Goal: Entertainment & Leisure: Consume media (video, audio)

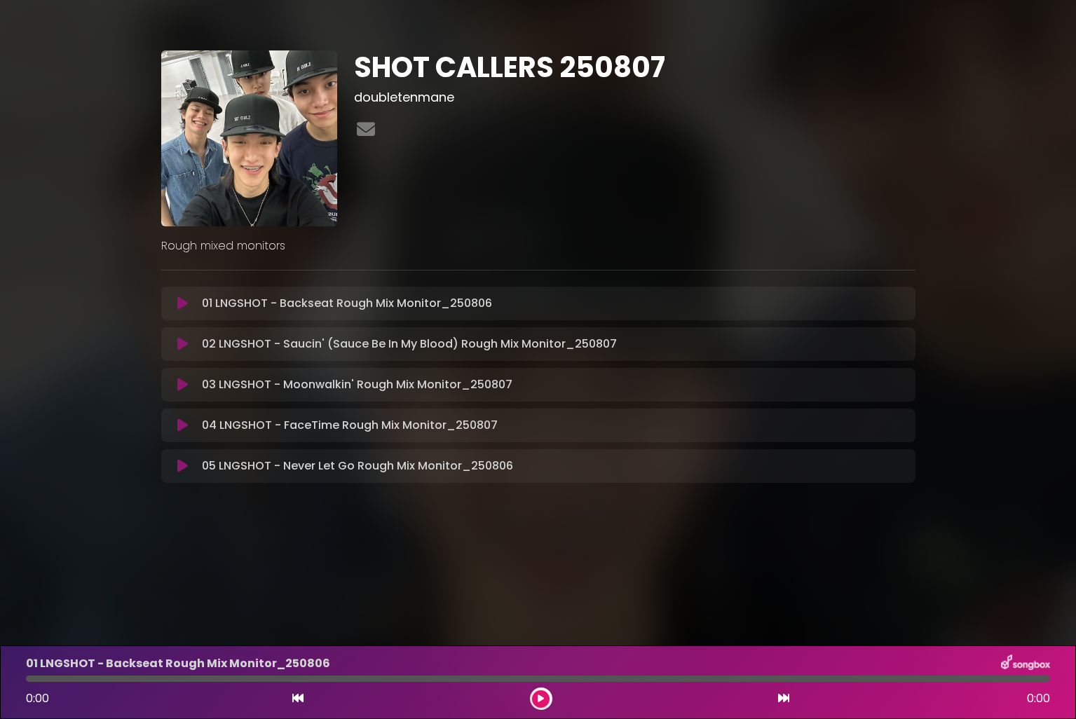
click at [177, 342] on icon at bounding box center [182, 344] width 11 height 14
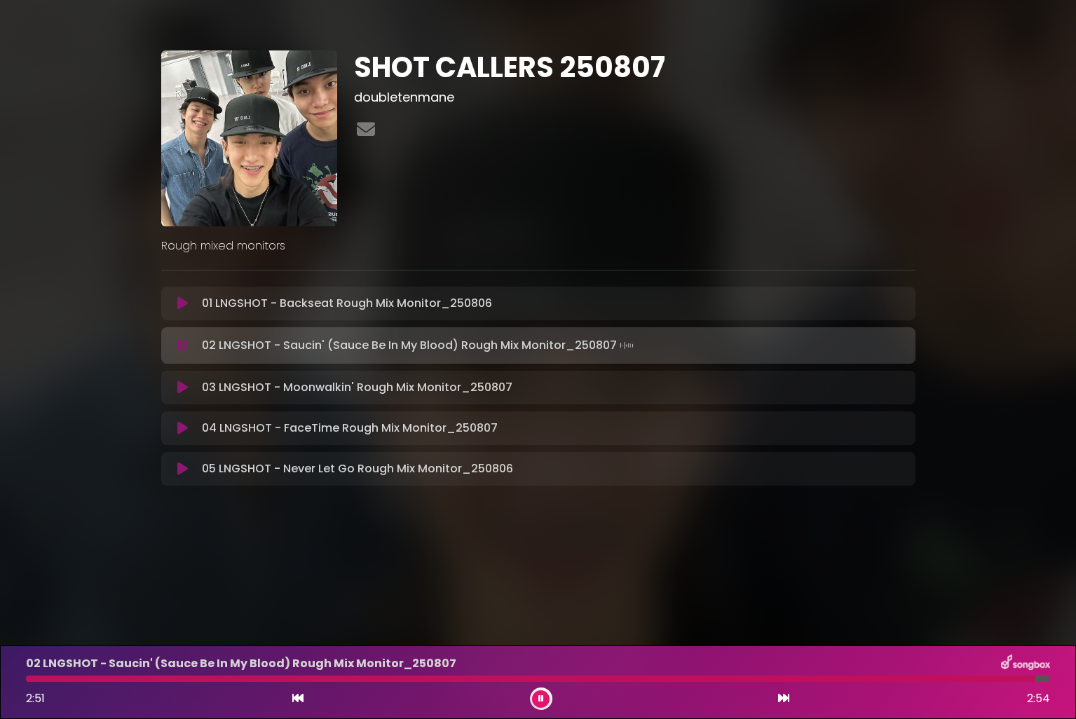
click at [540, 704] on button at bounding box center [541, 699] width 18 height 18
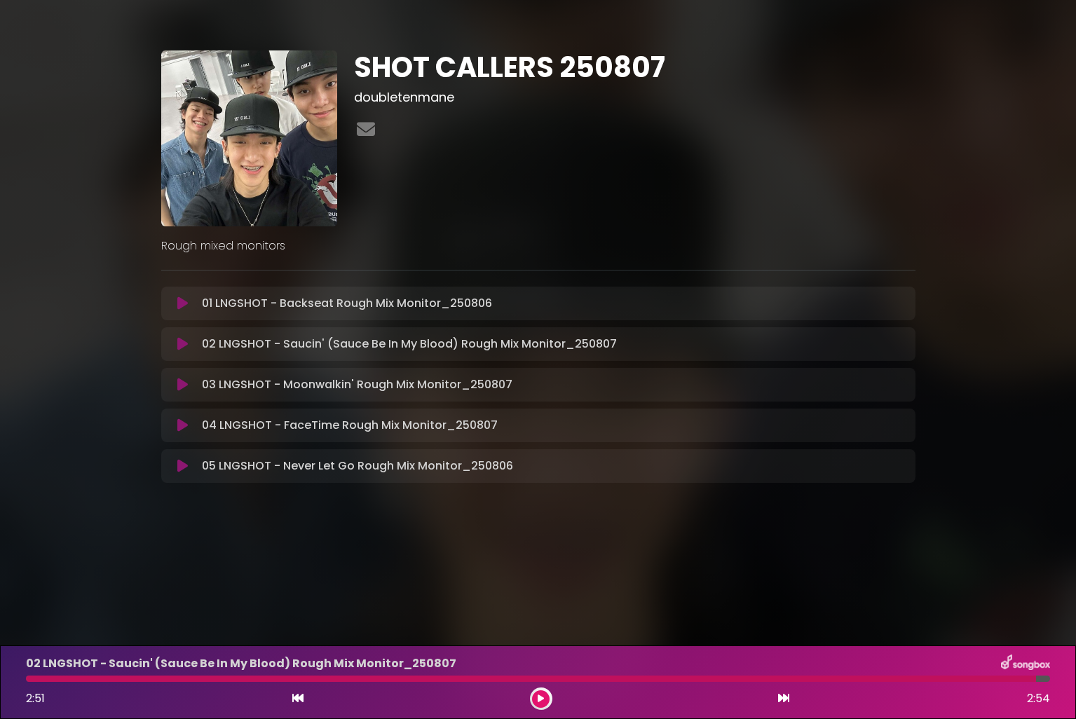
drag, startPoint x: 61, startPoint y: 680, endPoint x: 15, endPoint y: 681, distance: 46.3
click at [14, 681] on div "02 LNGSHOT - Saucin' (Sauce Be In My Blood) Rough Mix Monitor_[DATE] 2:51 2:54" at bounding box center [538, 683] width 1076 height 74
click at [29, 681] on div at bounding box center [531, 679] width 1010 height 6
click at [191, 348] on button at bounding box center [183, 344] width 27 height 14
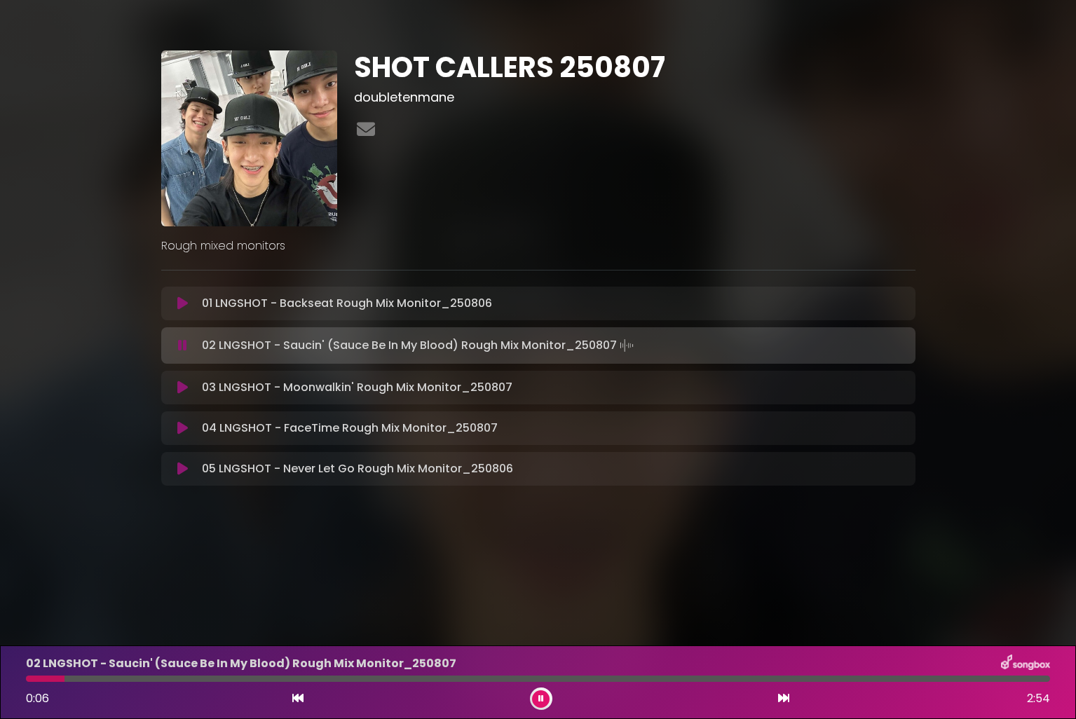
click at [170, 339] on button at bounding box center [183, 346] width 27 height 14
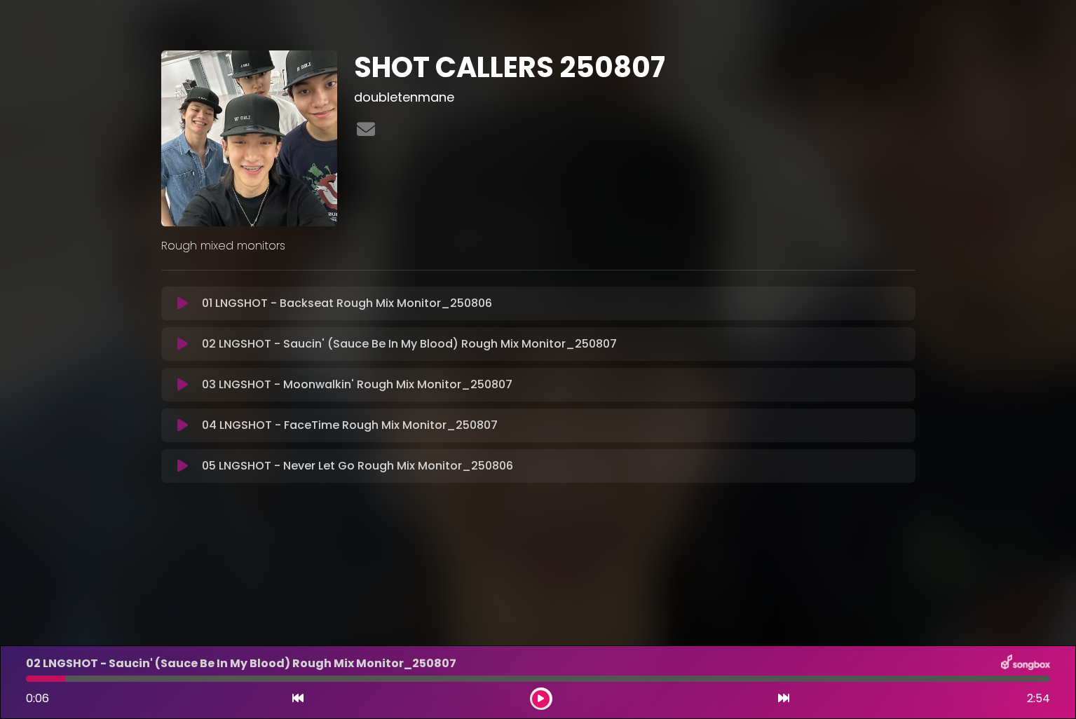
drag, startPoint x: 74, startPoint y: 677, endPoint x: 46, endPoint y: 678, distance: 27.3
click at [46, 678] on div at bounding box center [538, 679] width 1024 height 6
drag, startPoint x: 45, startPoint y: 678, endPoint x: 207, endPoint y: 510, distance: 234.5
click at [32, 676] on div at bounding box center [45, 679] width 39 height 6
click at [184, 346] on icon at bounding box center [182, 344] width 11 height 14
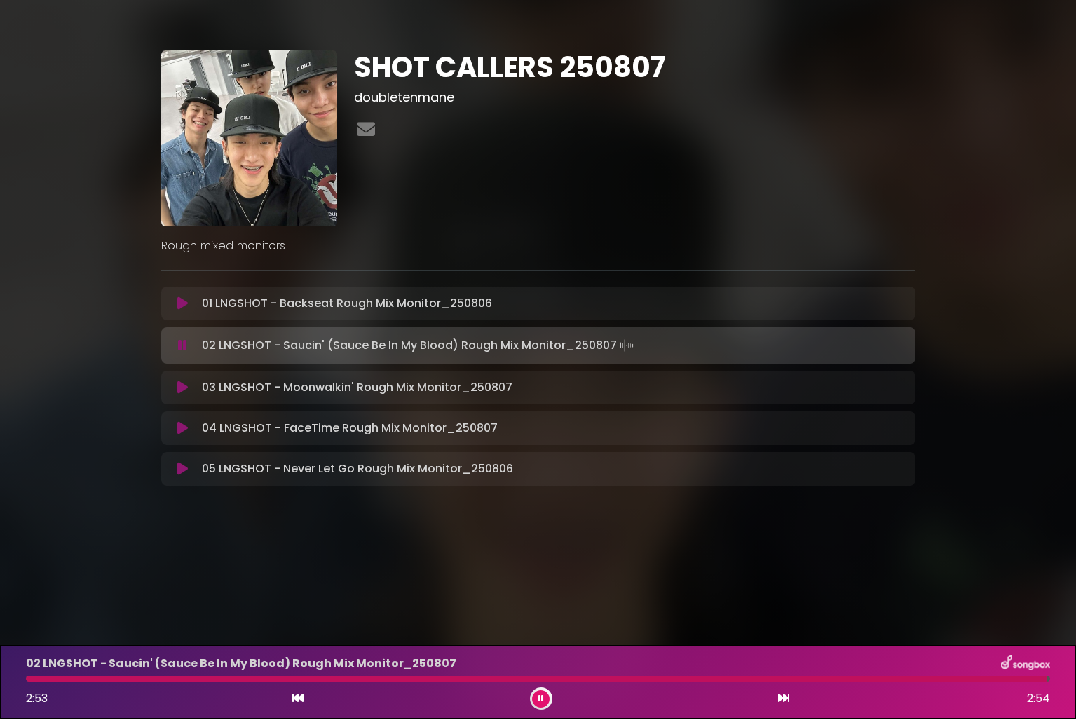
click at [184, 346] on icon at bounding box center [182, 346] width 9 height 14
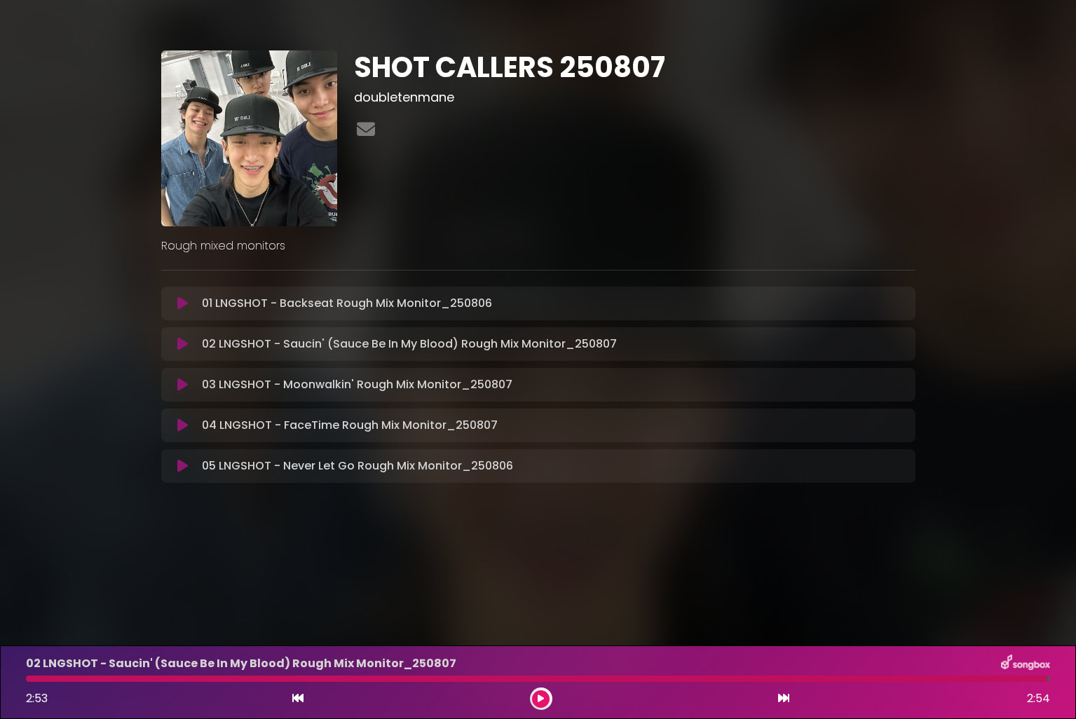
click at [179, 302] on icon at bounding box center [182, 303] width 11 height 14
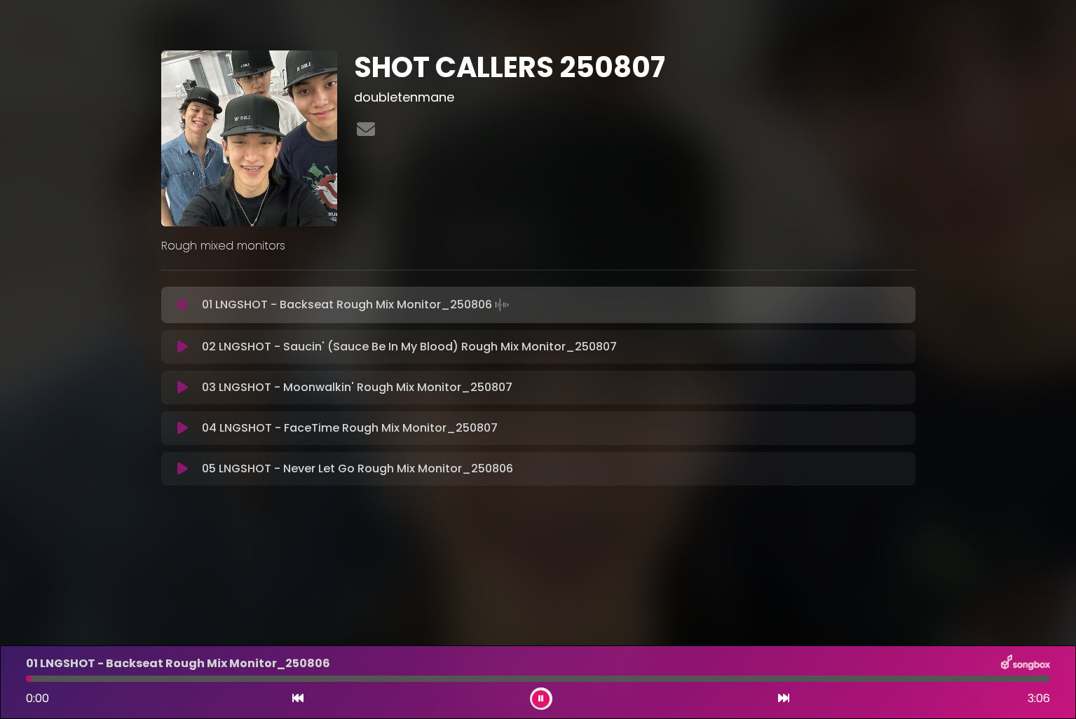
click at [540, 697] on icon at bounding box center [541, 699] width 6 height 8
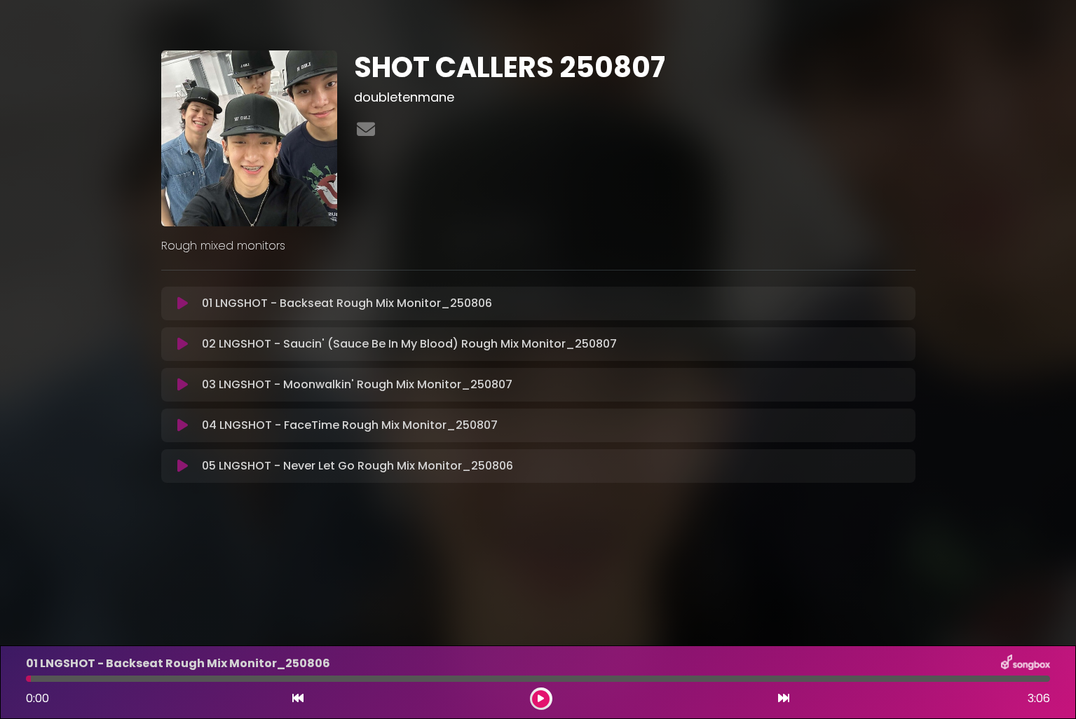
click at [178, 337] on icon at bounding box center [182, 344] width 11 height 14
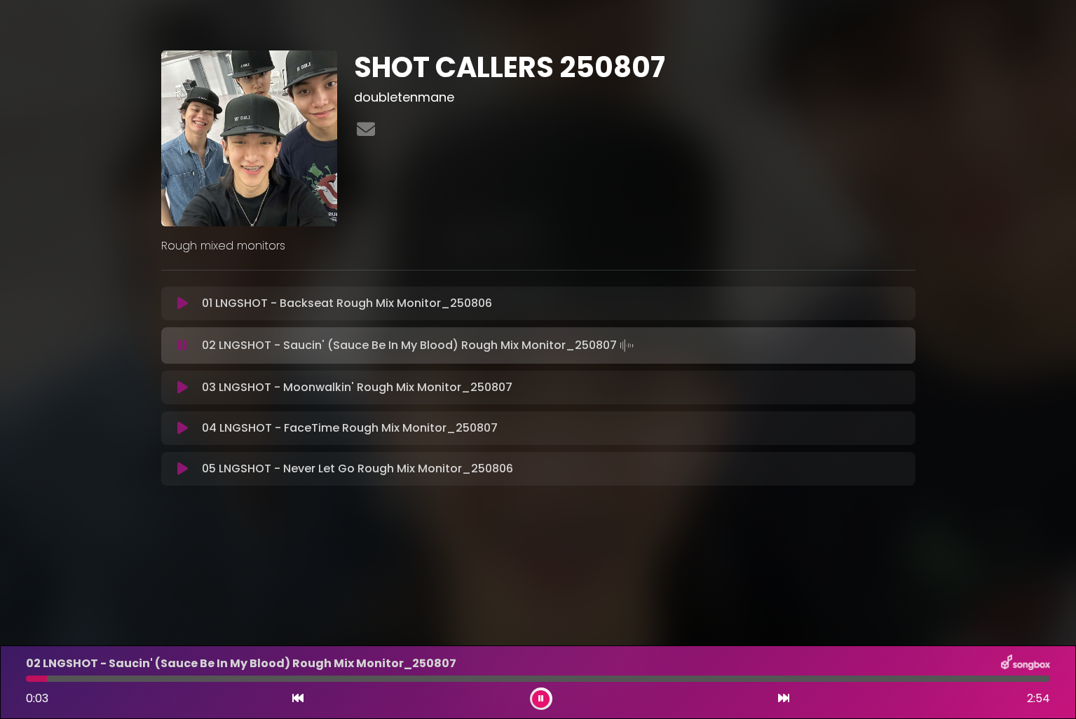
click at [539, 704] on button at bounding box center [541, 699] width 18 height 18
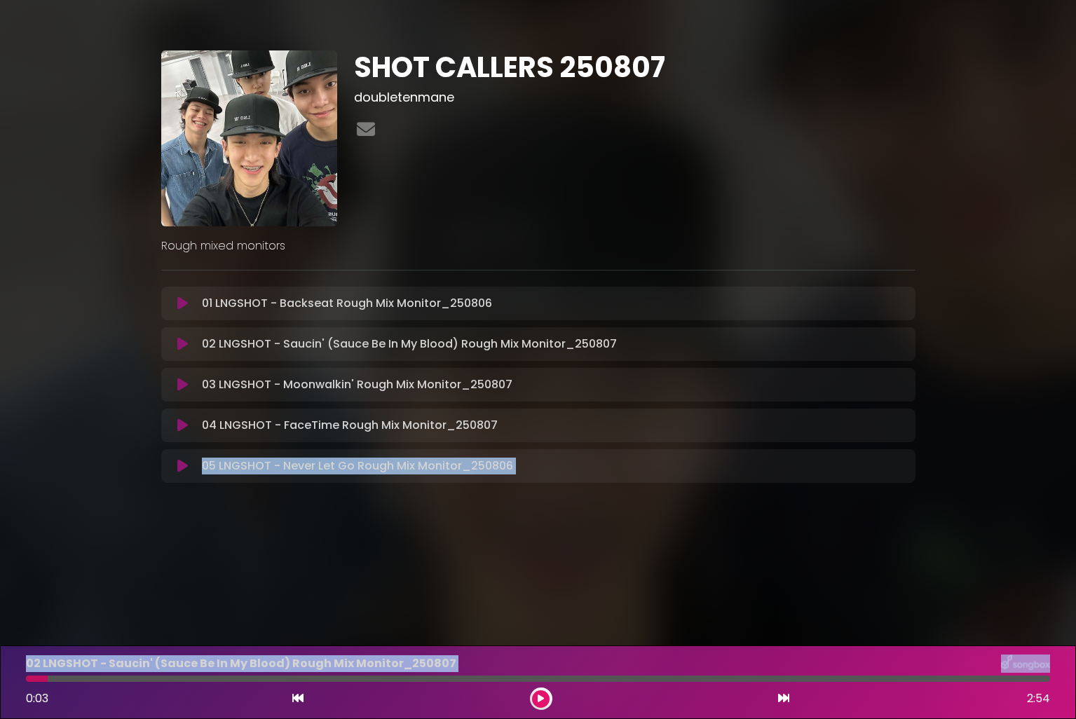
drag, startPoint x: 64, startPoint y: 678, endPoint x: 32, endPoint y: 688, distance: 33.7
click at [0, 683] on html "× SHOT CALLERS 250807 doubletenmane" at bounding box center [538, 359] width 1076 height 719
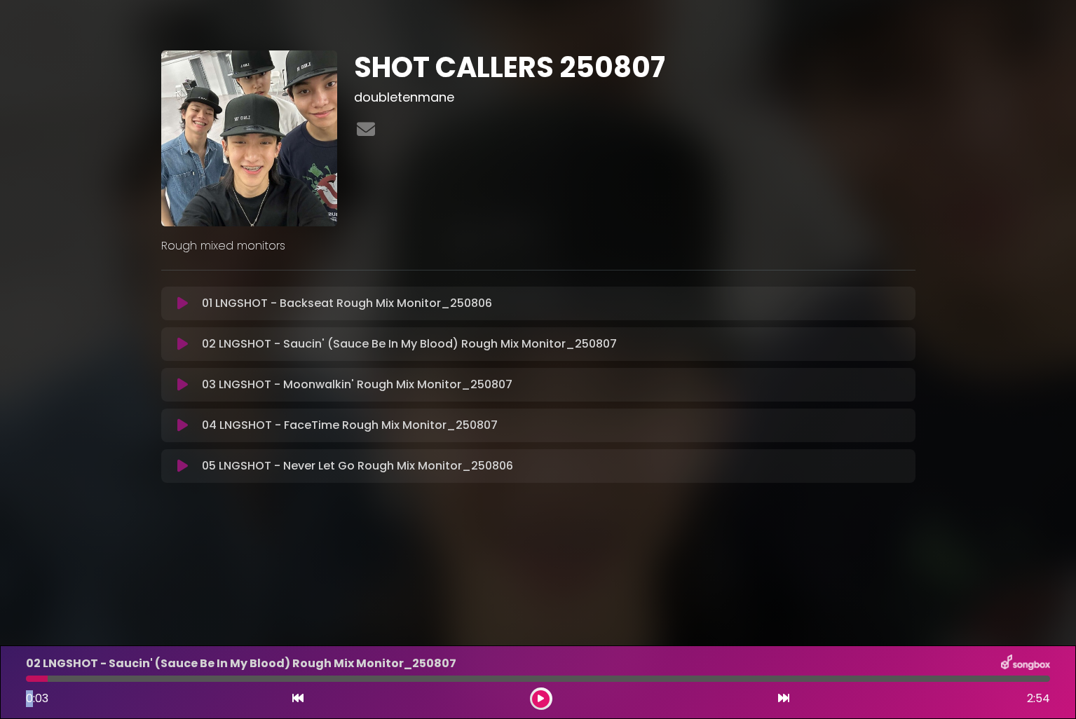
drag, startPoint x: 36, startPoint y: 688, endPoint x: 27, endPoint y: 688, distance: 9.1
click at [27, 688] on div "0:03 2:54" at bounding box center [538, 699] width 1041 height 22
drag, startPoint x: 29, startPoint y: 683, endPoint x: 11, endPoint y: 687, distance: 18.6
click at [11, 687] on div "02 LNGSHOT - Saucin' (Sauce Be In My Blood) Rough Mix Monitor_[DATE] 0:03 2:54" at bounding box center [538, 683] width 1076 height 74
click at [298, 700] on icon at bounding box center [297, 698] width 11 height 11
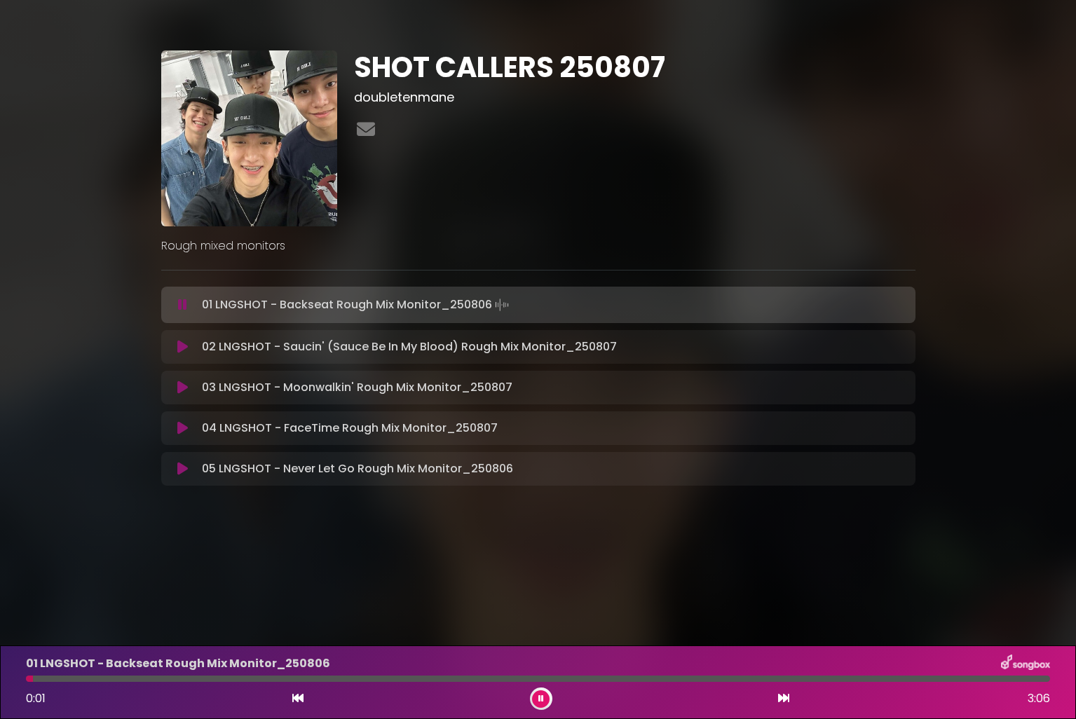
click at [545, 705] on button at bounding box center [541, 699] width 18 height 18
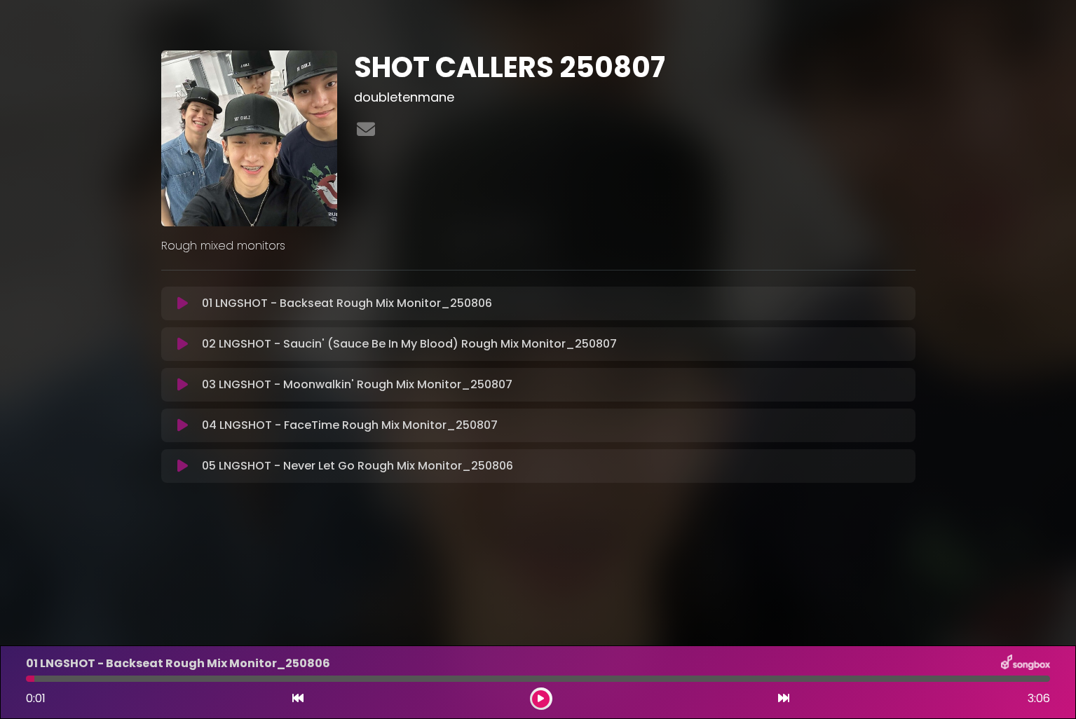
click at [1039, 678] on div at bounding box center [538, 679] width 1024 height 6
click at [1039, 680] on div at bounding box center [538, 679] width 1024 height 6
click at [1036, 682] on div "01 LNGSHOT - Backseat Rough Mix Monitor_[DATE] 0:01 3:06" at bounding box center [538, 682] width 1041 height 55
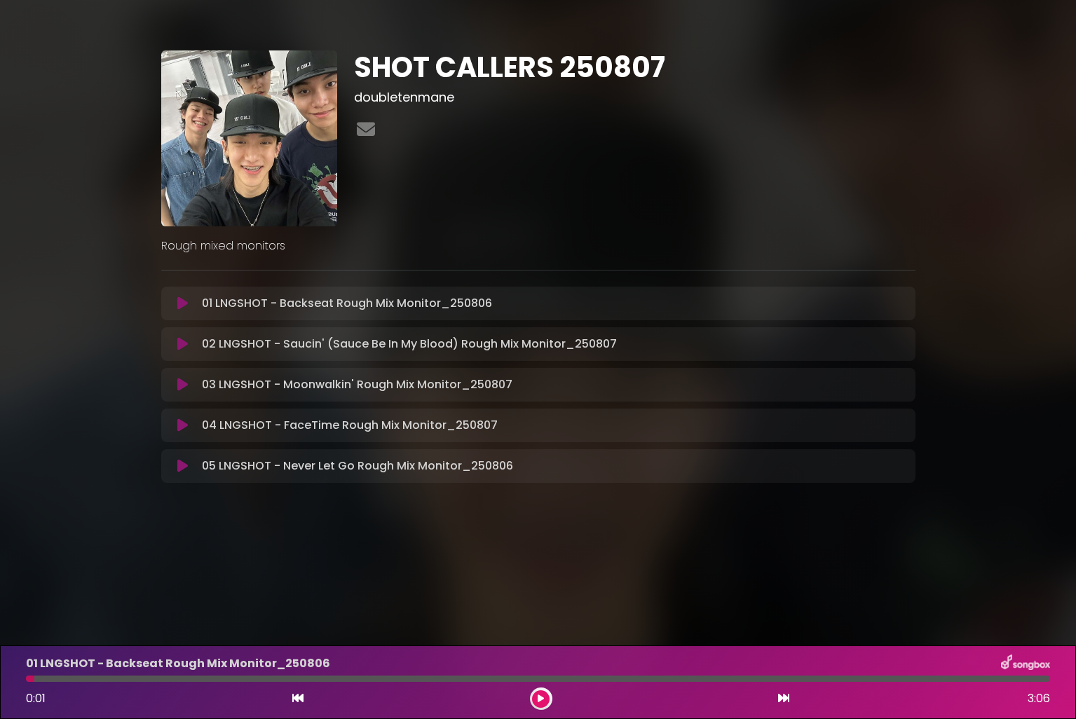
click at [182, 348] on icon at bounding box center [182, 344] width 11 height 14
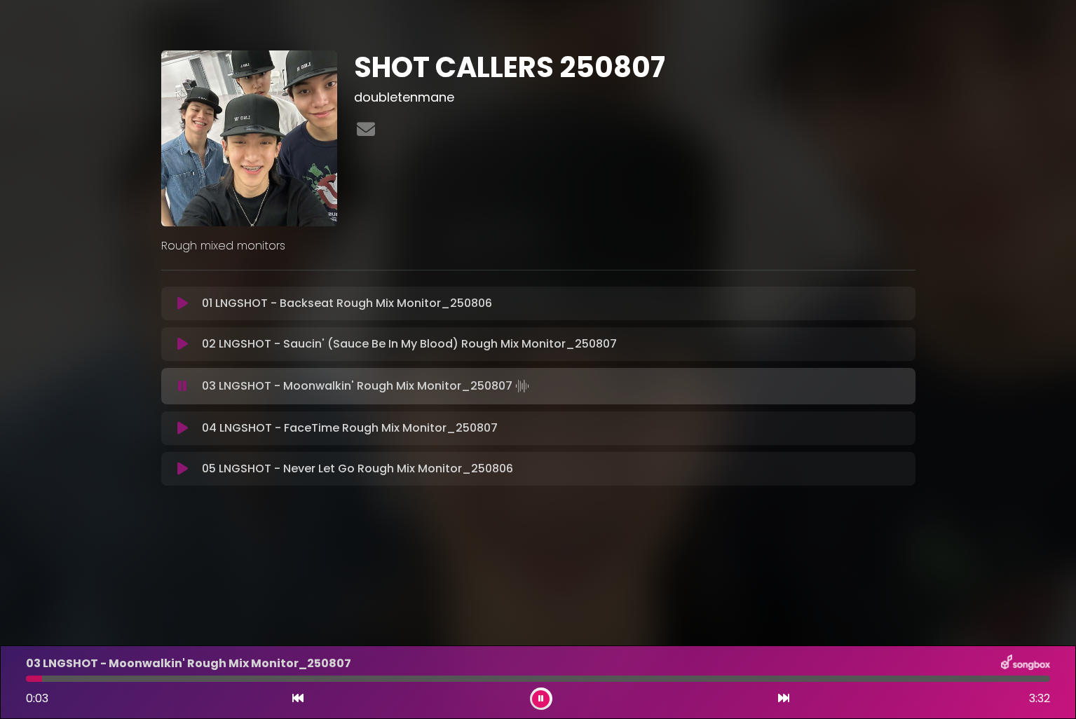
click at [543, 702] on icon at bounding box center [541, 699] width 6 height 8
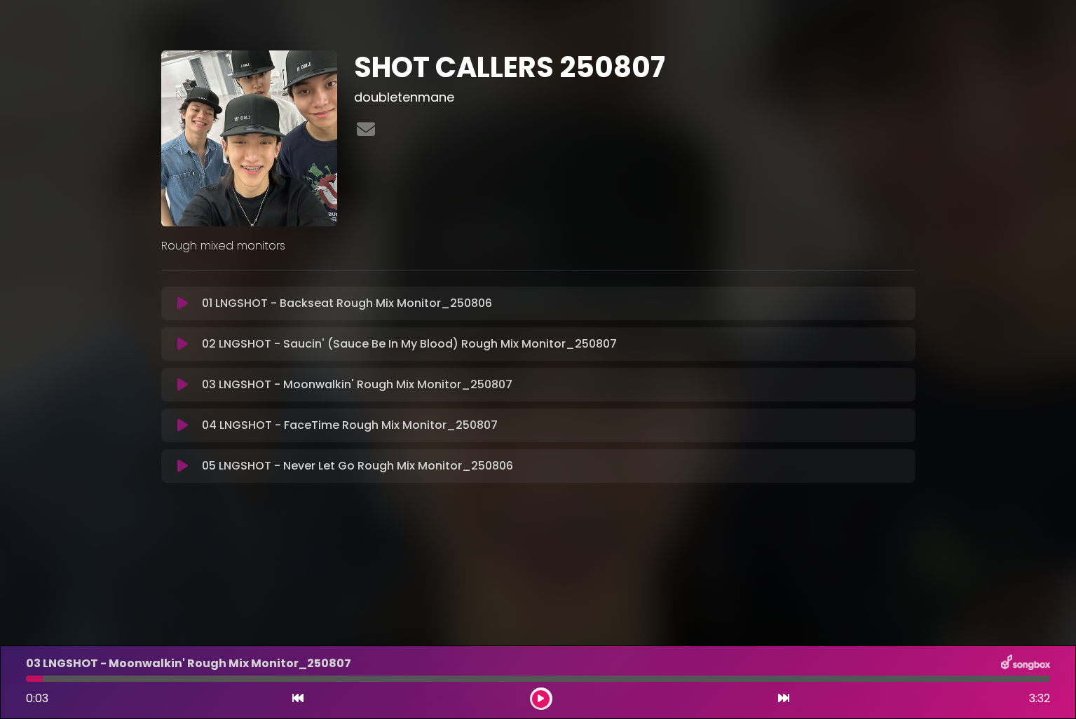
click at [183, 348] on icon at bounding box center [182, 344] width 11 height 14
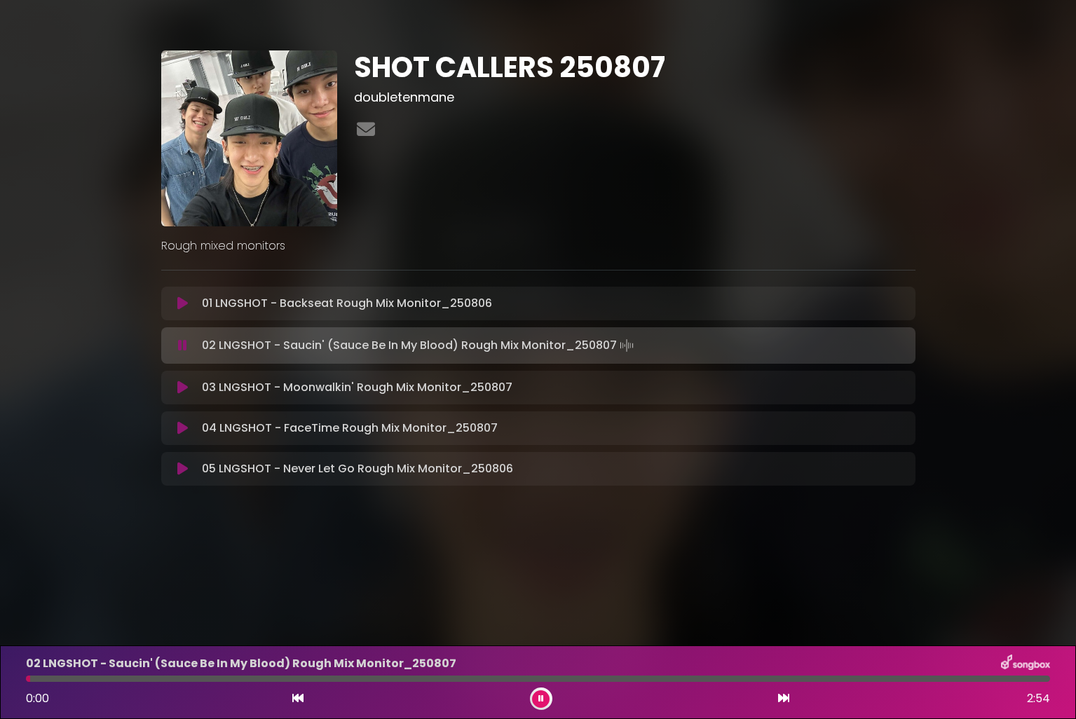
click at [547, 700] on button at bounding box center [541, 699] width 18 height 18
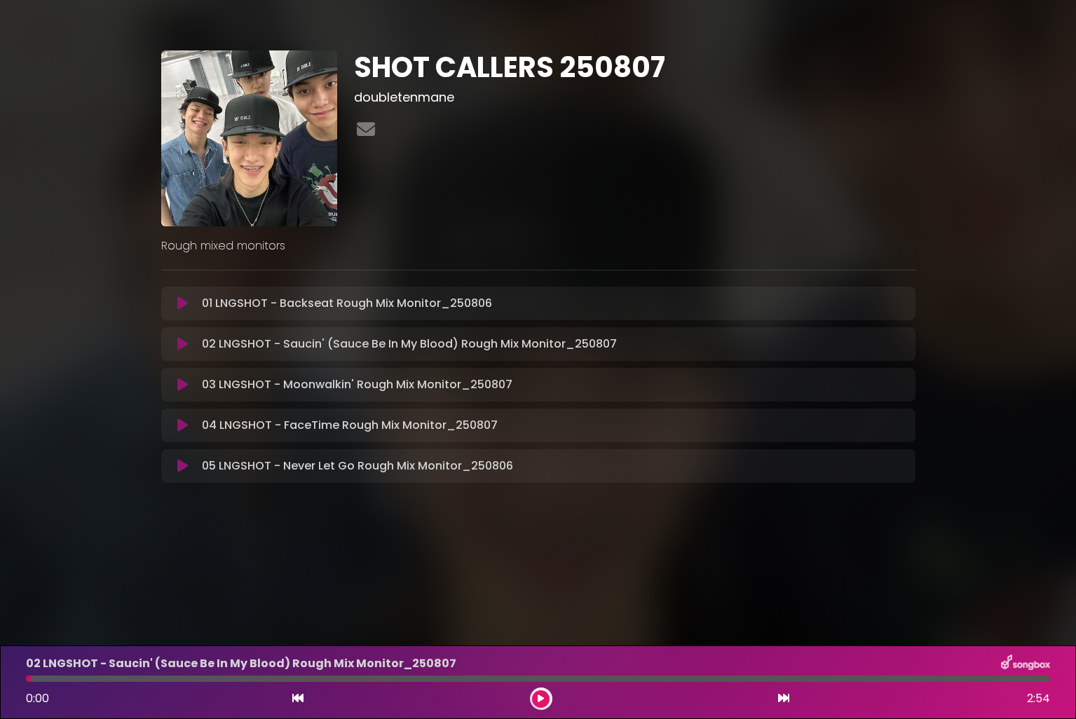
click at [39, 678] on div at bounding box center [538, 679] width 1024 height 6
drag, startPoint x: 31, startPoint y: 680, endPoint x: 19, endPoint y: 680, distance: 11.9
click at [19, 680] on div at bounding box center [538, 679] width 1041 height 6
click at [545, 701] on button at bounding box center [541, 699] width 18 height 18
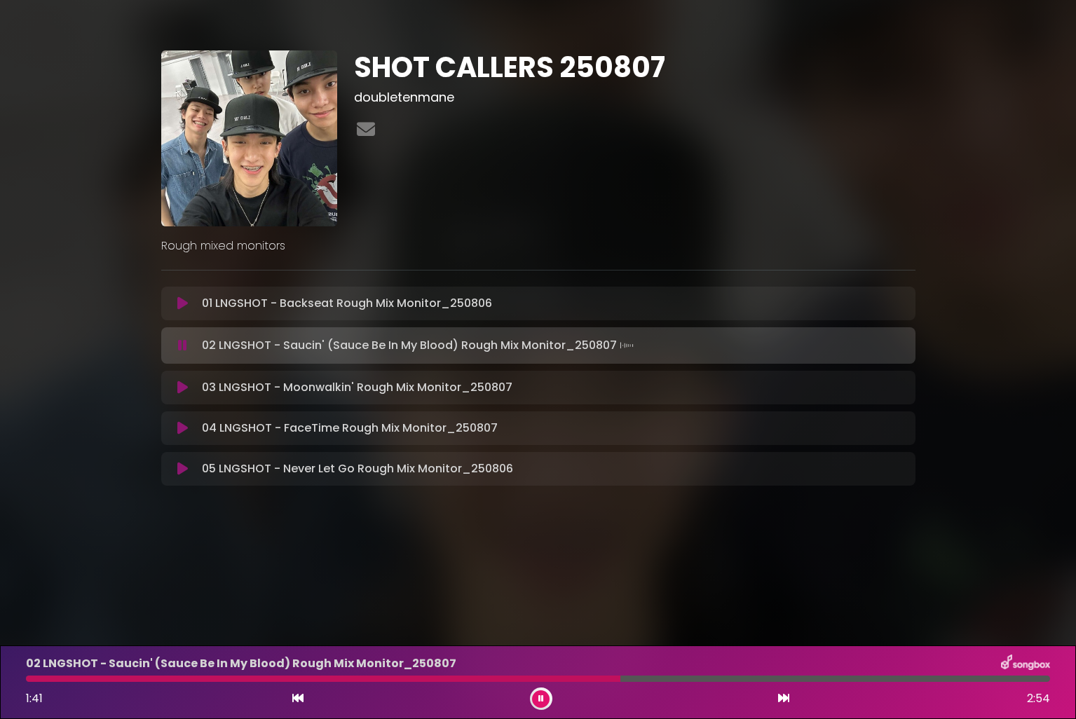
click at [532, 690] on button at bounding box center [541, 699] width 18 height 18
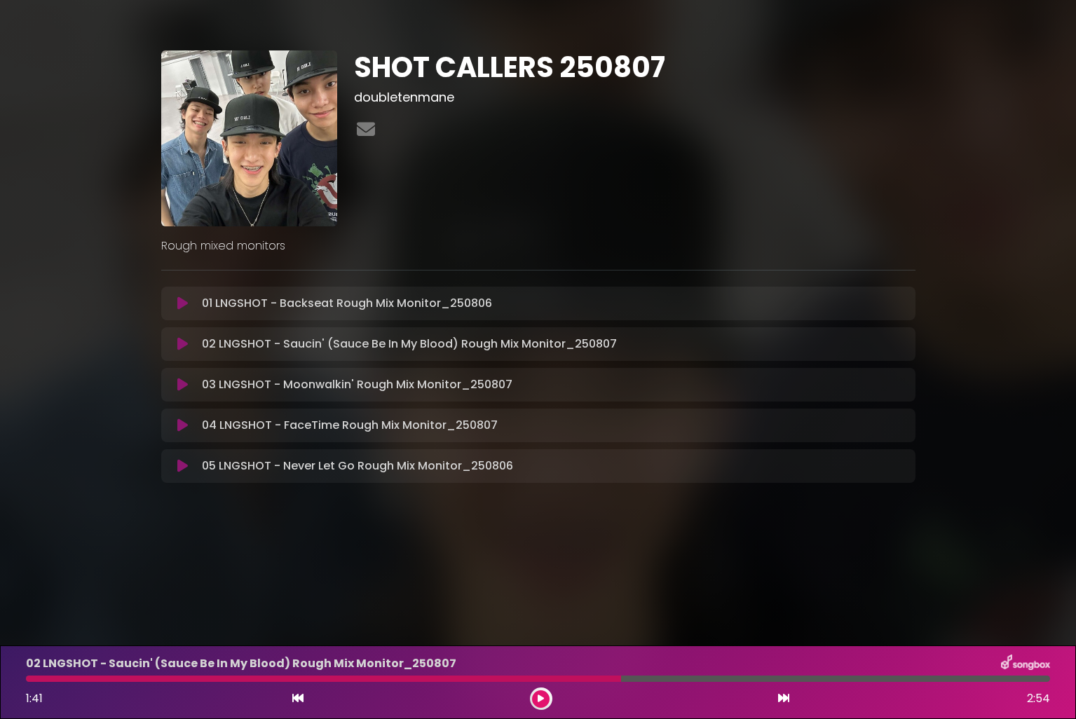
drag, startPoint x: 563, startPoint y: 678, endPoint x: 507, endPoint y: 680, distance: 56.1
click at [507, 680] on div at bounding box center [323, 679] width 595 height 6
drag, startPoint x: 495, startPoint y: 682, endPoint x: 341, endPoint y: 676, distance: 154.3
click at [347, 675] on div "02 LNGSHOT - Saucin' (Sauce Be In My Blood) Rough Mix Monitor_[DATE] 1:41 2:54" at bounding box center [538, 682] width 1041 height 55
click at [302, 700] on icon at bounding box center [297, 698] width 11 height 11
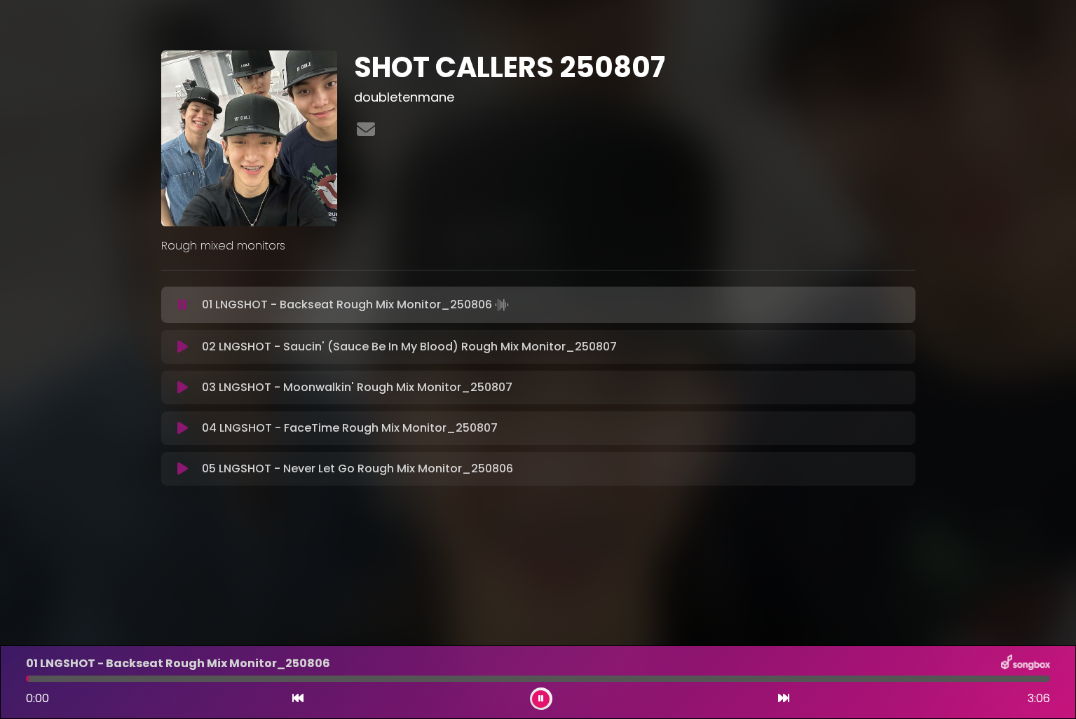
click at [537, 698] on button at bounding box center [541, 699] width 18 height 18
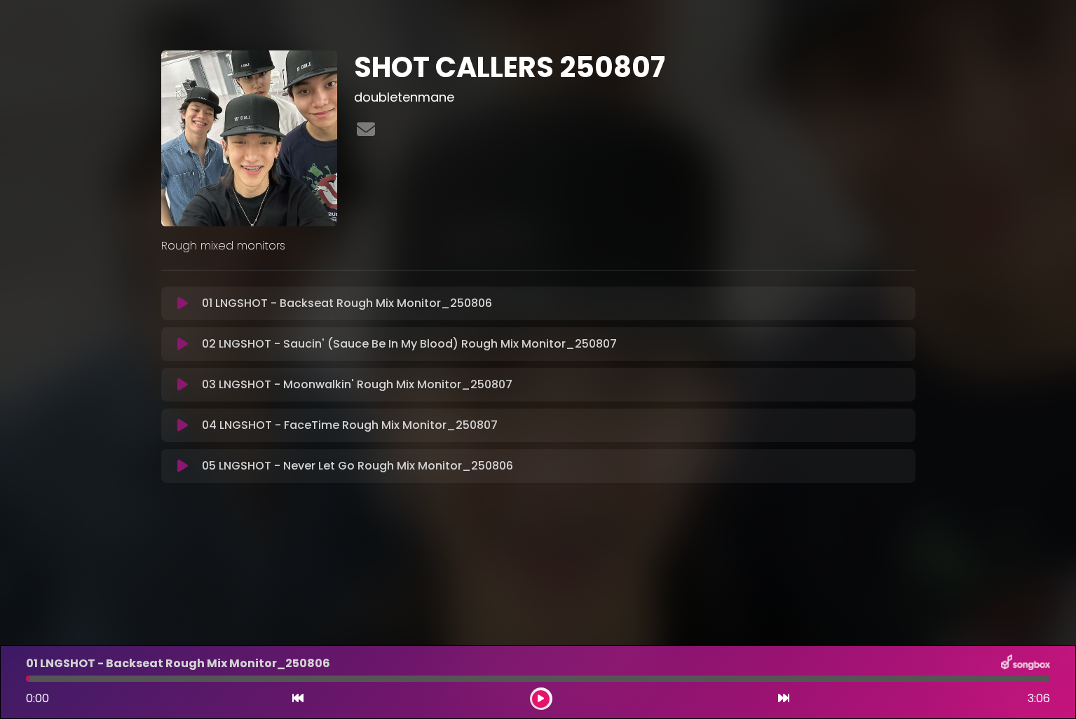
click at [184, 346] on icon at bounding box center [182, 344] width 11 height 14
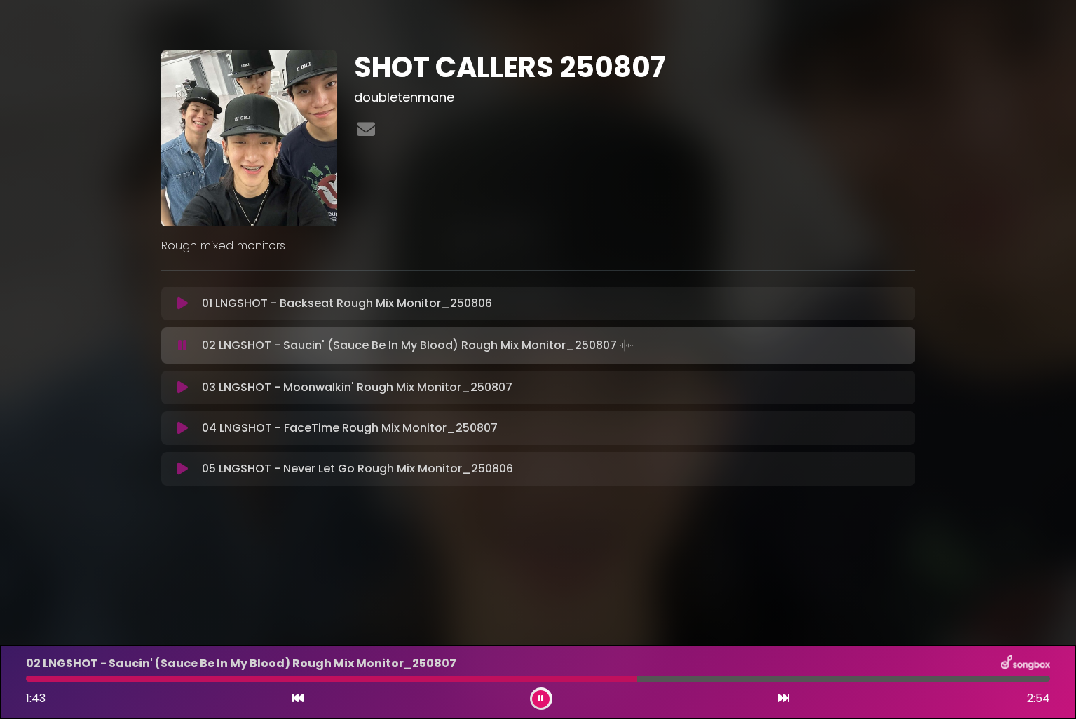
click at [547, 705] on div "1:43 2:54" at bounding box center [538, 699] width 1041 height 22
click at [544, 702] on button at bounding box center [541, 699] width 18 height 18
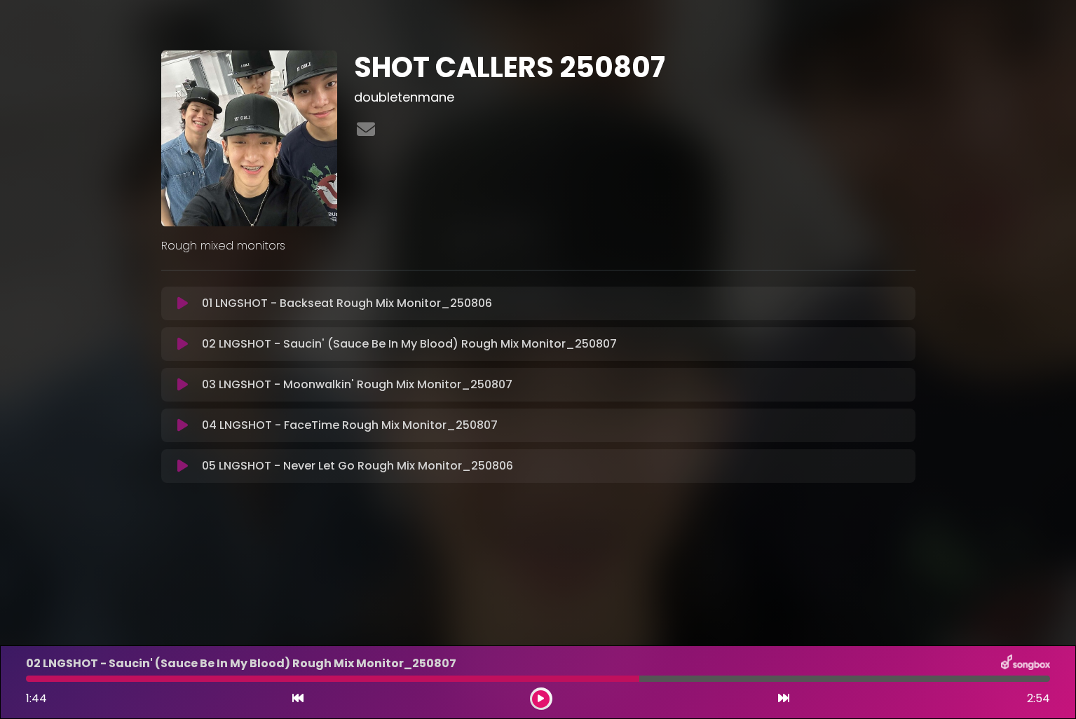
drag, startPoint x: 633, startPoint y: 680, endPoint x: 389, endPoint y: 681, distance: 243.9
click at [489, 678] on div at bounding box center [332, 679] width 613 height 6
click at [147, 680] on div at bounding box center [332, 679] width 613 height 6
click at [129, 679] on div at bounding box center [332, 679] width 613 height 6
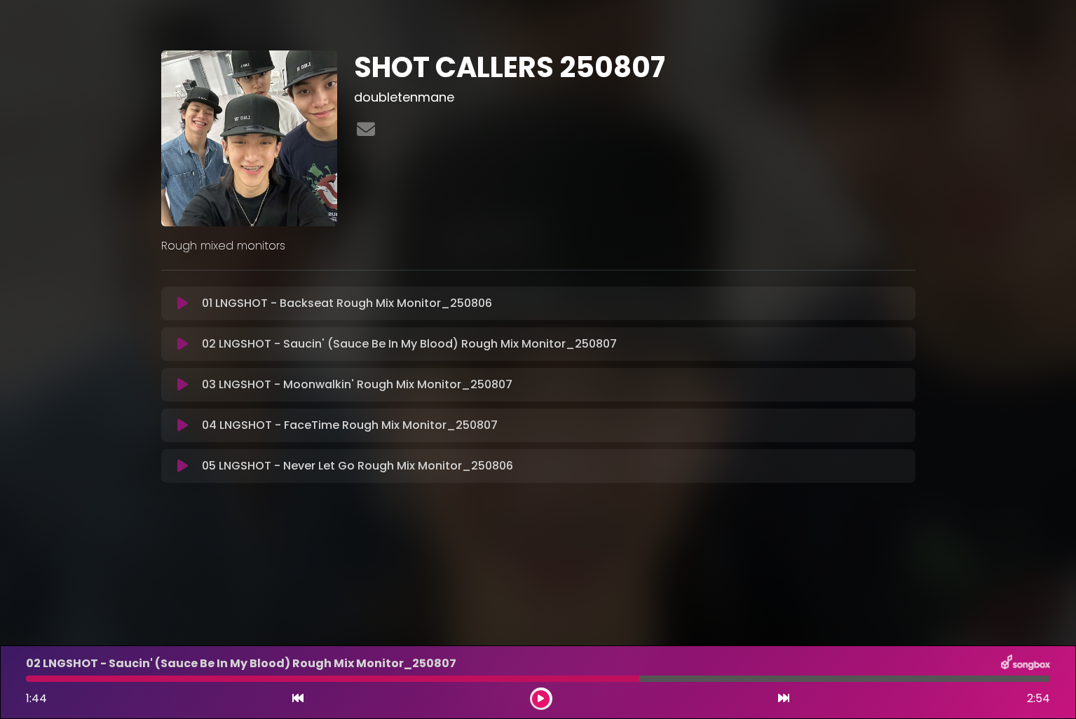
click at [89, 683] on div "02 LNGSHOT - Saucin' (Sauce Be In My Blood) Rough Mix Monitor_[DATE] 1:44 2:54" at bounding box center [538, 682] width 1041 height 55
click at [299, 697] on icon at bounding box center [297, 698] width 11 height 11
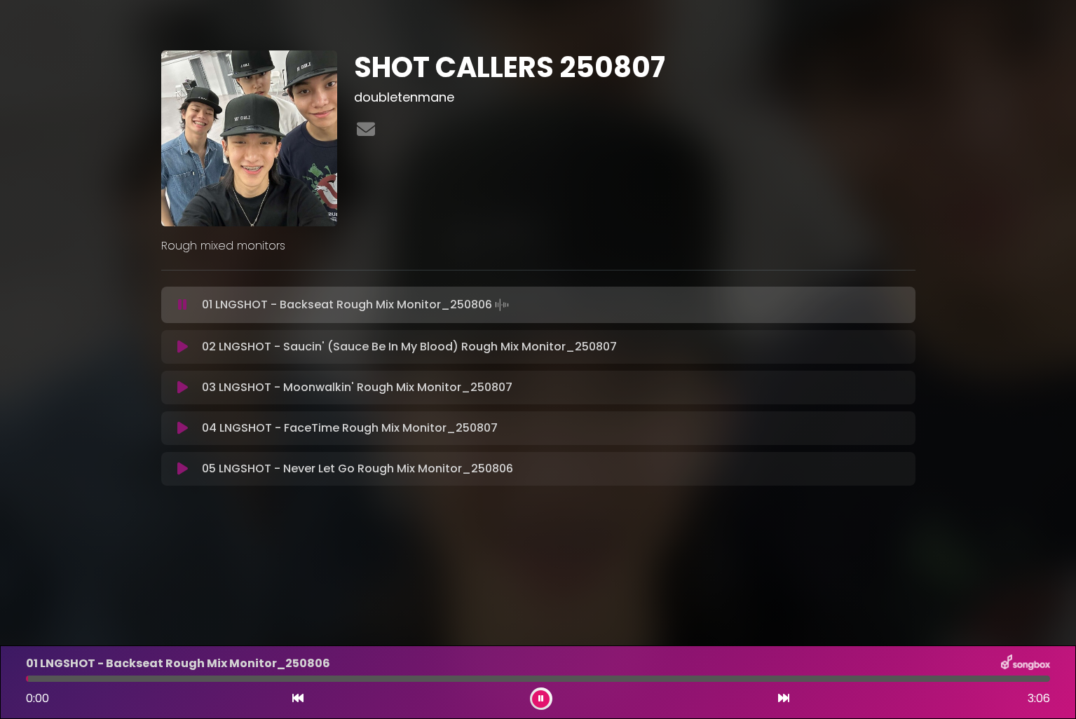
click at [548, 704] on div at bounding box center [541, 699] width 22 height 22
click at [543, 699] on button at bounding box center [541, 699] width 18 height 18
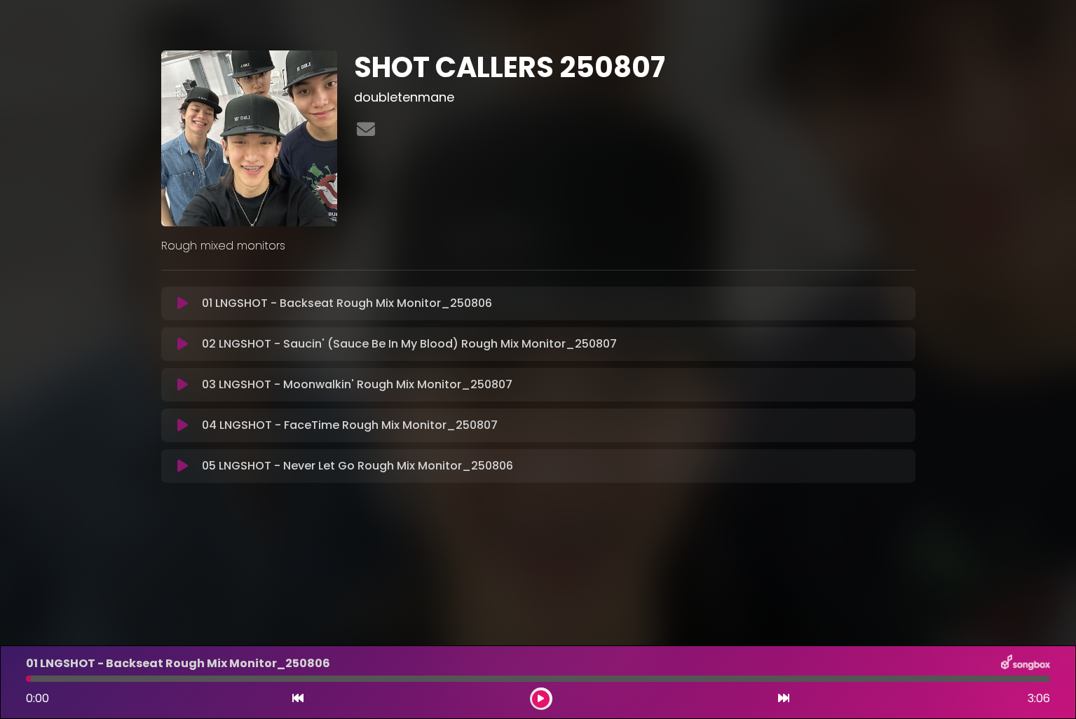
click at [184, 348] on icon at bounding box center [182, 344] width 11 height 14
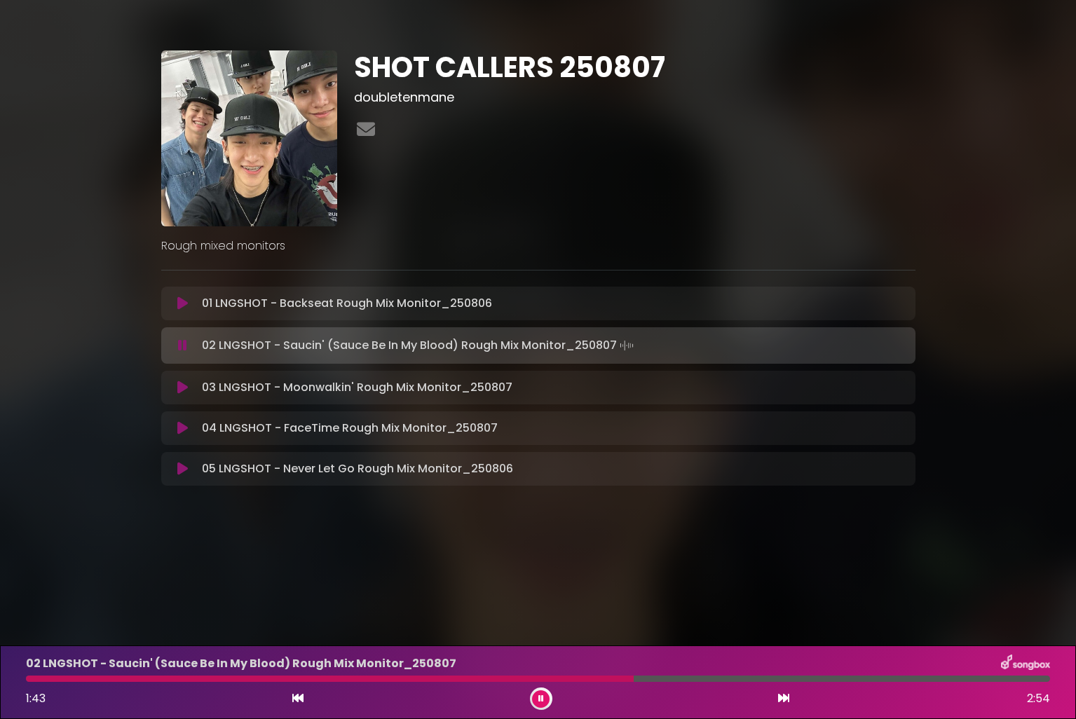
drag, startPoint x: 554, startPoint y: 711, endPoint x: 543, endPoint y: 705, distance: 13.2
click at [548, 707] on div "02 LNGSHOT - Saucin' (Sauce Be In My Blood) Rough Mix Monitor_[DATE] 1:43 2:54" at bounding box center [538, 683] width 1076 height 74
click at [541, 705] on button at bounding box center [541, 699] width 18 height 18
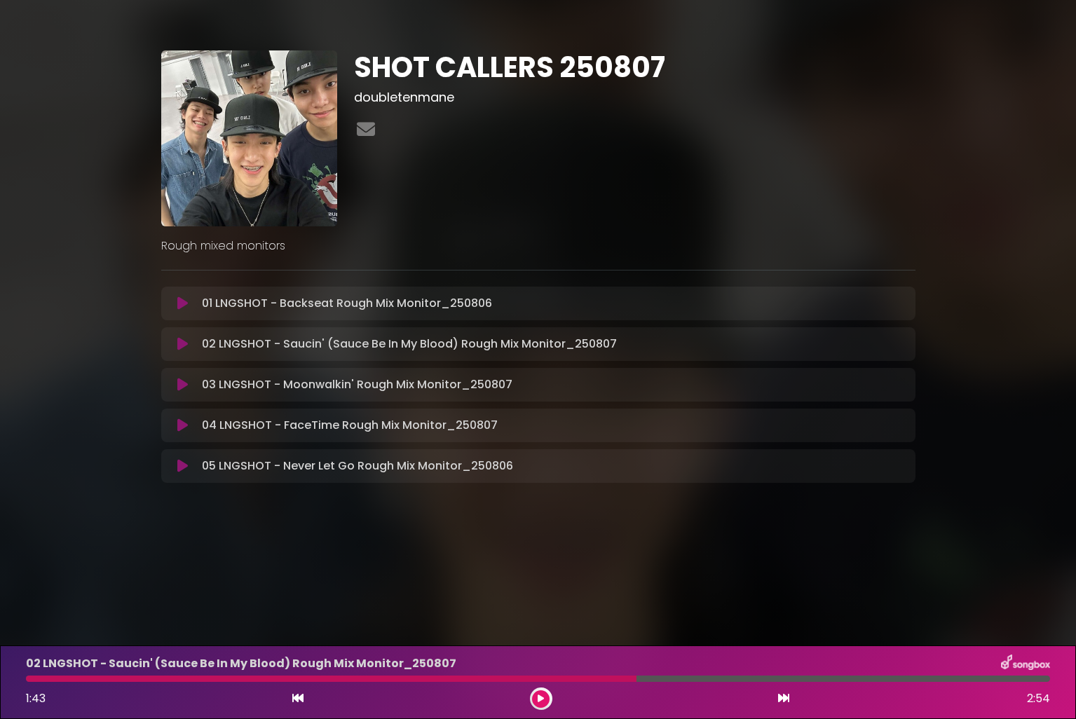
click at [182, 312] on div "01 LNGSHOT - Backseat Rough Mix Monitor_250806 Loading Track..." at bounding box center [538, 304] width 754 height 34
click at [182, 308] on icon at bounding box center [182, 303] width 11 height 14
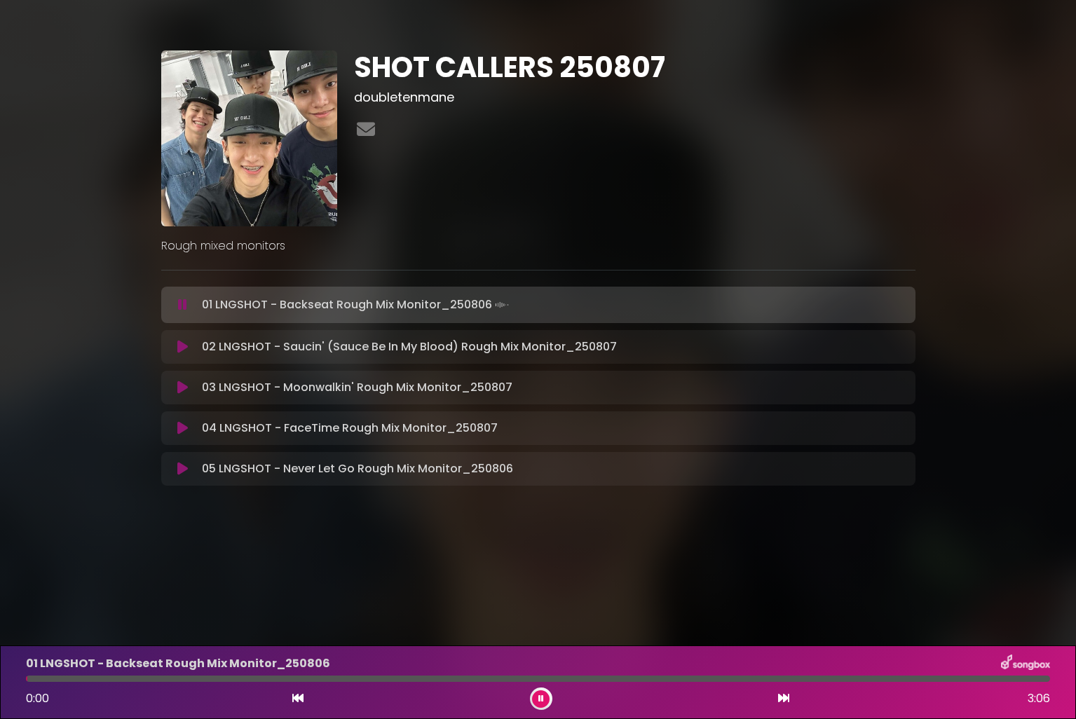
click at [184, 306] on icon at bounding box center [182, 305] width 9 height 14
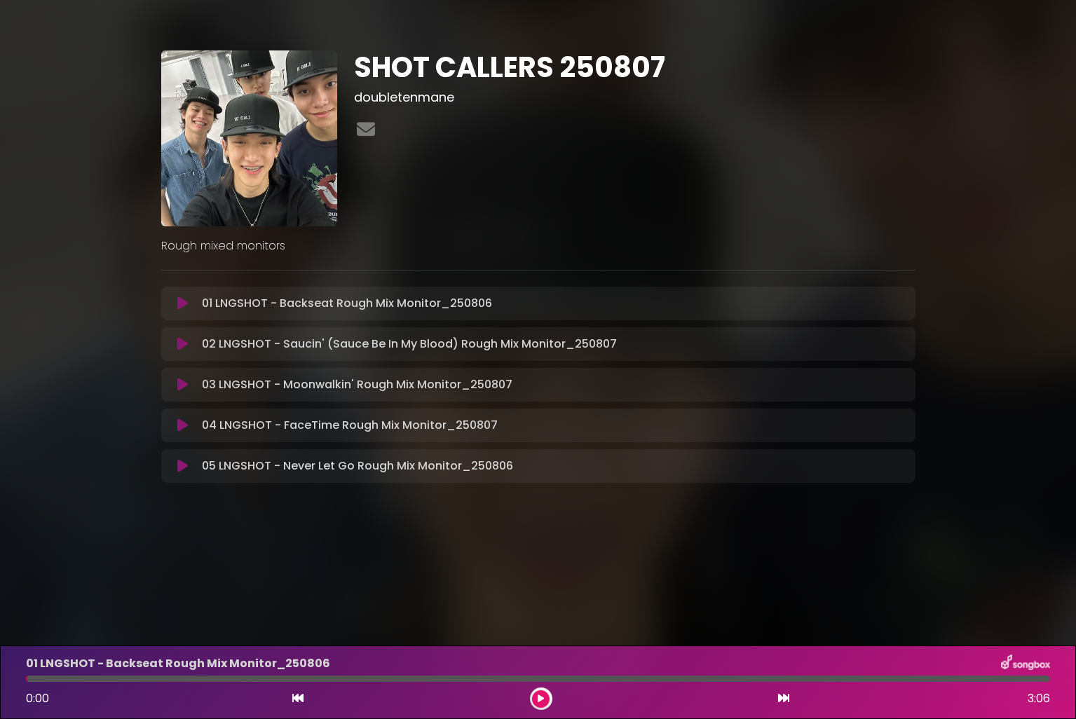
click at [185, 341] on icon at bounding box center [182, 344] width 11 height 14
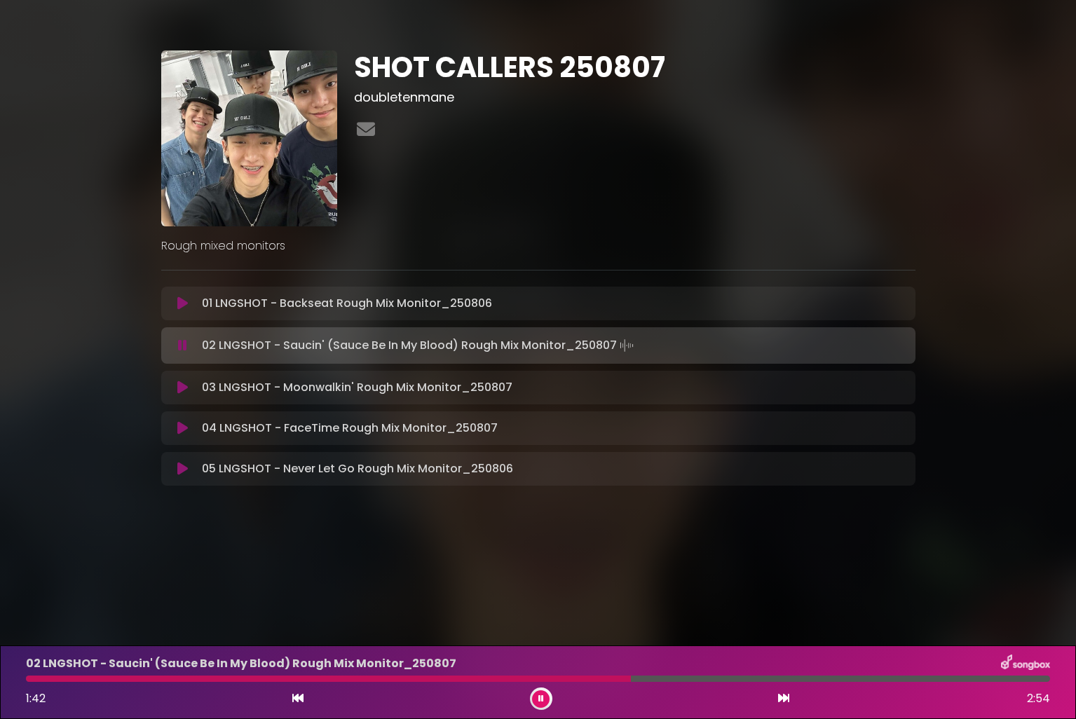
click at [180, 343] on icon at bounding box center [182, 346] width 9 height 14
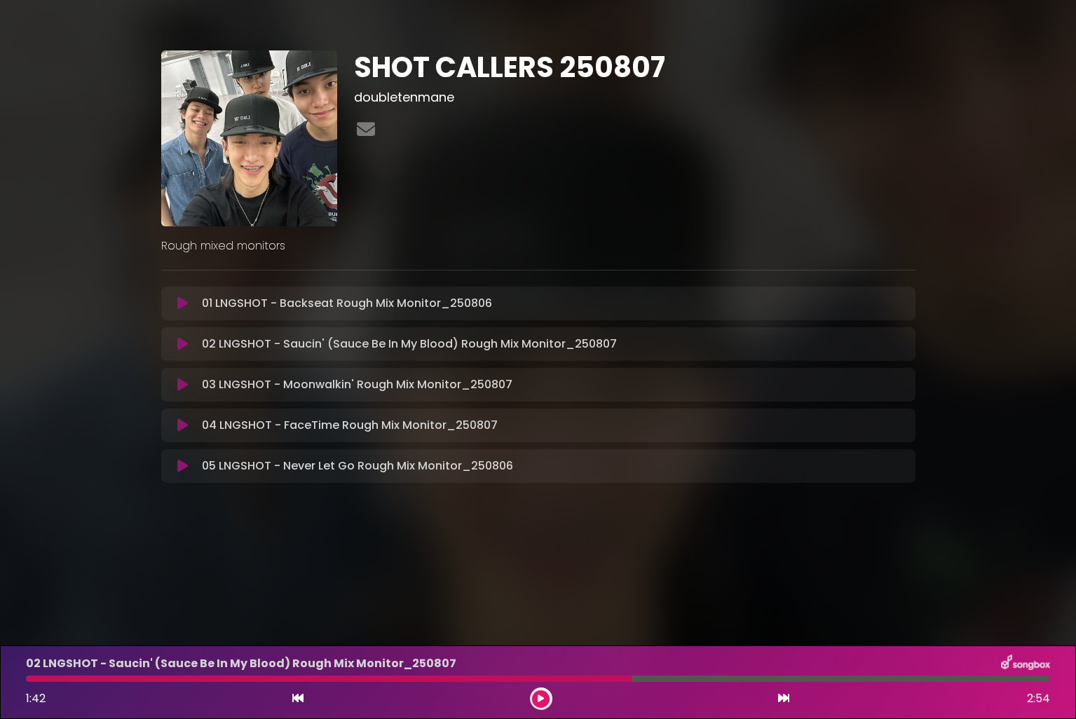
click at [182, 344] on icon at bounding box center [182, 344] width 11 height 14
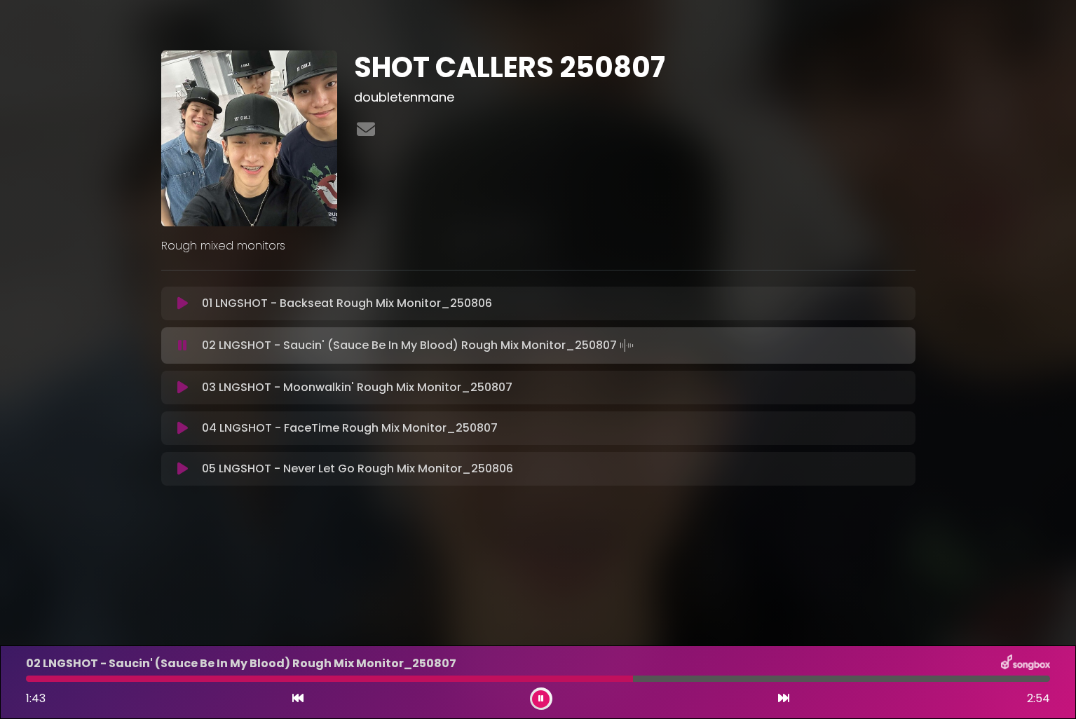
click at [182, 344] on icon at bounding box center [182, 346] width 9 height 14
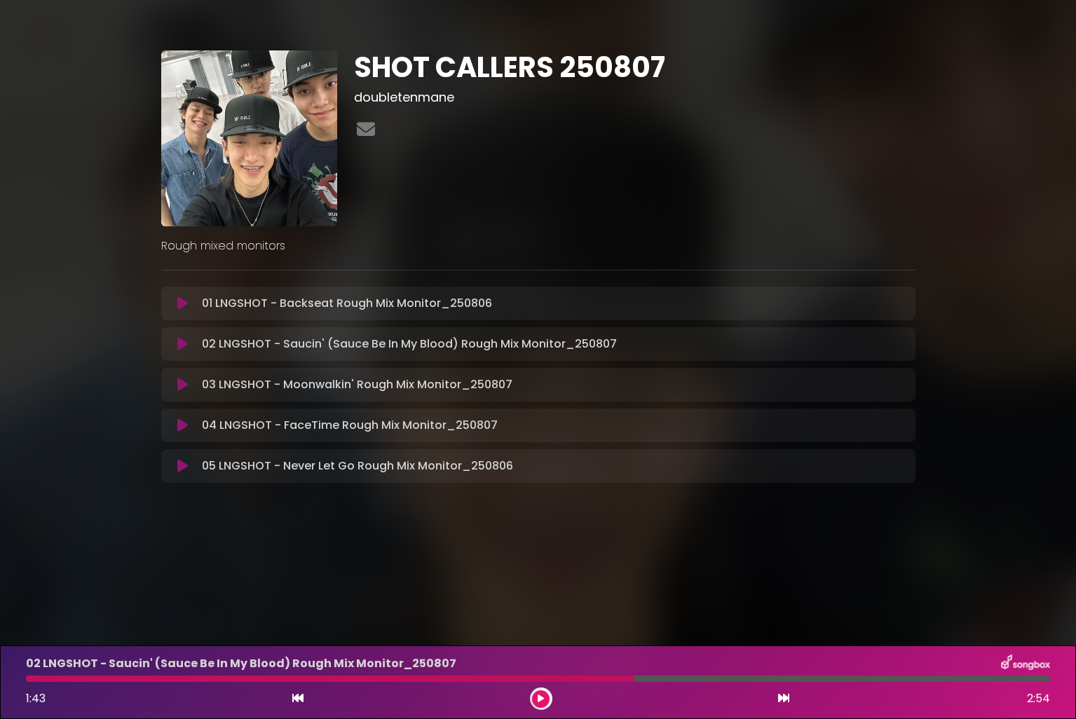
click at [626, 676] on div at bounding box center [330, 679] width 608 height 6
drag, startPoint x: 626, startPoint y: 676, endPoint x: 523, endPoint y: 685, distance: 103.4
click at [626, 676] on div at bounding box center [330, 679] width 608 height 6
click at [522, 685] on div "02 LNGSHOT - Saucin' (Sauce Be In My Blood) Rough Mix Monitor_[DATE] 1:43 2:54" at bounding box center [538, 682] width 1041 height 55
drag, startPoint x: 522, startPoint y: 685, endPoint x: 542, endPoint y: 677, distance: 21.1
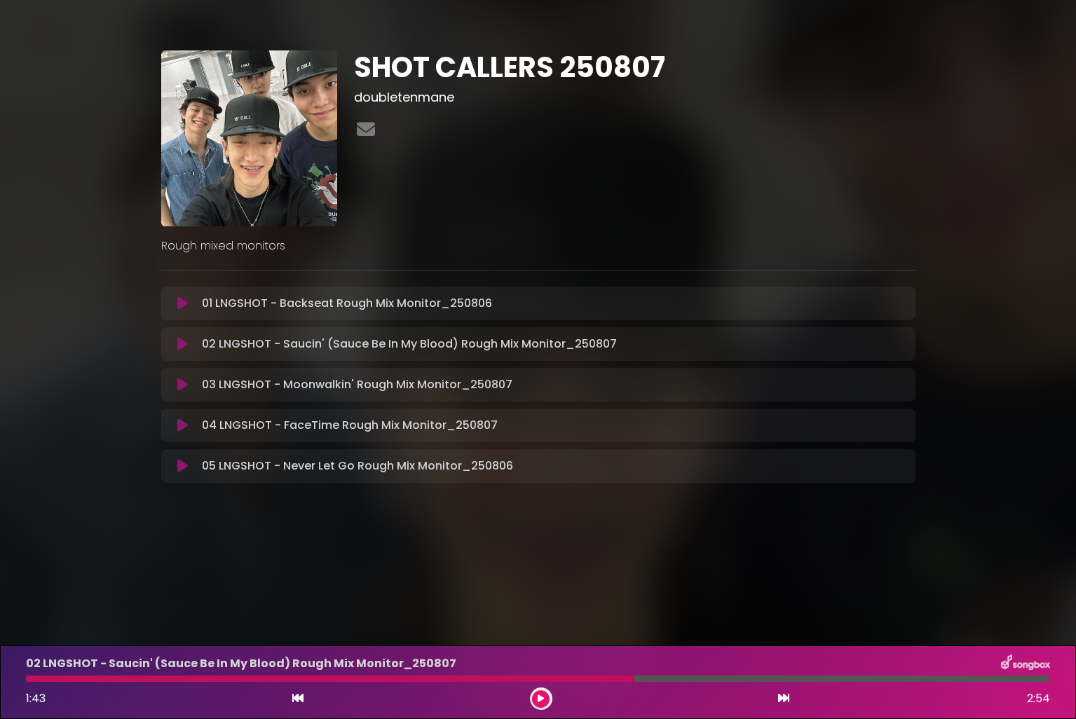
click at [522, 685] on div "02 LNGSHOT - Saucin' (Sauce Be In My Blood) Rough Mix Monitor_[DATE] 1:43 2:54" at bounding box center [538, 682] width 1041 height 55
drag, startPoint x: 558, startPoint y: 678, endPoint x: 331, endPoint y: 683, distance: 227.2
click at [329, 683] on div "02 LNGSHOT - Saucin' (Sauce Be In My Blood) Rough Mix Monitor_[DATE] 1:43 2:54" at bounding box center [538, 682] width 1041 height 55
click at [299, 701] on icon at bounding box center [297, 698] width 11 height 11
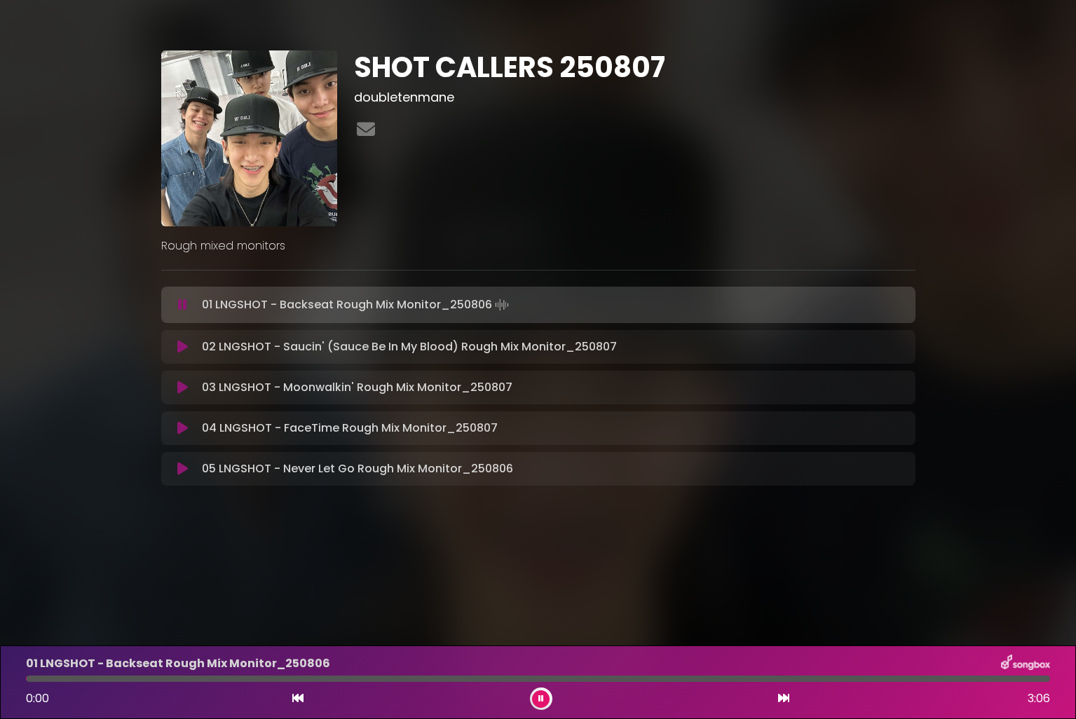
click at [548, 700] on button at bounding box center [541, 699] width 18 height 18
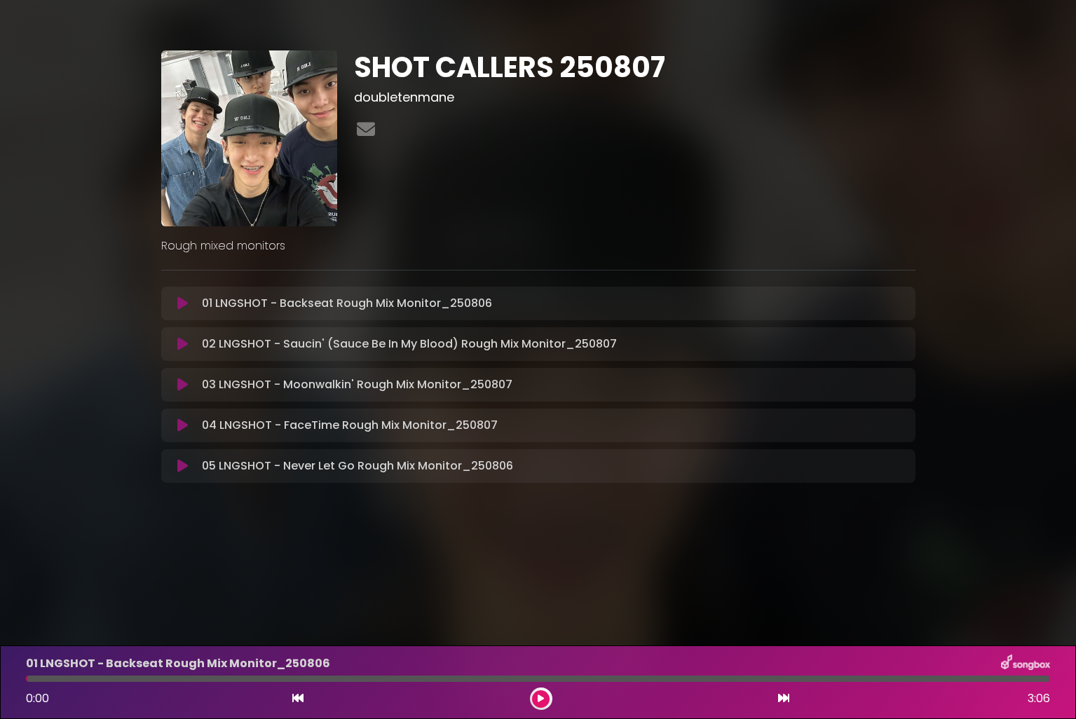
click at [177, 341] on icon at bounding box center [182, 344] width 11 height 14
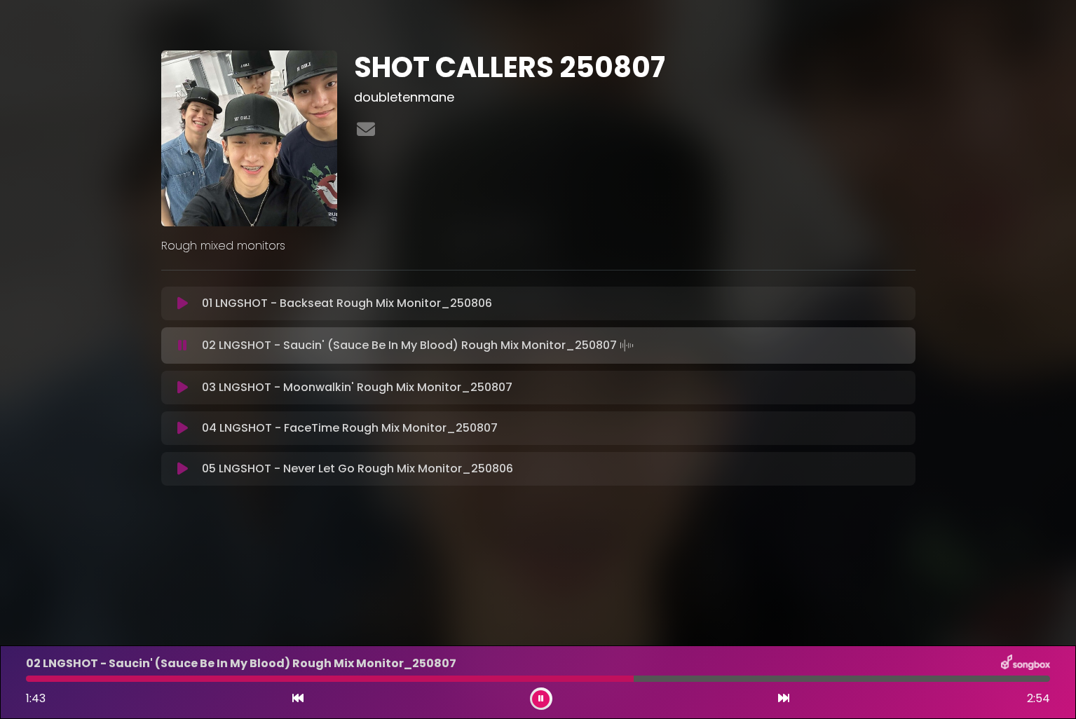
click at [536, 697] on button at bounding box center [541, 699] width 18 height 18
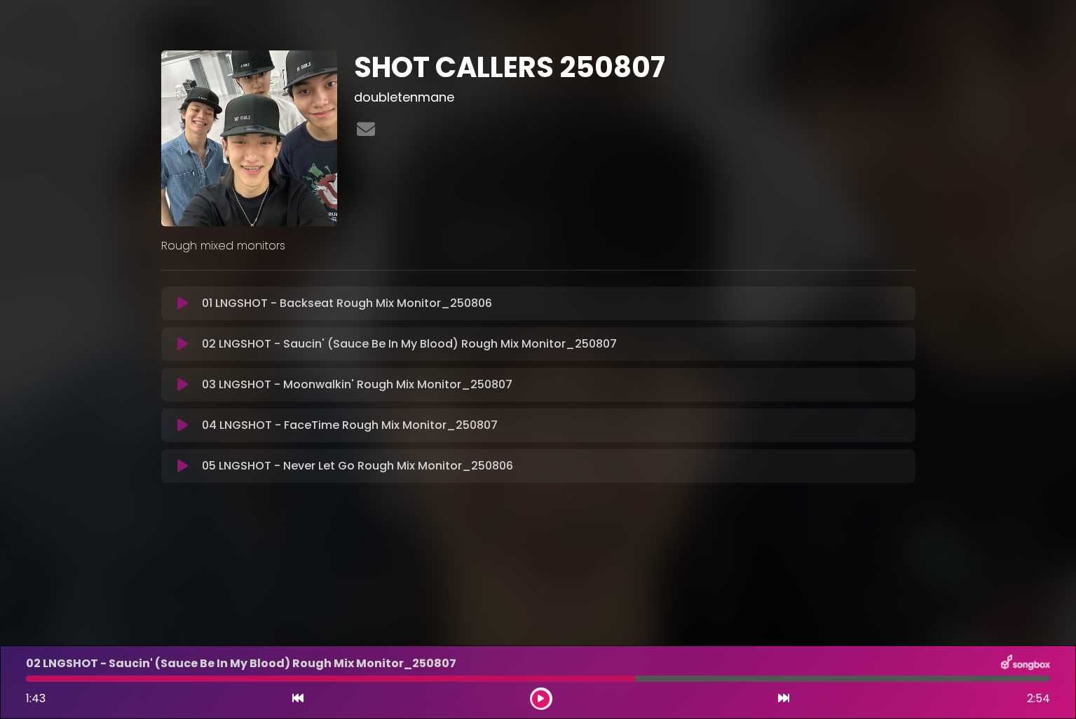
click at [294, 706] on button at bounding box center [298, 699] width 13 height 18
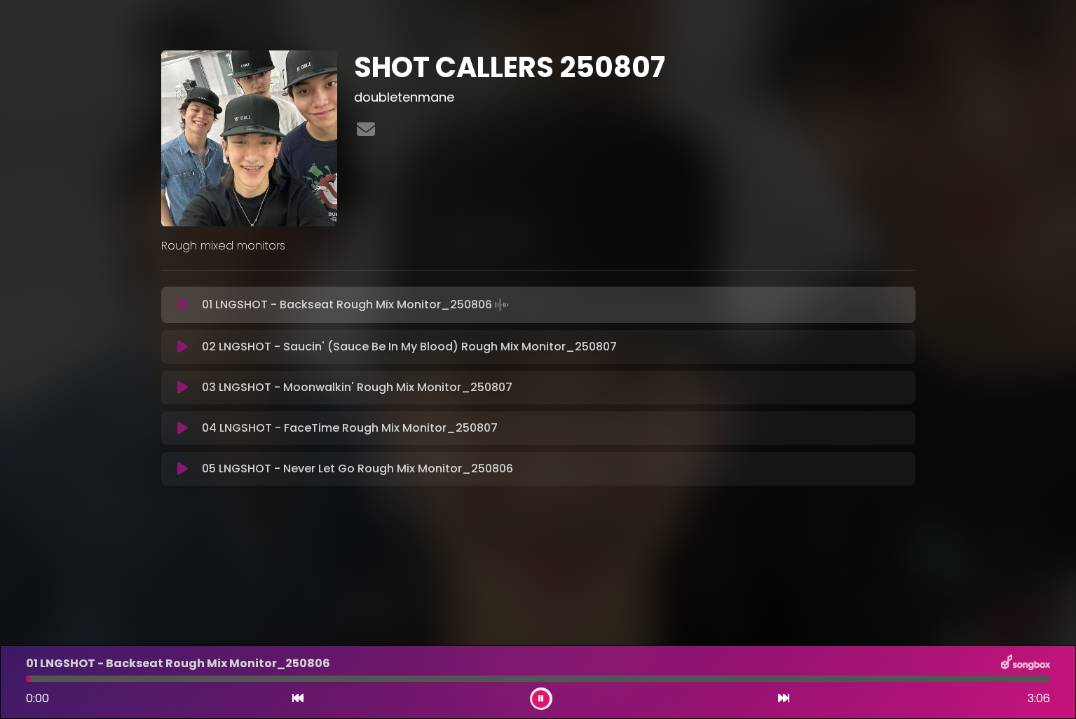
click at [791, 702] on div "0:00 3:06" at bounding box center [538, 699] width 1041 height 22
click at [790, 697] on div "0:01 3:06" at bounding box center [538, 699] width 1041 height 22
click at [789, 698] on icon at bounding box center [783, 698] width 11 height 11
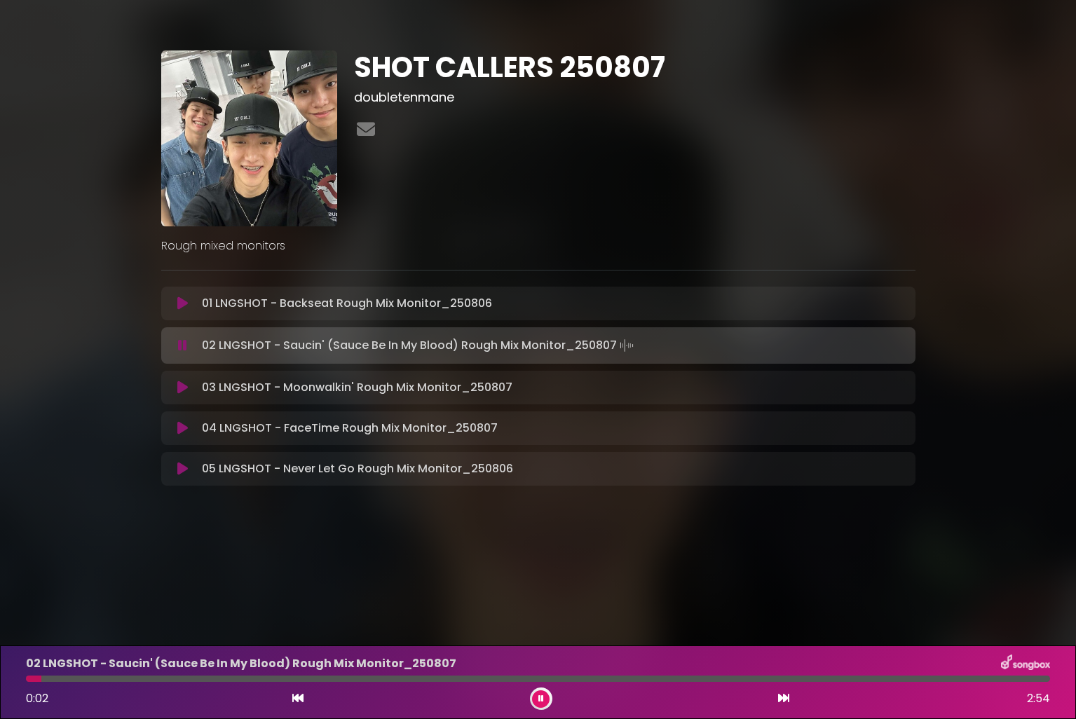
click at [327, 682] on div "02 LNGSHOT - Saucin' (Sauce Be In My Blood) Rough Mix Monitor_[DATE] 0:02 2:54" at bounding box center [538, 682] width 1041 height 55
click at [329, 679] on div at bounding box center [538, 679] width 1024 height 6
click at [535, 696] on button at bounding box center [541, 699] width 18 height 18
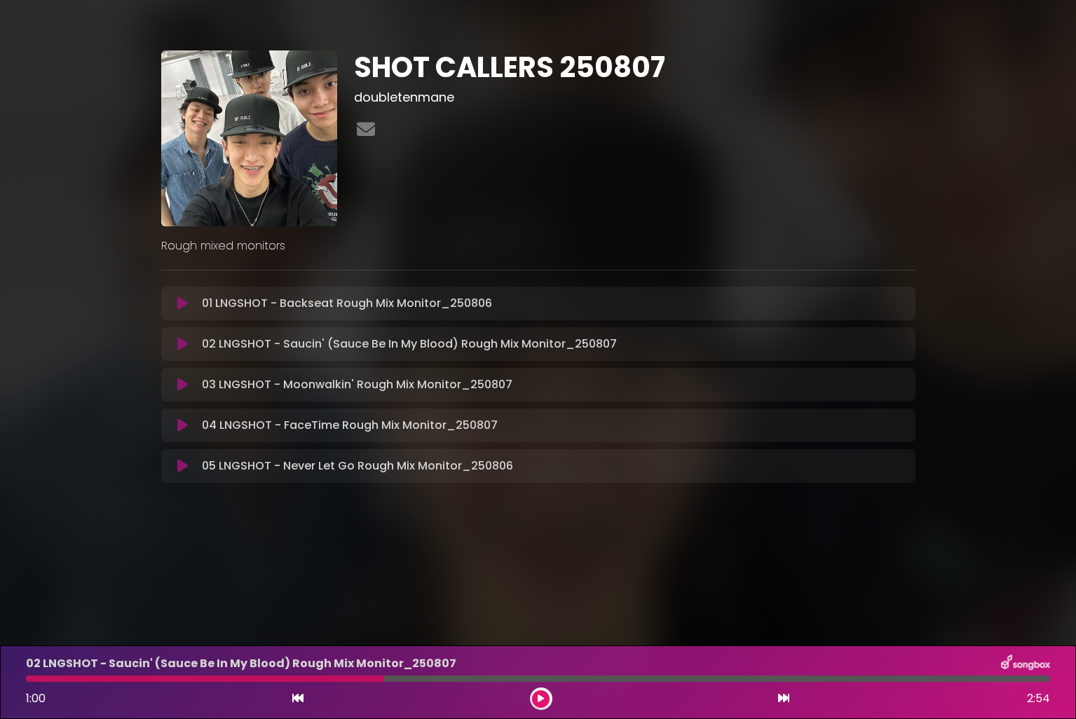
click at [533, 695] on button at bounding box center [541, 699] width 18 height 18
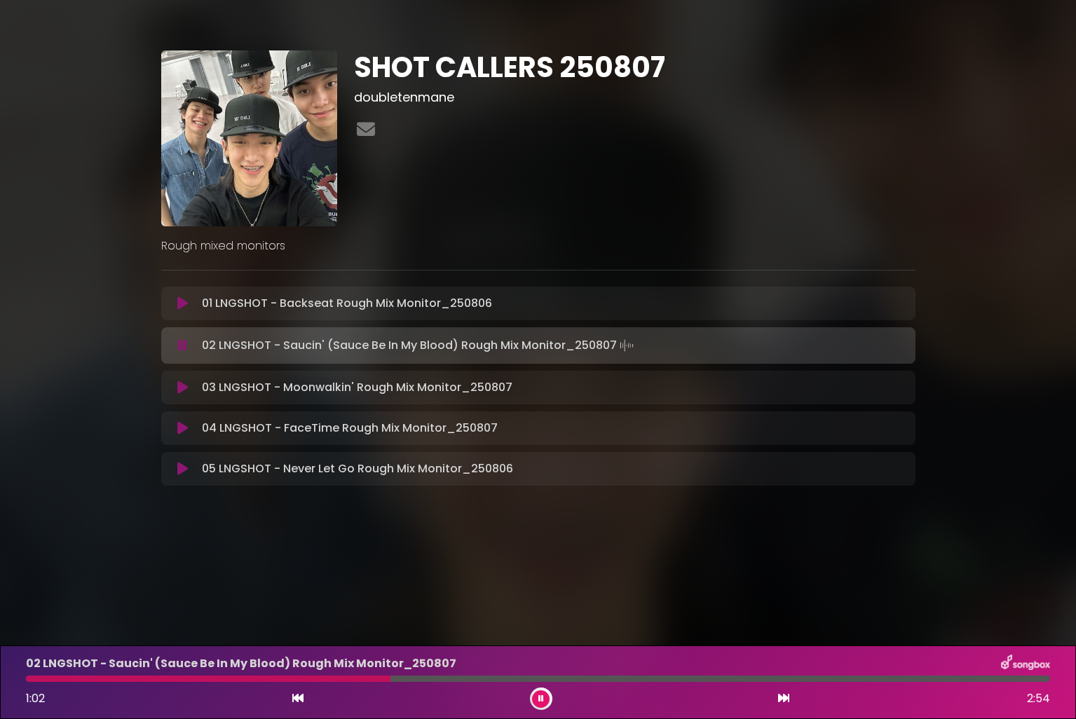
click at [355, 681] on div at bounding box center [208, 679] width 364 height 6
click at [332, 683] on div "02 LNGSHOT - Saucin' (Sauce Be In My Blood) Rough Mix Monitor_[DATE] 0:57 2:54" at bounding box center [538, 682] width 1041 height 55
click at [335, 679] on div at bounding box center [195, 679] width 339 height 6
click at [335, 679] on div at bounding box center [180, 679] width 309 height 6
click at [545, 699] on button at bounding box center [541, 699] width 18 height 18
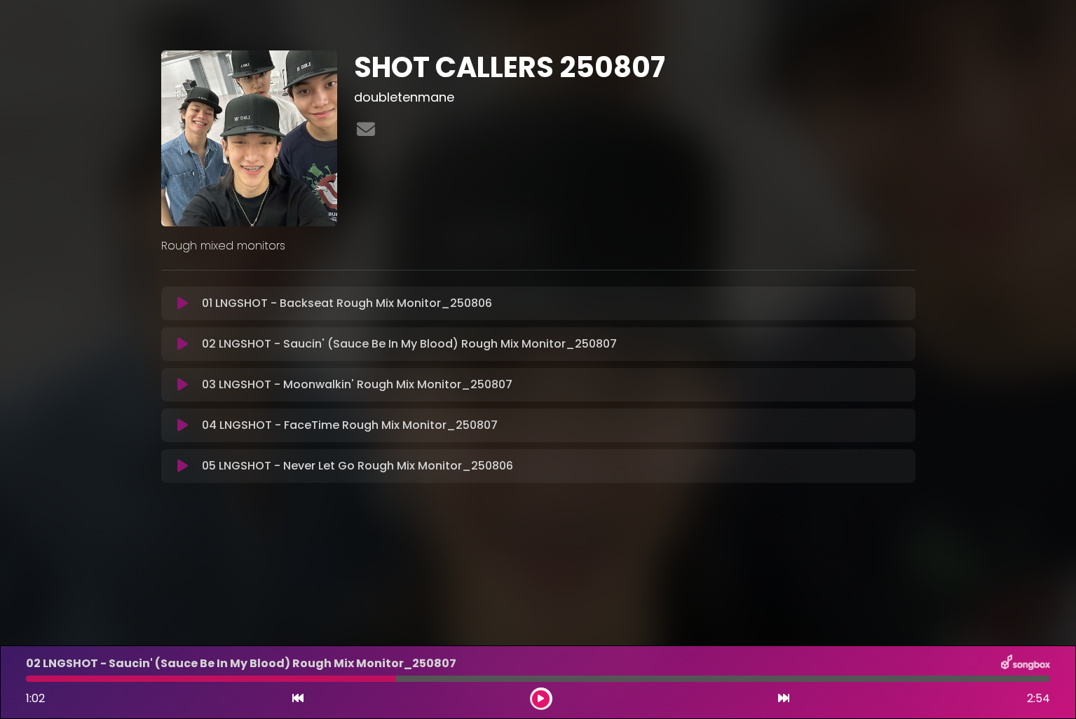
click at [327, 680] on div at bounding box center [211, 679] width 370 height 6
click at [327, 678] on div at bounding box center [211, 679] width 370 height 6
click at [538, 698] on icon at bounding box center [541, 699] width 6 height 8
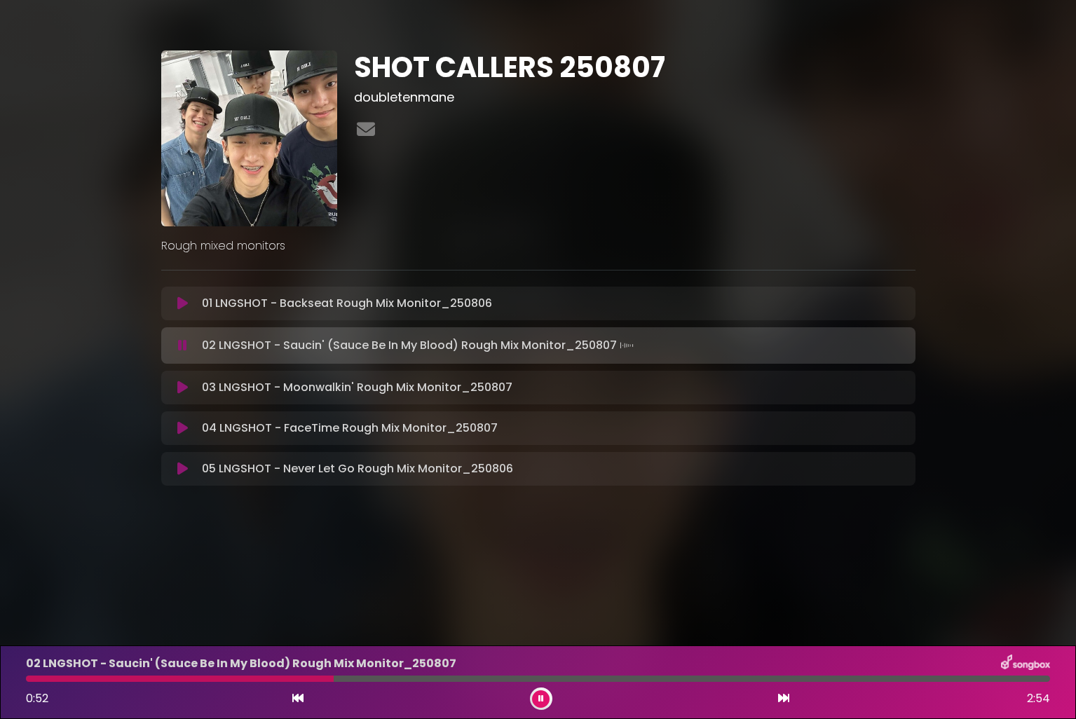
click at [275, 680] on div at bounding box center [180, 679] width 308 height 6
click at [294, 679] on div at bounding box center [207, 679] width 362 height 6
click at [543, 697] on icon at bounding box center [541, 699] width 6 height 8
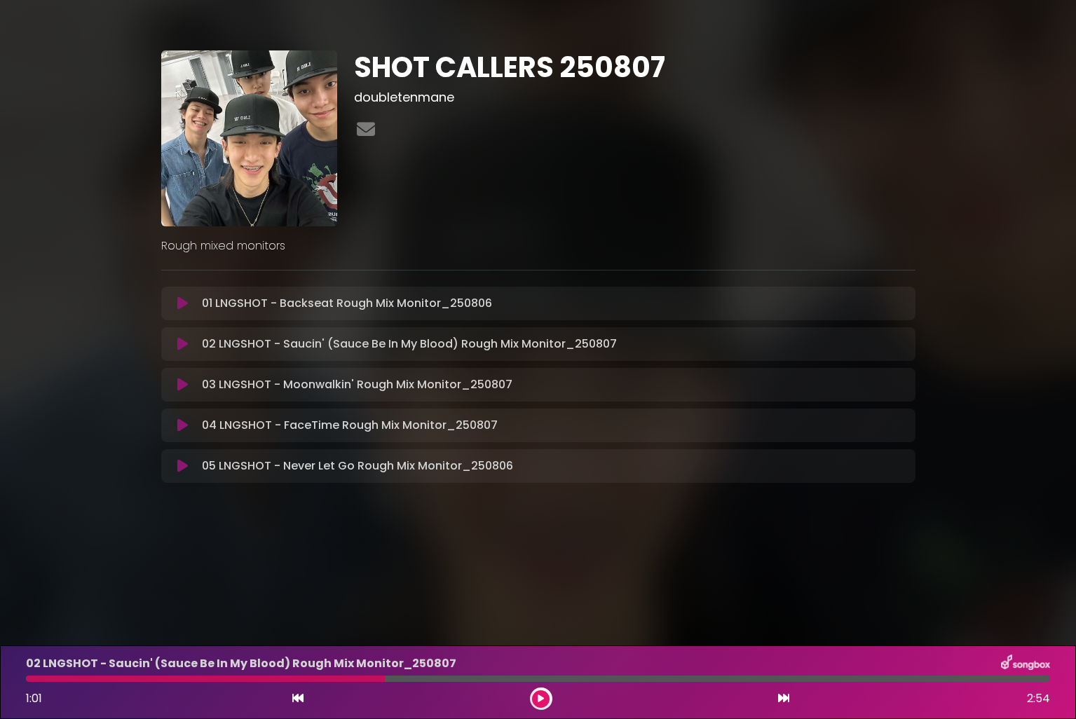
click at [296, 705] on button at bounding box center [298, 699] width 13 height 18
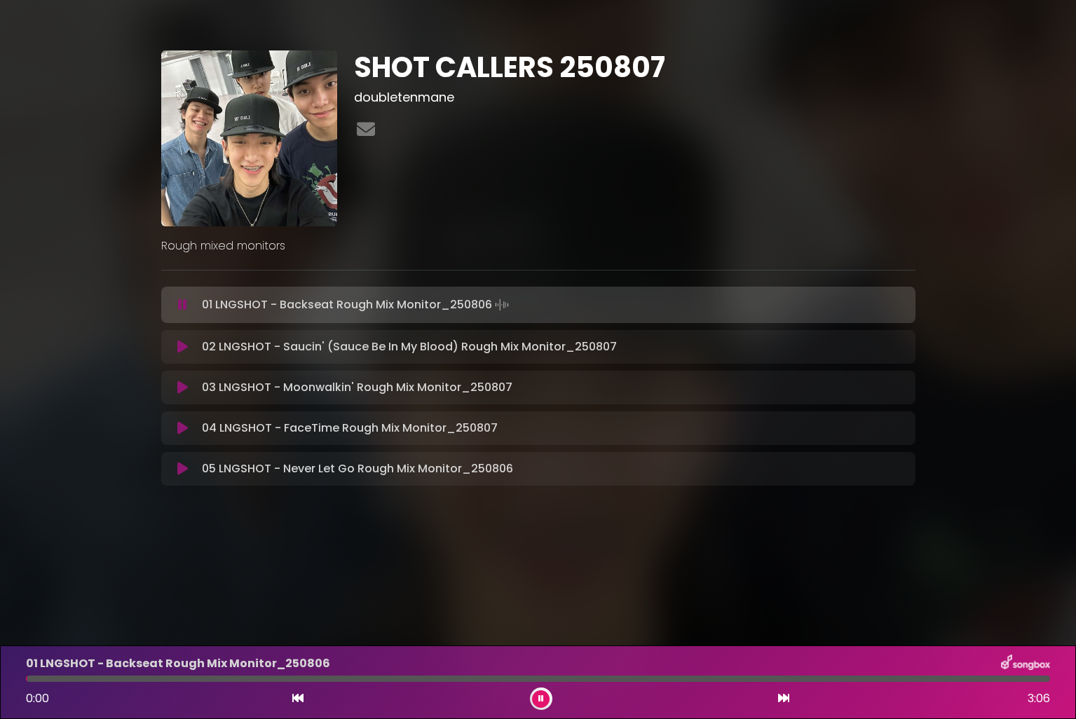
click at [545, 702] on button at bounding box center [541, 699] width 18 height 18
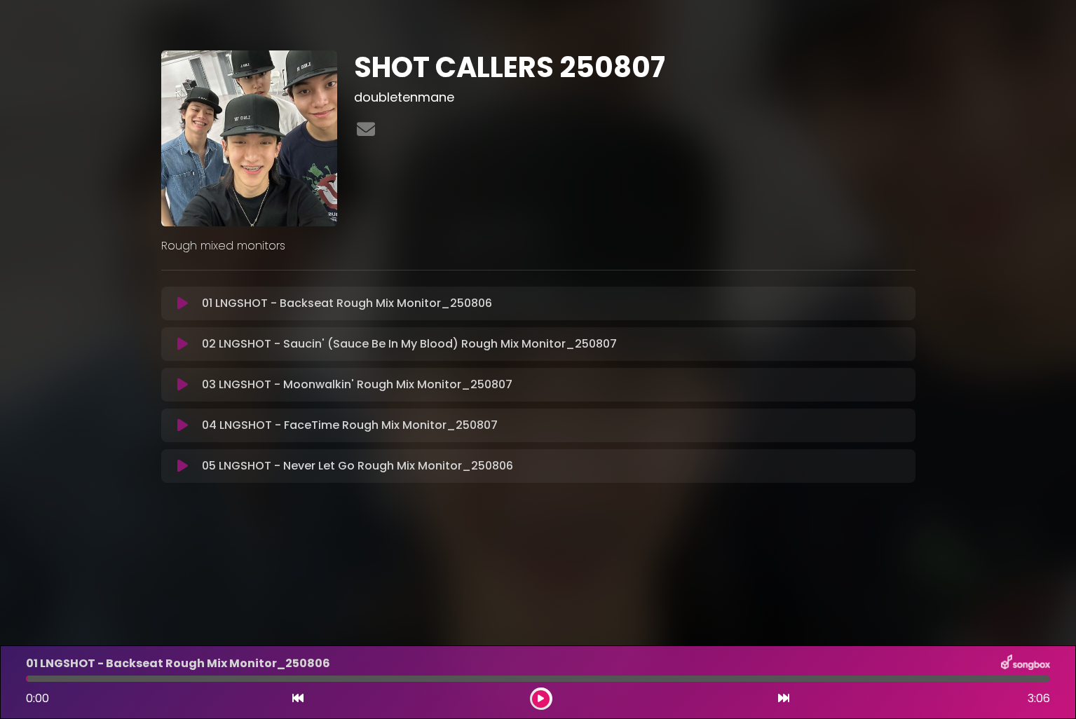
click at [183, 346] on icon at bounding box center [182, 344] width 11 height 14
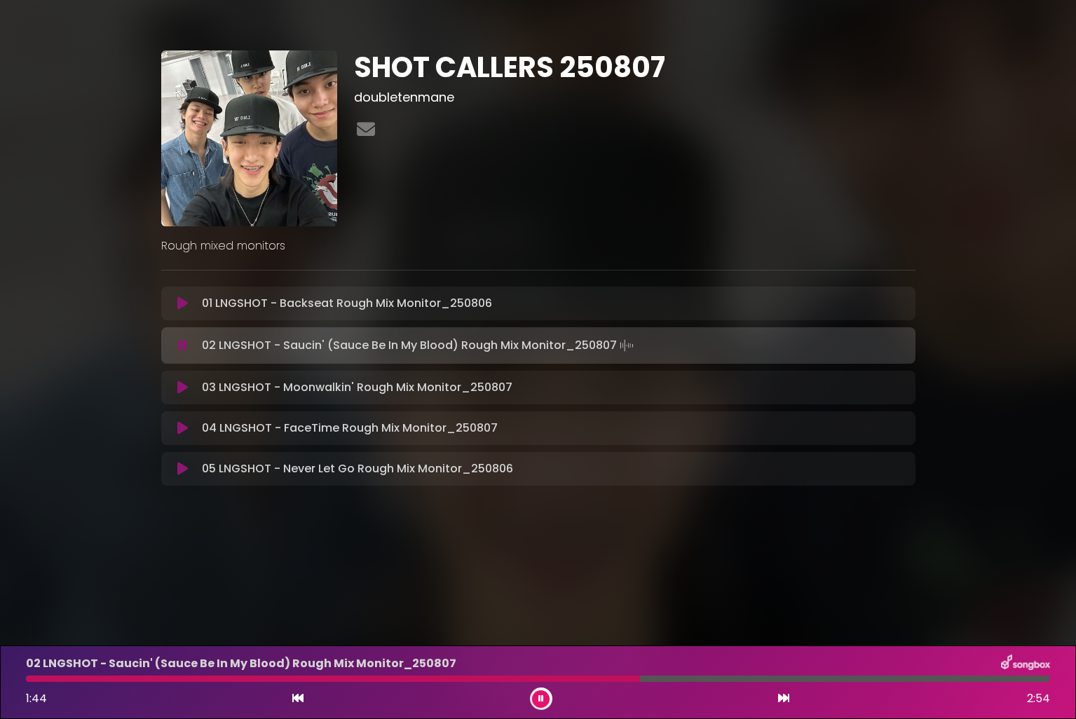
click at [533, 699] on button at bounding box center [541, 699] width 18 height 18
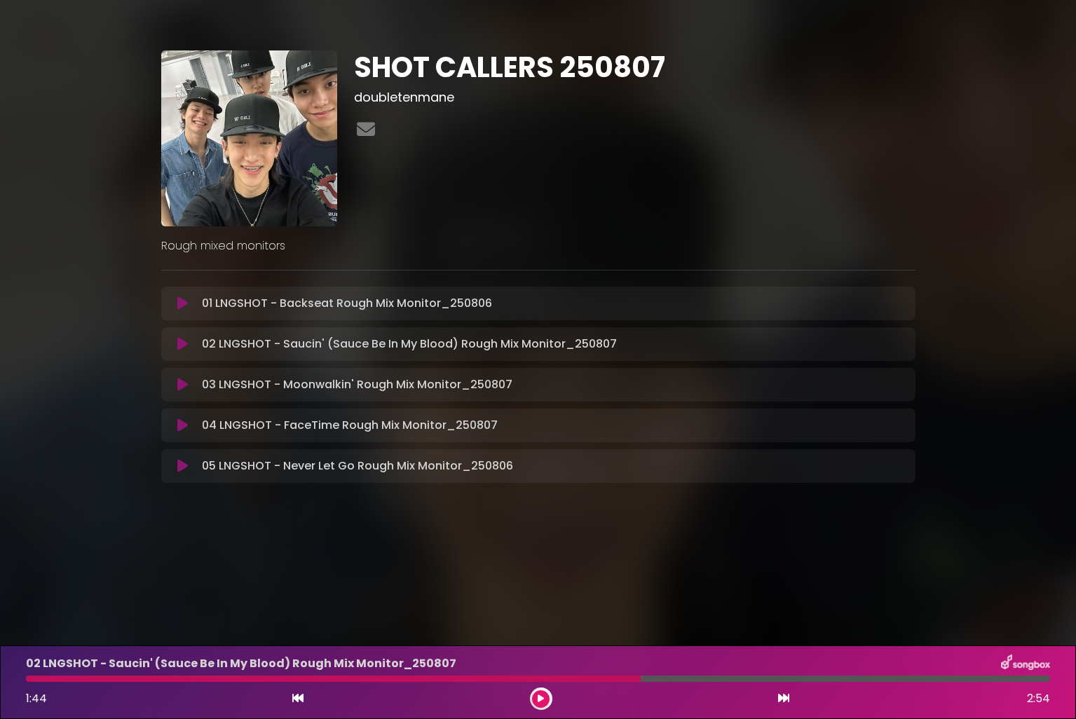
click at [179, 343] on icon at bounding box center [182, 344] width 11 height 14
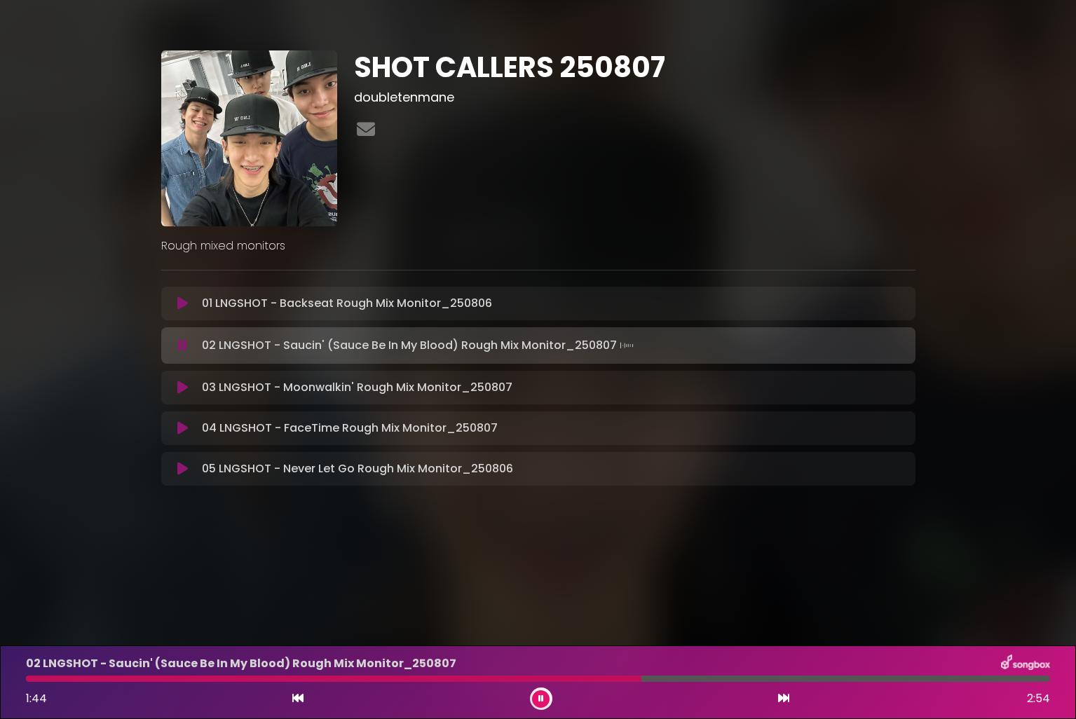
click at [179, 343] on icon at bounding box center [182, 346] width 9 height 14
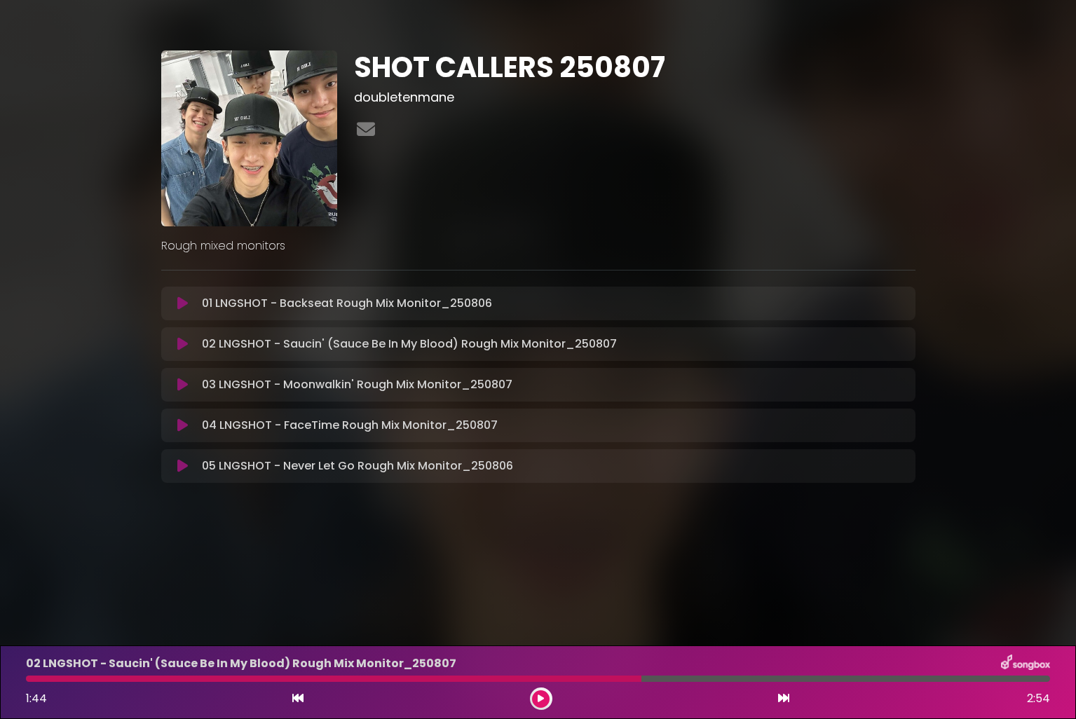
click at [186, 347] on icon at bounding box center [182, 344] width 11 height 14
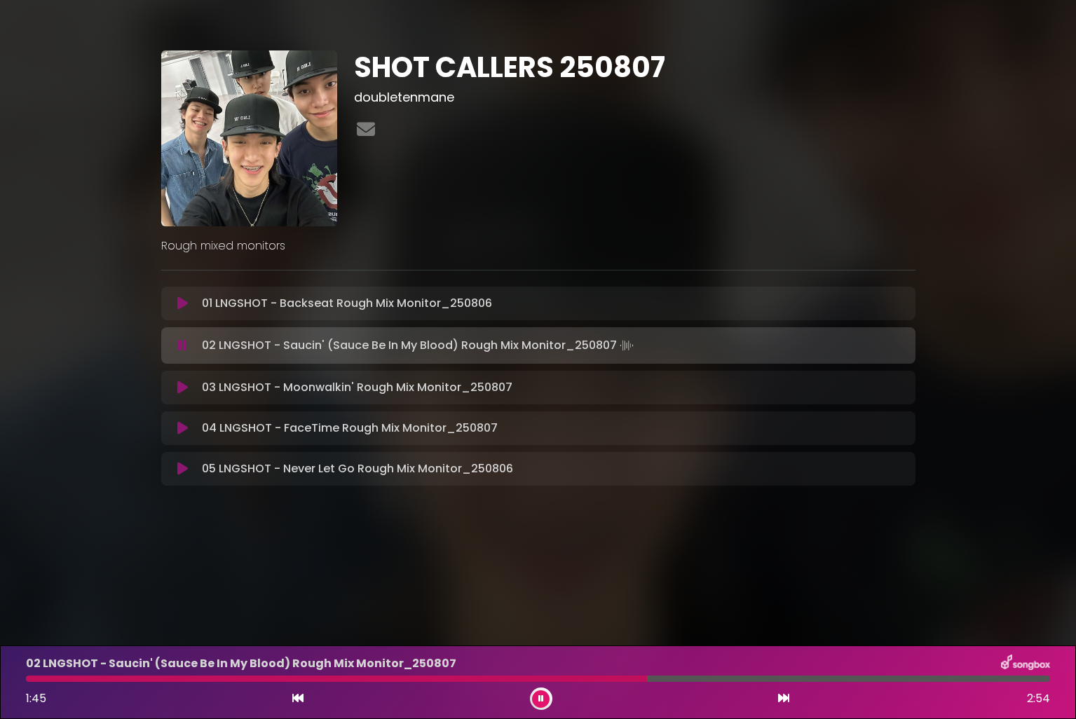
click at [301, 679] on div at bounding box center [336, 679] width 621 height 6
click at [537, 697] on button at bounding box center [541, 699] width 18 height 18
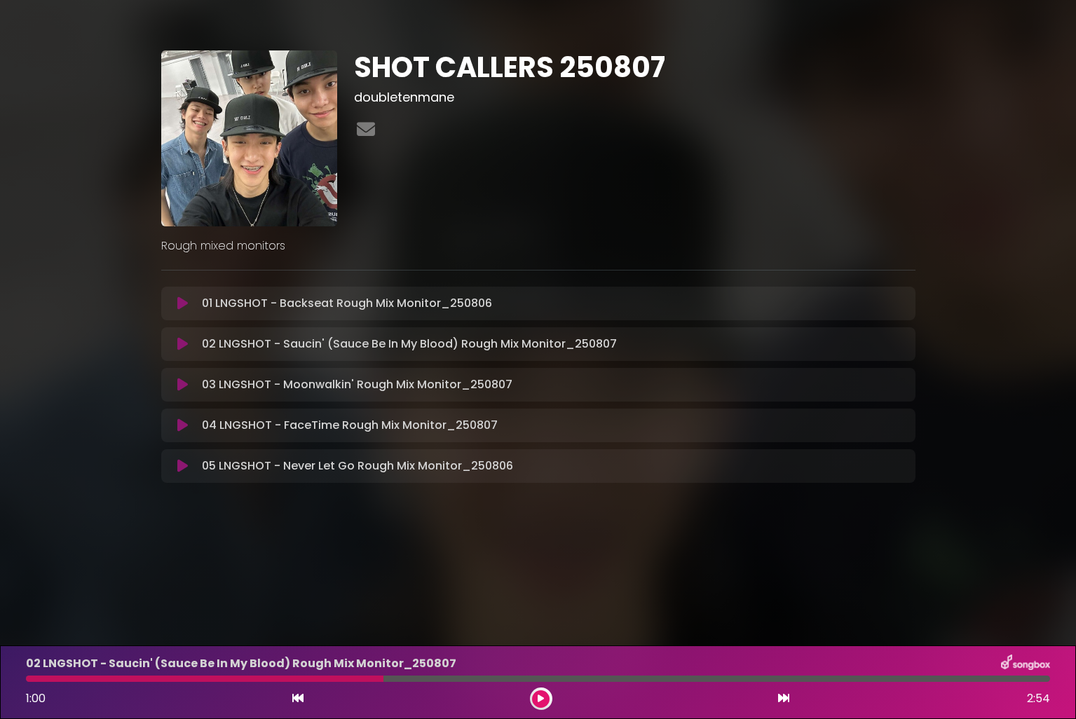
click at [538, 697] on icon at bounding box center [541, 699] width 6 height 8
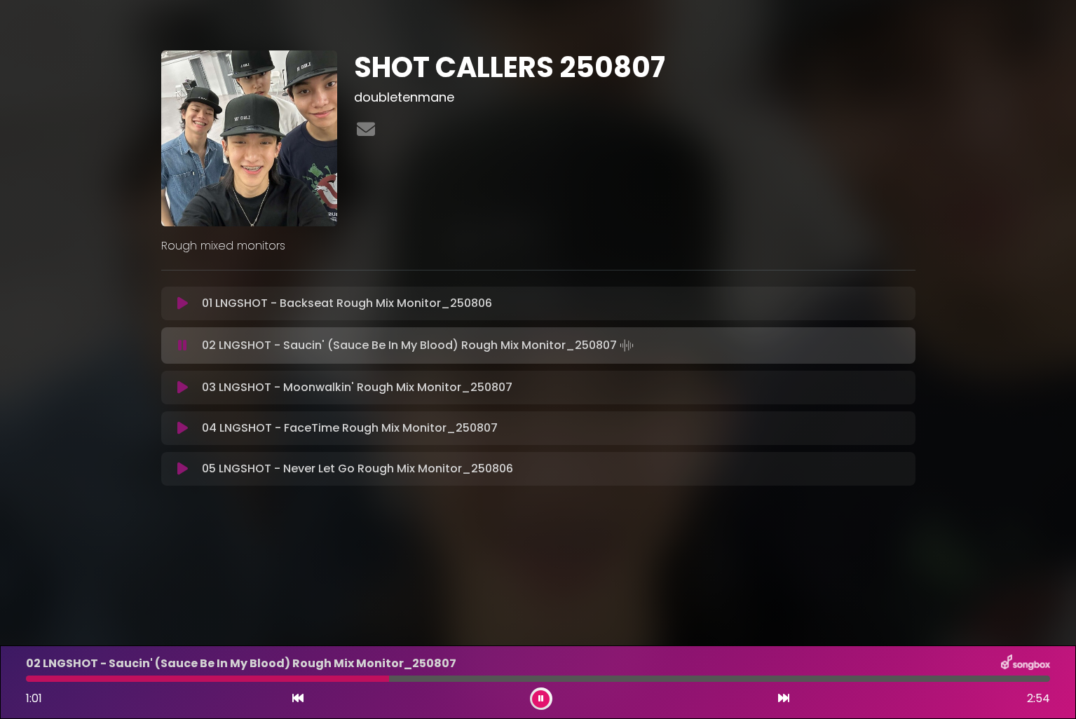
click at [295, 682] on div "02 LNGSHOT - Saucin' (Sauce Be In My Blood) Rough Mix Monitor_[DATE] 1:01 2:54" at bounding box center [538, 682] width 1041 height 55
click at [302, 679] on div at bounding box center [209, 679] width 366 height 6
click at [540, 697] on icon at bounding box center [541, 699] width 6 height 8
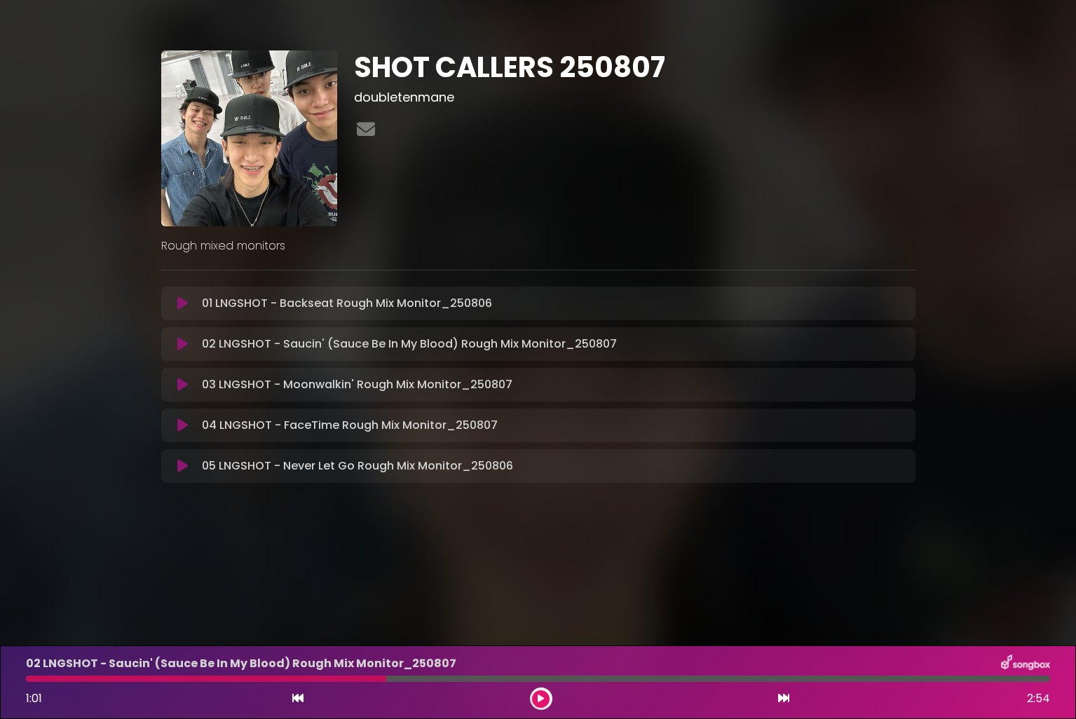
click at [303, 678] on div at bounding box center [206, 679] width 360 height 6
click at [301, 679] on div at bounding box center [206, 679] width 360 height 6
drag, startPoint x: 540, startPoint y: 693, endPoint x: 498, endPoint y: 693, distance: 41.4
click at [540, 693] on button at bounding box center [541, 699] width 18 height 18
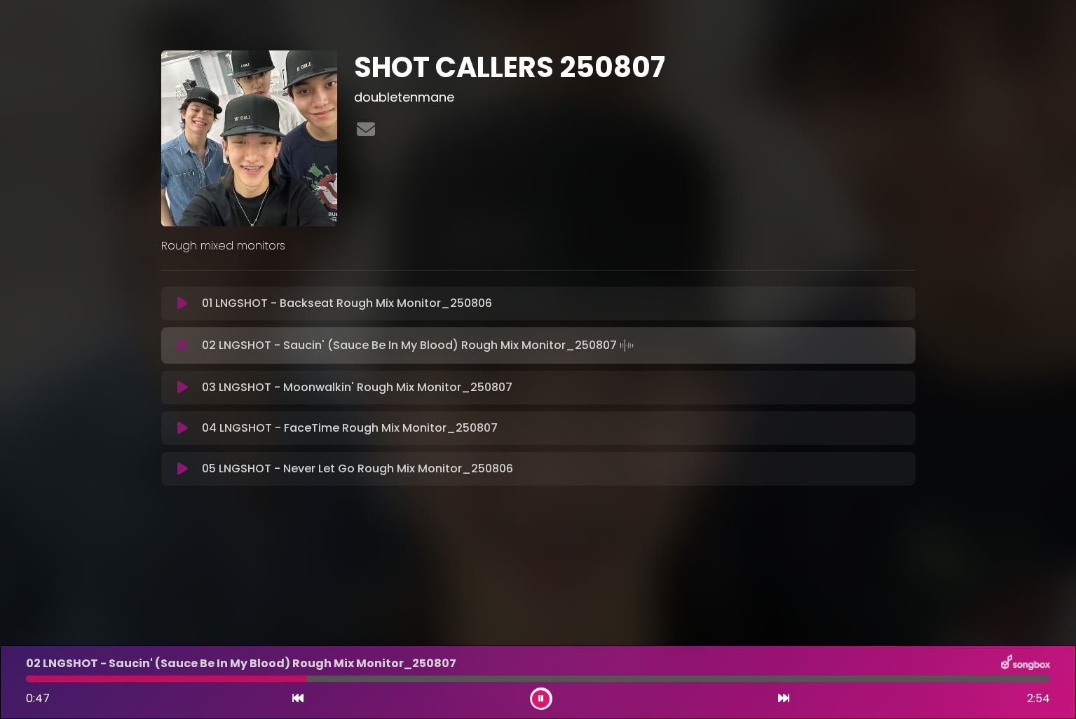
click at [292, 676] on div at bounding box center [166, 679] width 280 height 6
click at [540, 698] on icon at bounding box center [541, 699] width 6 height 8
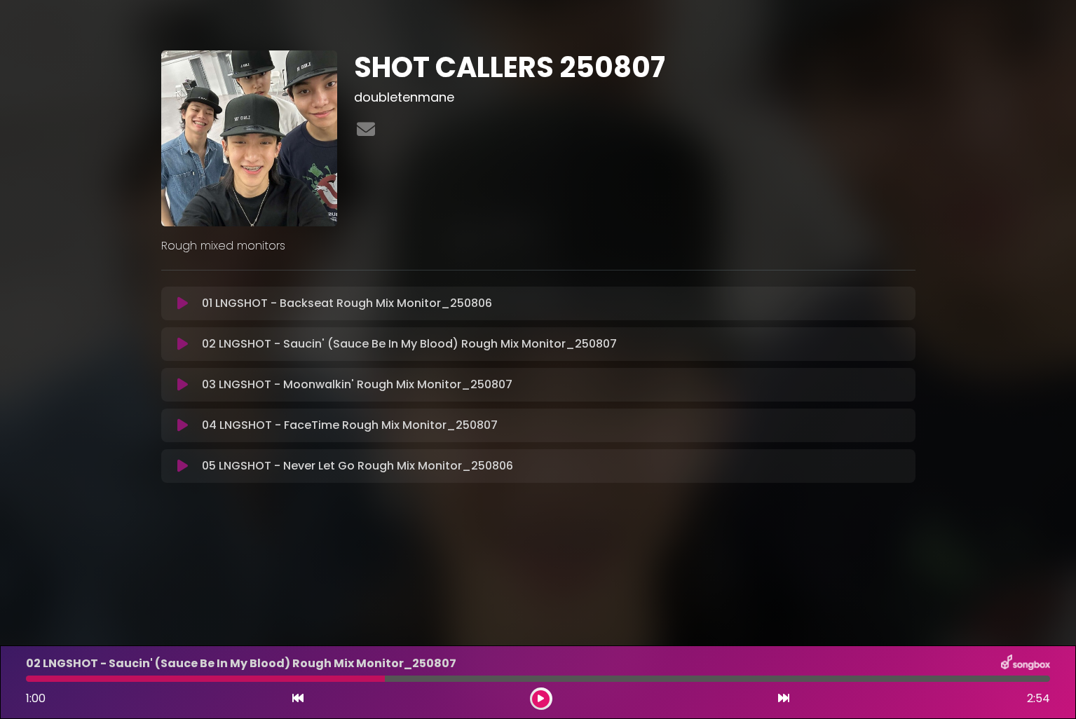
click at [296, 681] on div at bounding box center [205, 679] width 359 height 6
click at [544, 696] on button at bounding box center [541, 699] width 18 height 18
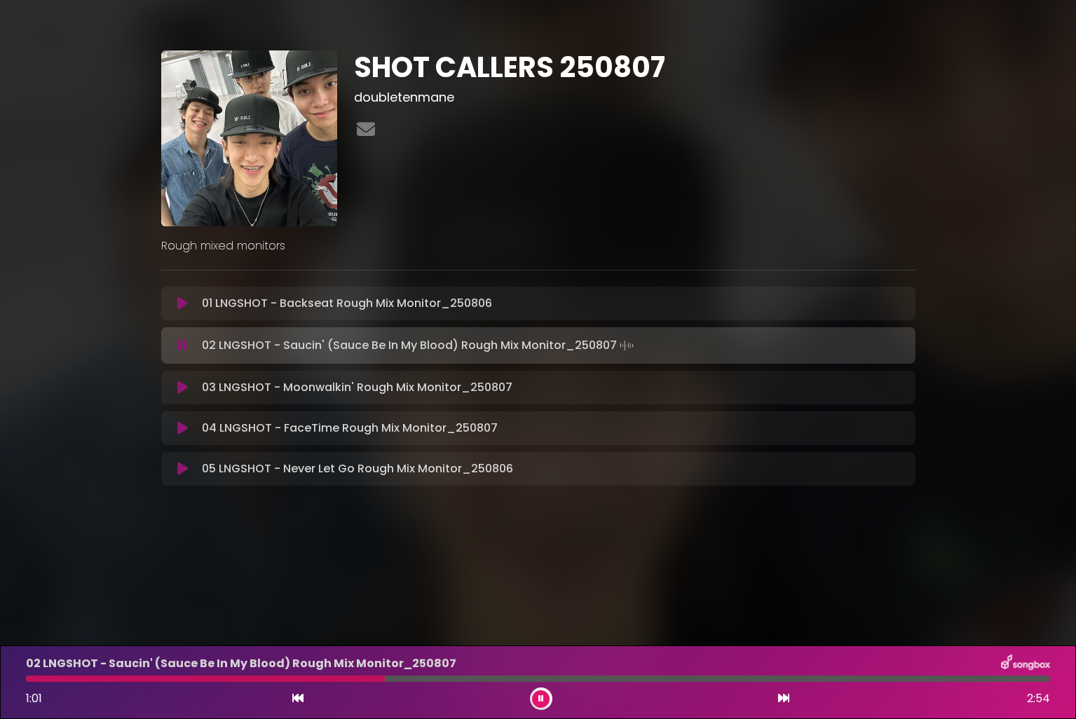
click at [541, 701] on icon at bounding box center [541, 699] width 6 height 8
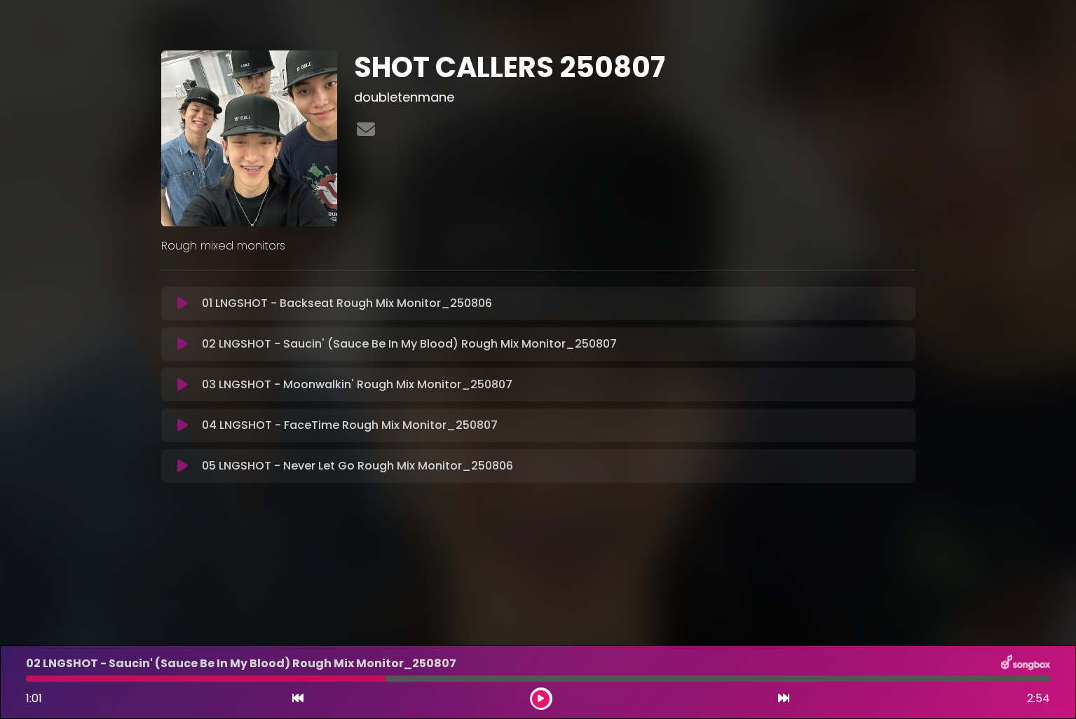
click at [301, 683] on div "02 LNGSHOT - Saucin' (Sauce Be In My Blood) Rough Mix Monitor_[DATE] 1:01 2:54" at bounding box center [538, 682] width 1041 height 55
click at [543, 699] on icon at bounding box center [541, 699] width 6 height 8
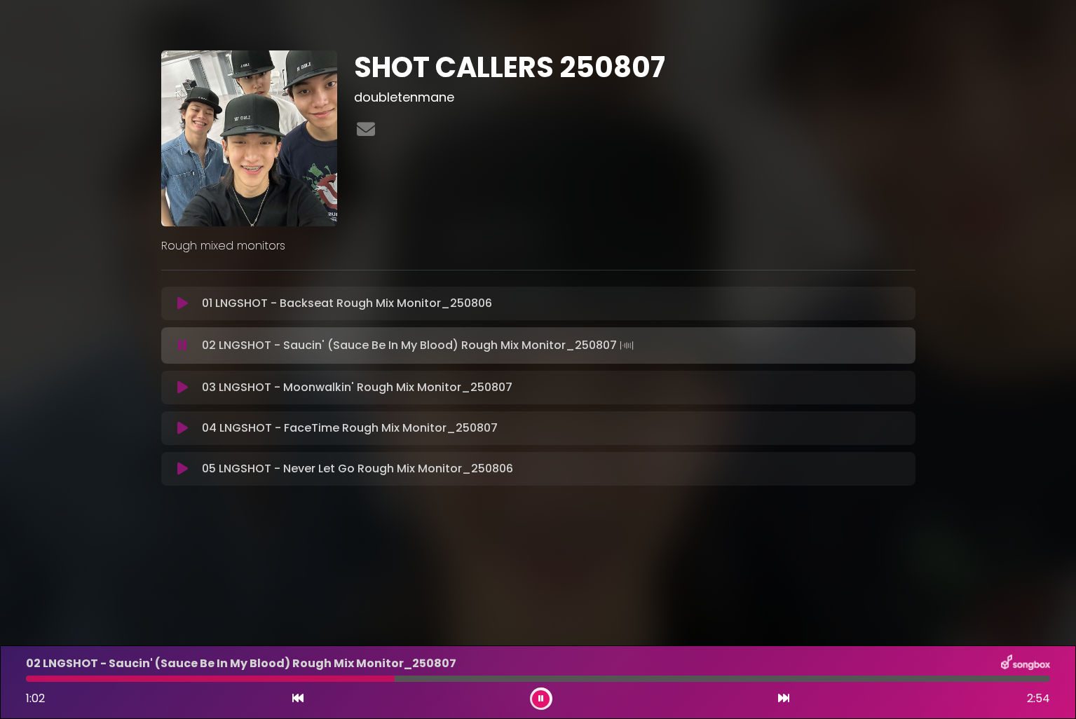
click at [294, 681] on div at bounding box center [210, 679] width 369 height 6
click at [538, 697] on icon at bounding box center [541, 699] width 6 height 8
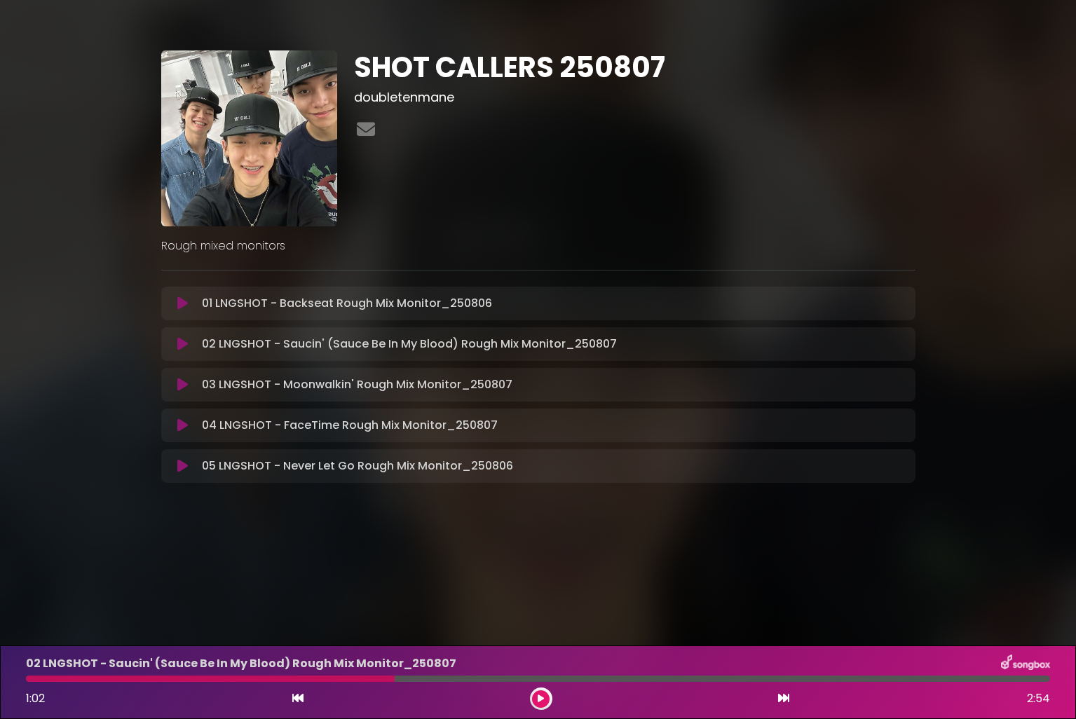
drag, startPoint x: 539, startPoint y: 697, endPoint x: 486, endPoint y: 690, distance: 52.9
click at [539, 697] on icon at bounding box center [541, 699] width 6 height 8
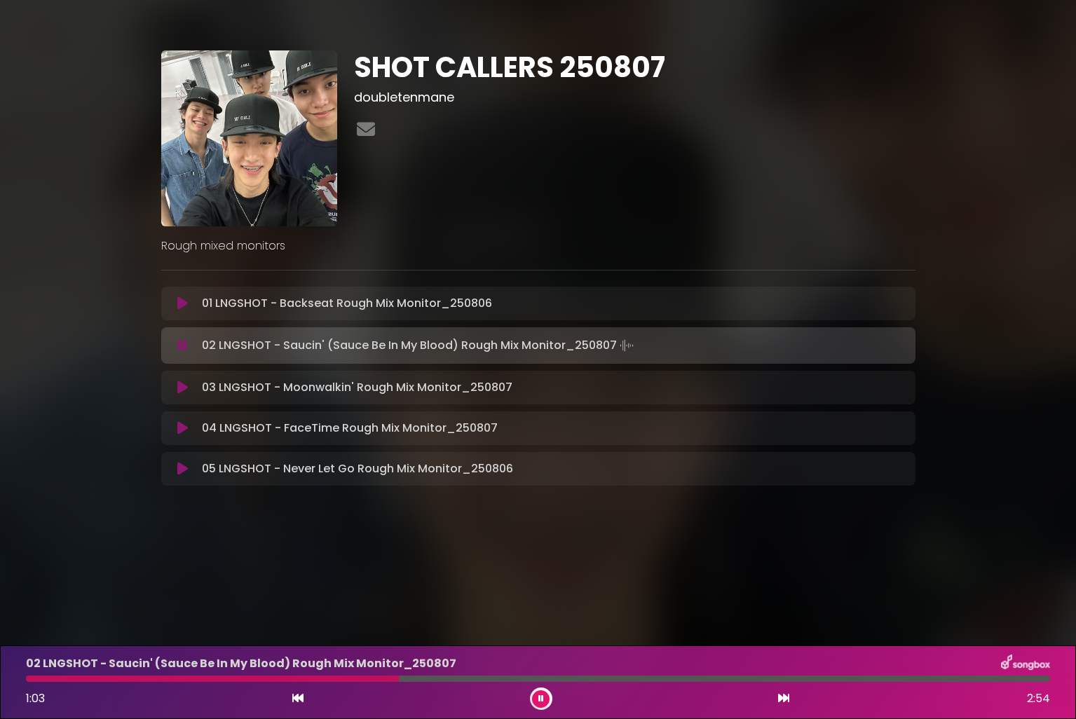
click at [290, 678] on div at bounding box center [212, 679] width 373 height 6
click at [292, 678] on div at bounding box center [538, 679] width 1024 height 6
click at [546, 700] on button at bounding box center [541, 699] width 18 height 18
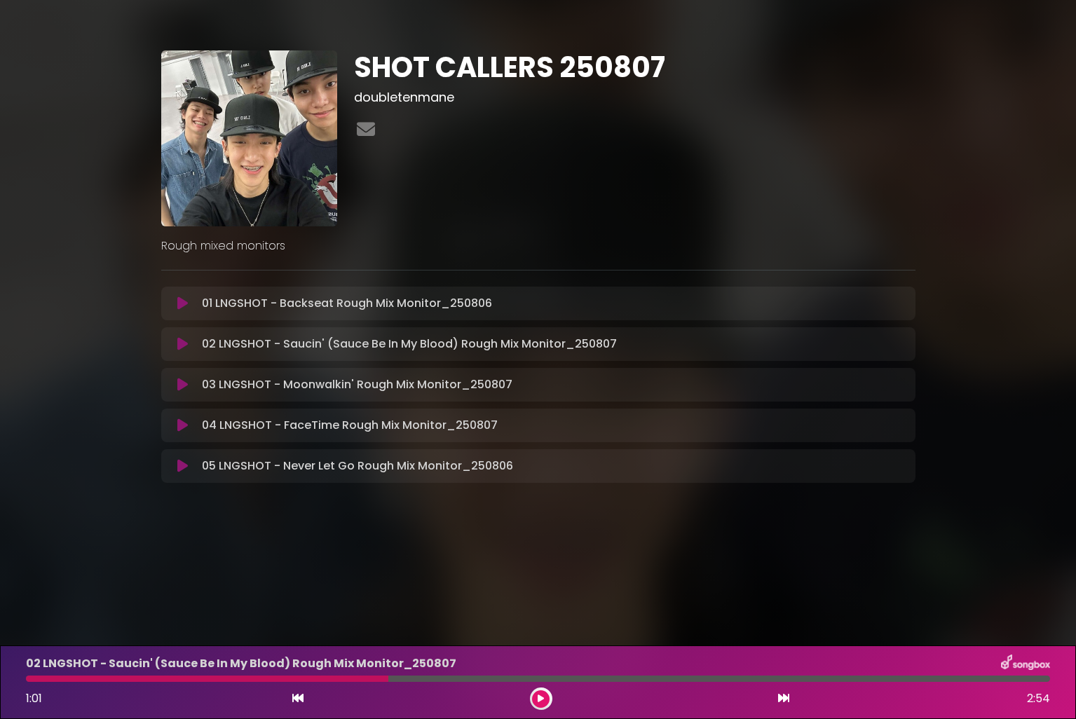
drag, startPoint x: 545, startPoint y: 698, endPoint x: 505, endPoint y: 696, distance: 40.7
click at [545, 698] on button at bounding box center [541, 699] width 18 height 18
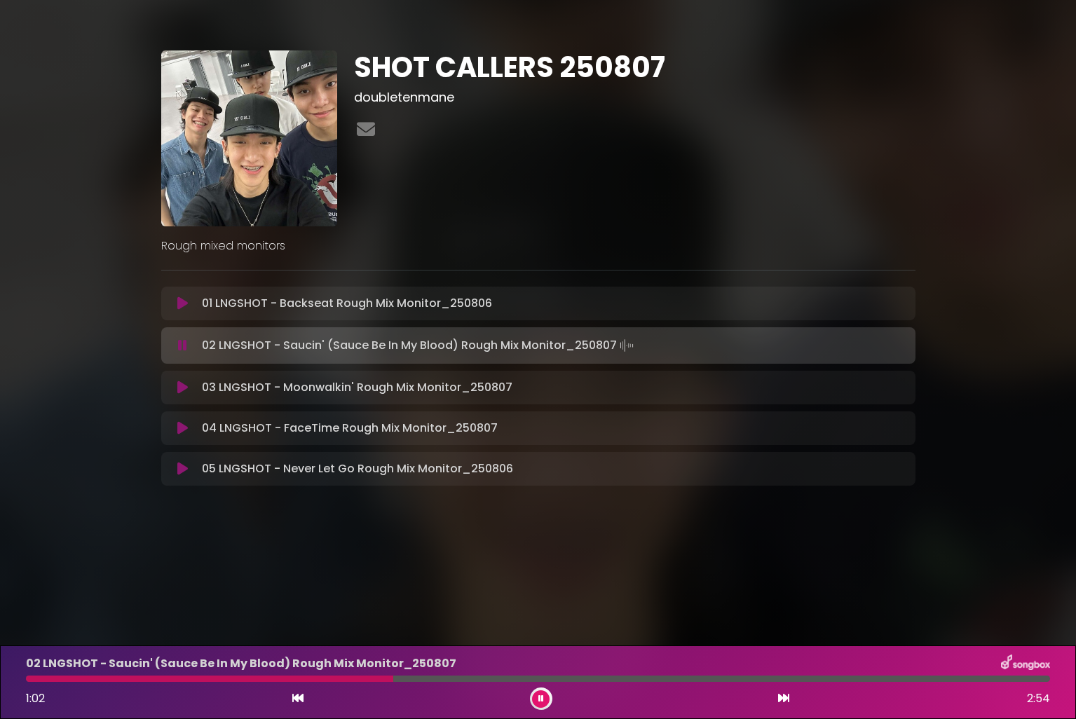
click at [294, 679] on div at bounding box center [209, 679] width 367 height 6
click at [546, 702] on button at bounding box center [541, 699] width 18 height 18
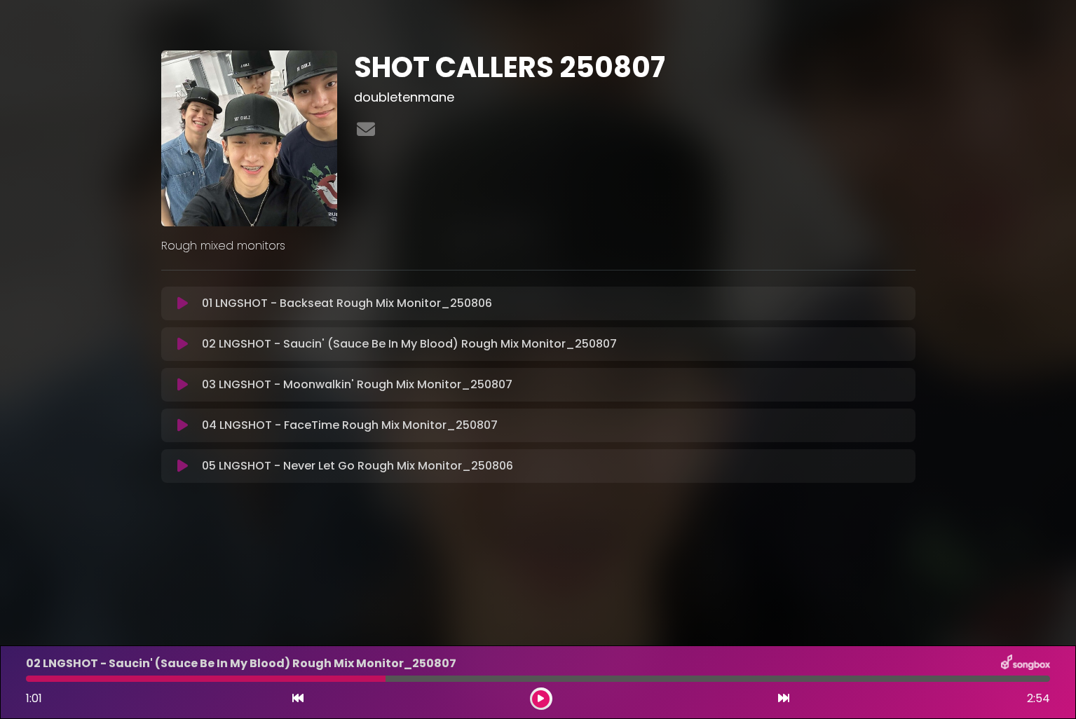
click at [294, 680] on div at bounding box center [206, 679] width 360 height 6
click at [548, 700] on button at bounding box center [541, 699] width 18 height 18
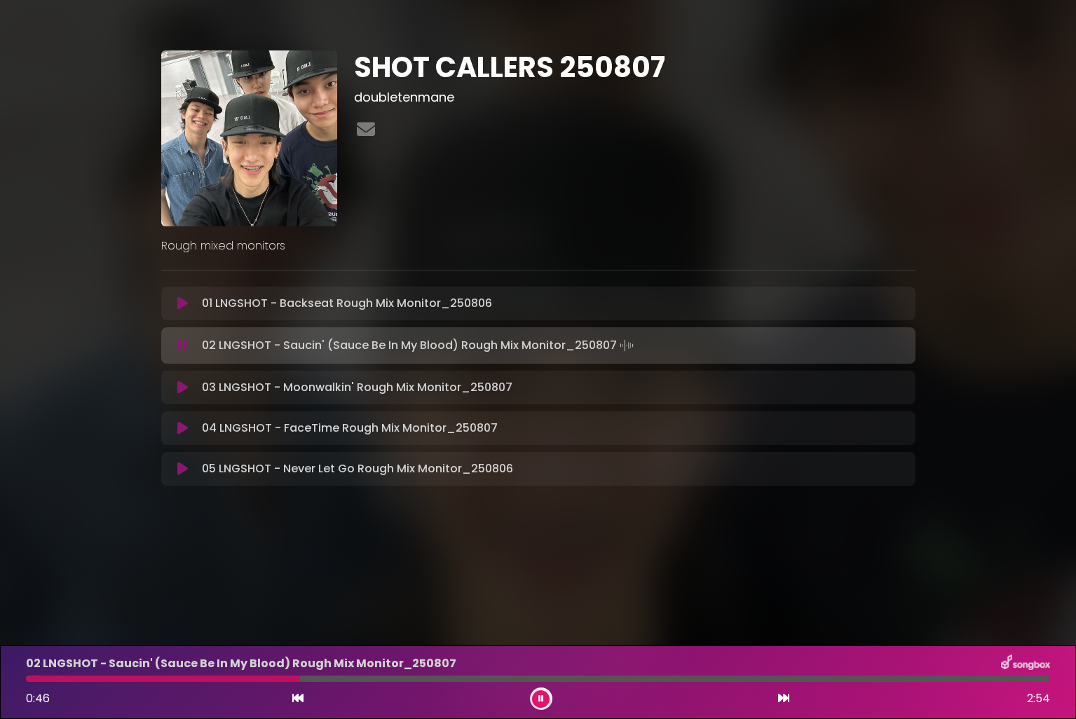
click at [425, 679] on div at bounding box center [538, 679] width 1024 height 6
click at [477, 678] on div at bounding box center [538, 679] width 1024 height 6
click at [533, 678] on div at bounding box center [538, 679] width 1024 height 6
click at [514, 678] on div at bounding box center [312, 679] width 572 height 6
click at [539, 695] on icon at bounding box center [541, 699] width 6 height 8
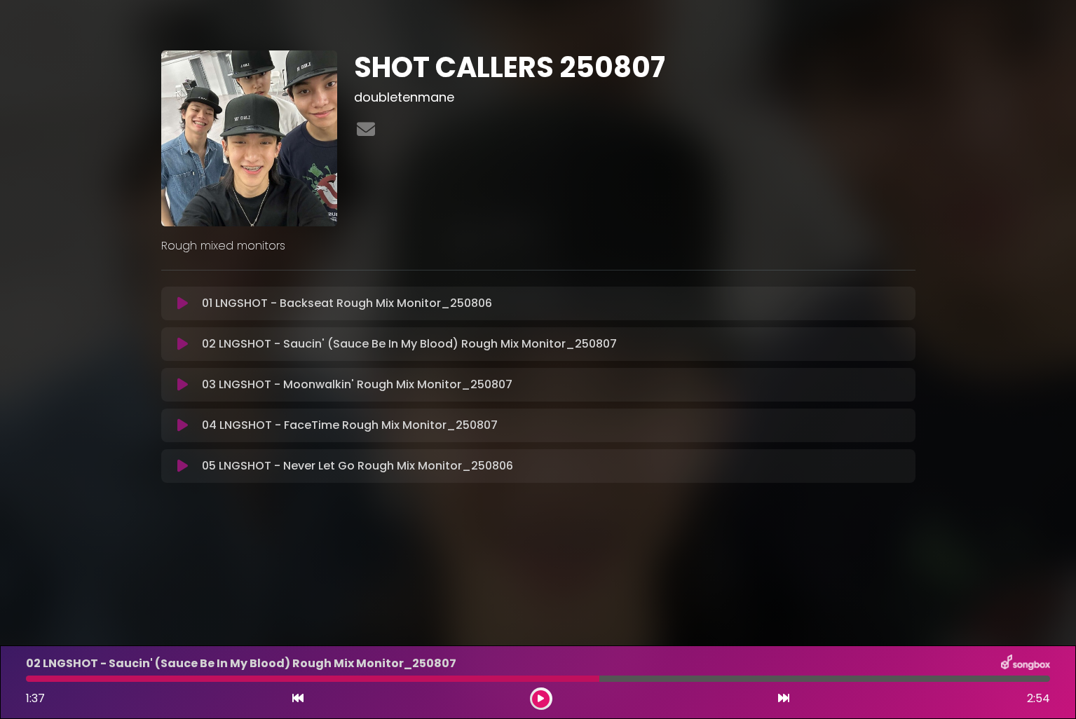
click at [503, 678] on div at bounding box center [312, 679] width 573 height 6
click at [544, 694] on button at bounding box center [541, 699] width 18 height 18
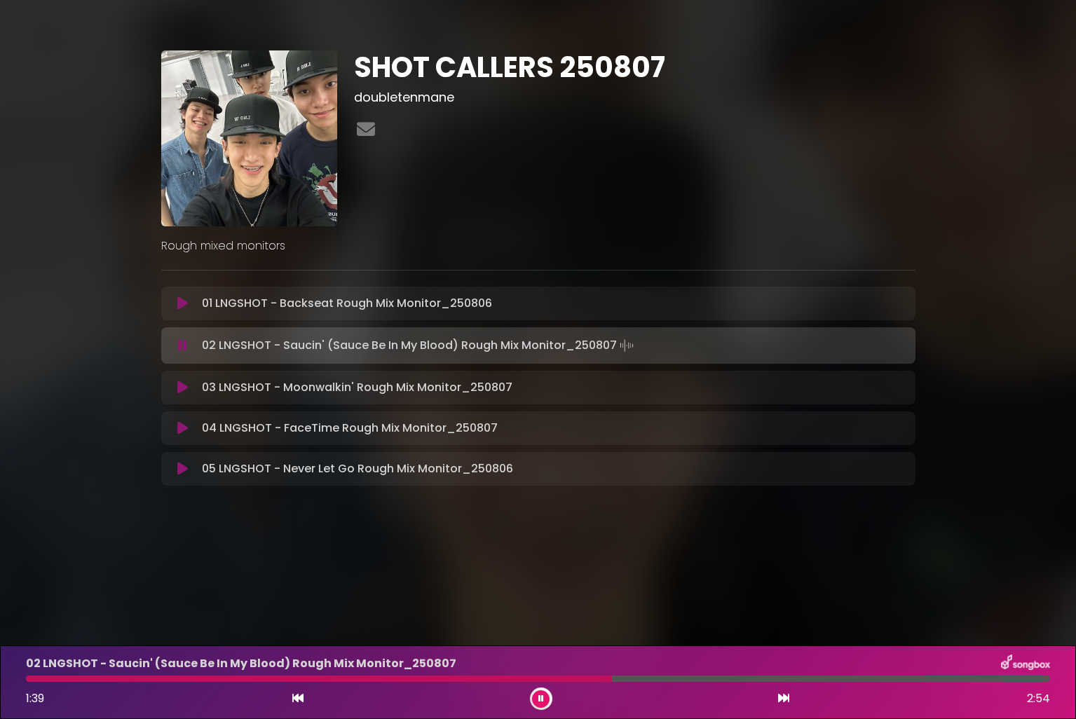
click at [536, 695] on button at bounding box center [541, 699] width 18 height 18
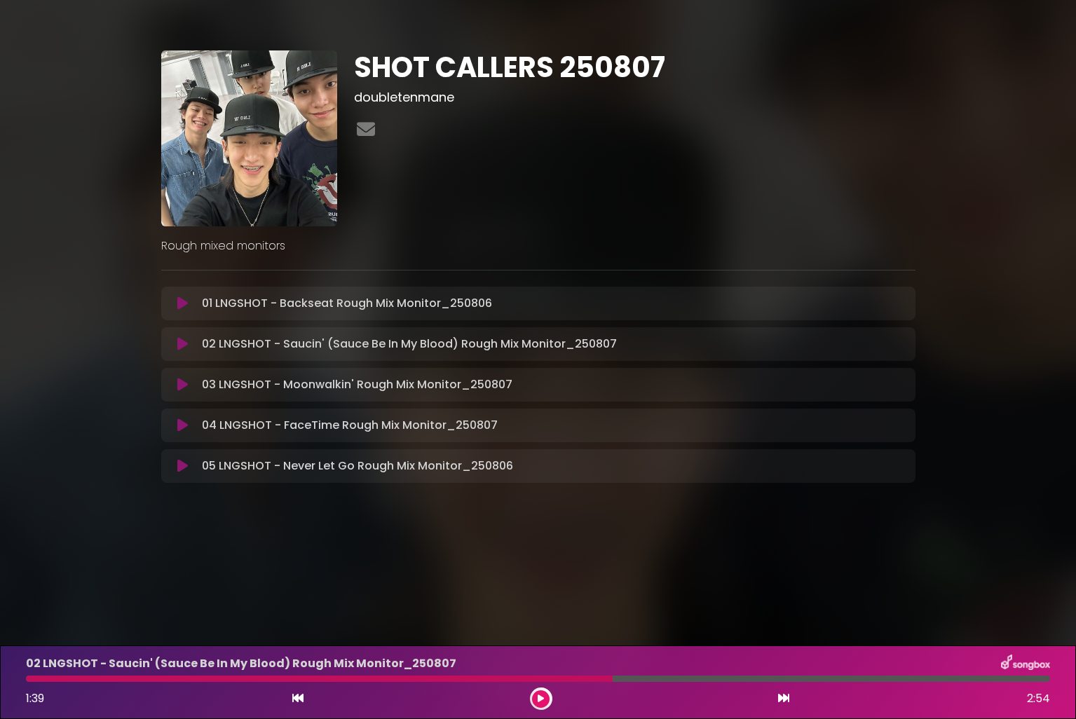
click at [512, 679] on div at bounding box center [319, 679] width 587 height 6
click at [531, 693] on div at bounding box center [541, 699] width 22 height 22
click at [532, 696] on button at bounding box center [541, 699] width 18 height 18
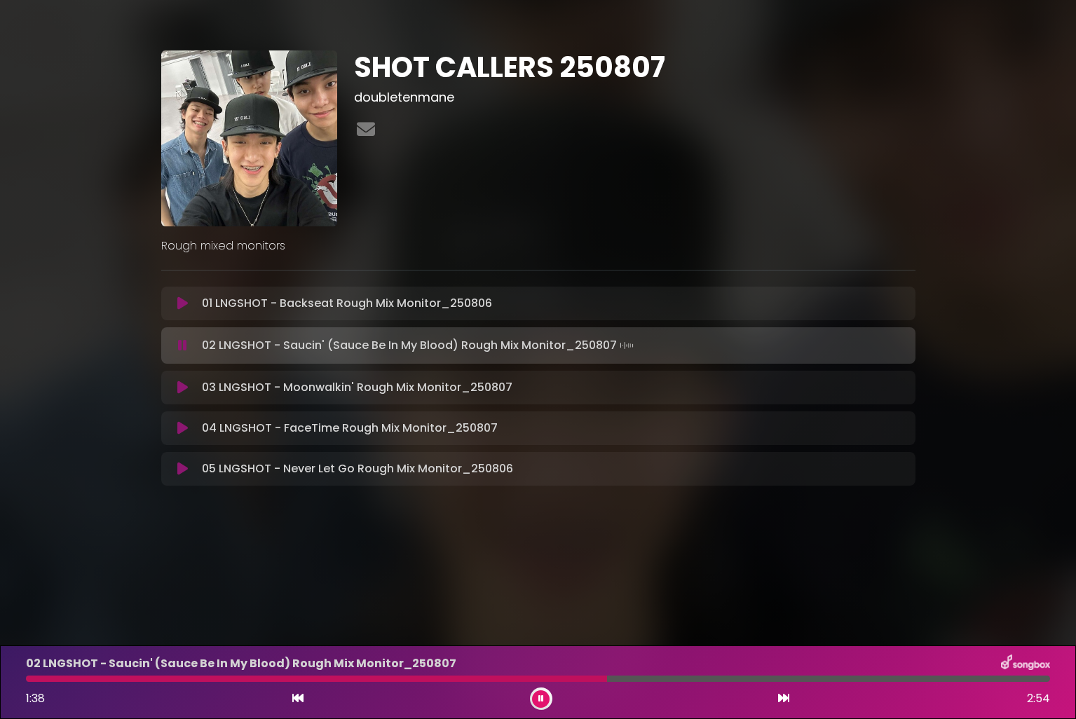
click at [543, 698] on icon at bounding box center [541, 699] width 6 height 8
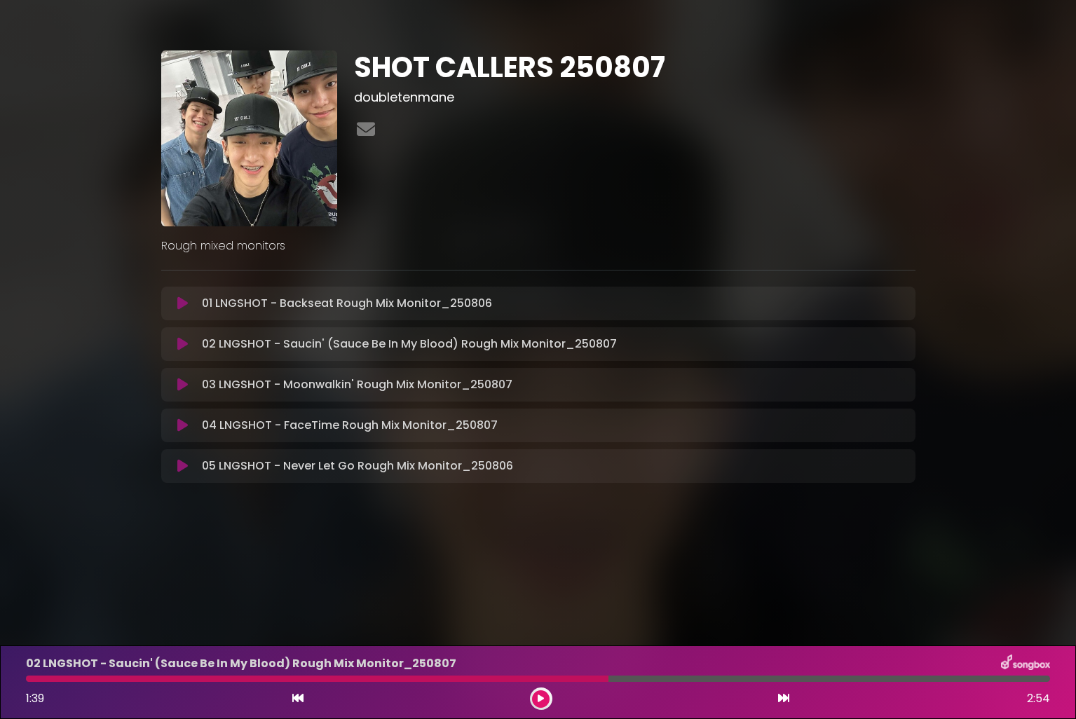
click at [510, 678] on div at bounding box center [317, 679] width 582 height 6
click at [536, 696] on button at bounding box center [541, 699] width 18 height 18
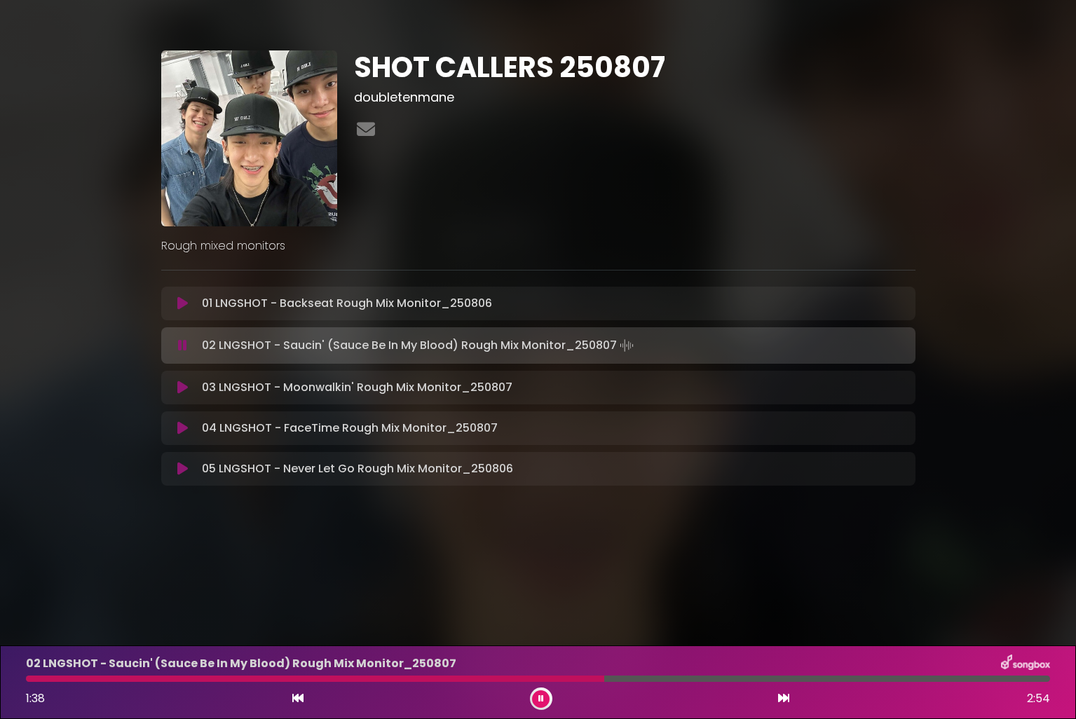
click at [506, 681] on div at bounding box center [315, 679] width 578 height 6
click at [538, 699] on icon at bounding box center [541, 699] width 6 height 8
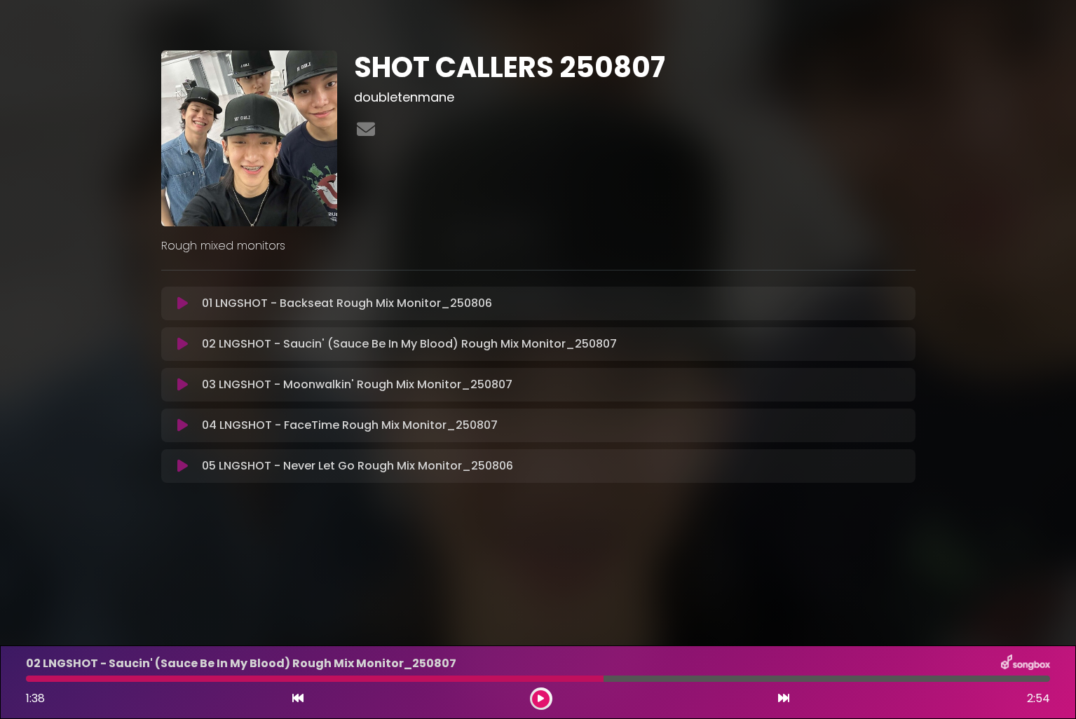
click at [188, 311] on div "01 LNGSHOT - Backseat Rough Mix Monitor_250806 Loading Track..." at bounding box center [538, 303] width 737 height 17
click at [184, 309] on icon at bounding box center [182, 303] width 11 height 14
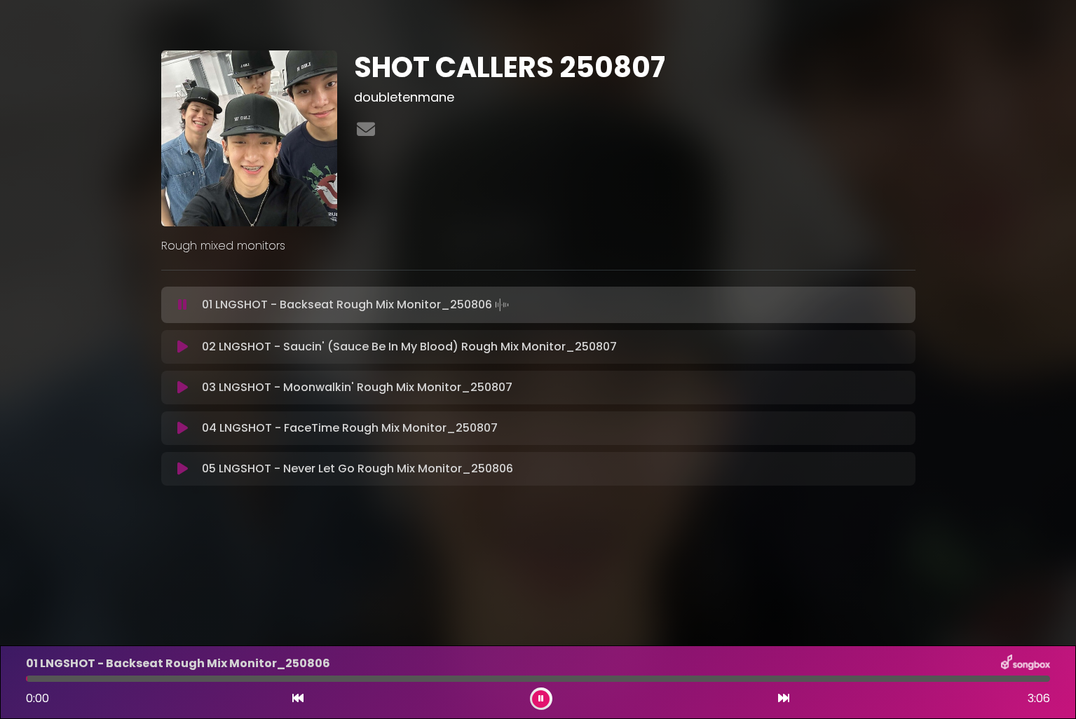
click at [184, 309] on icon at bounding box center [182, 305] width 9 height 14
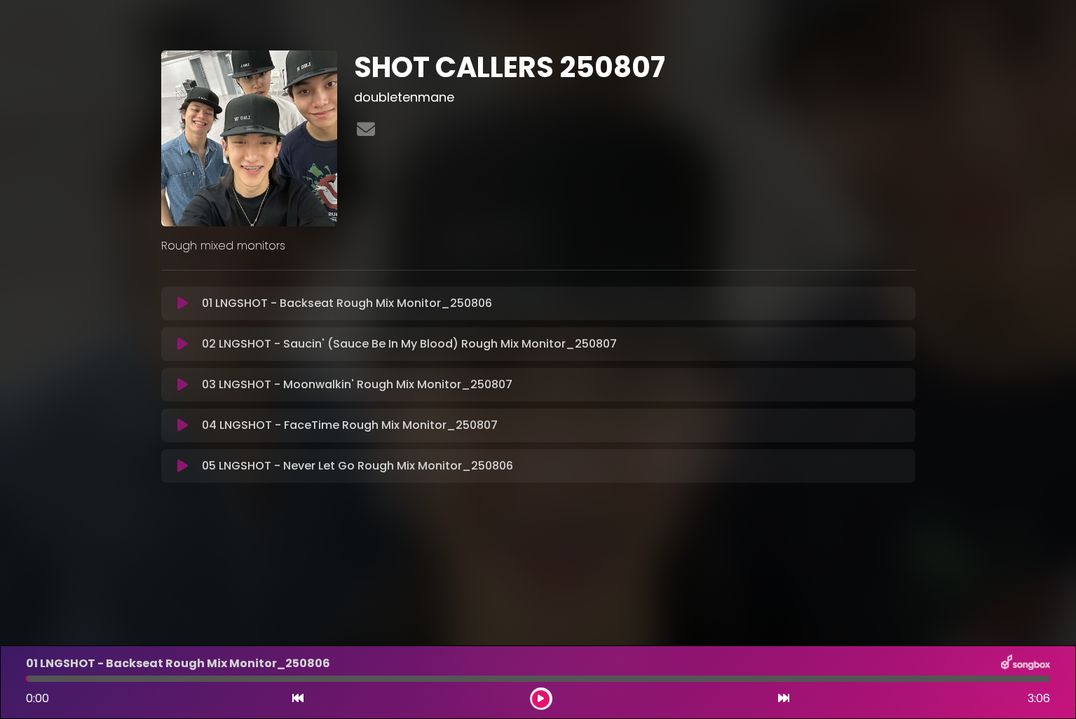
click at [548, 696] on button at bounding box center [541, 699] width 18 height 18
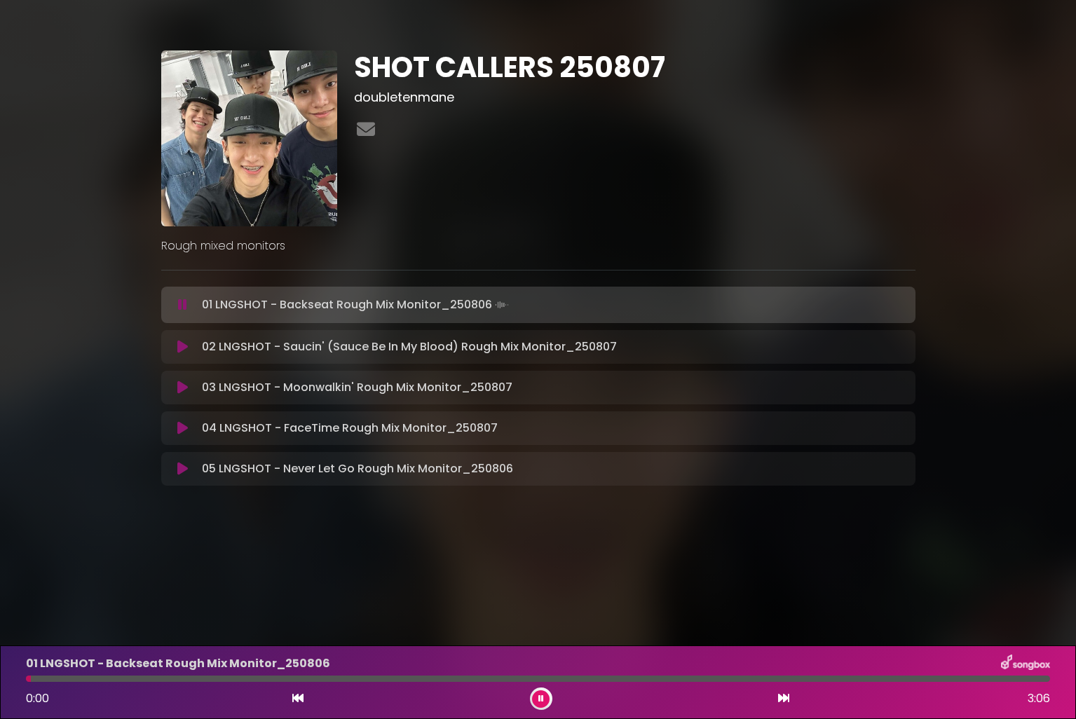
click at [336, 677] on div at bounding box center [538, 679] width 1024 height 6
click at [537, 695] on button at bounding box center [541, 699] width 18 height 18
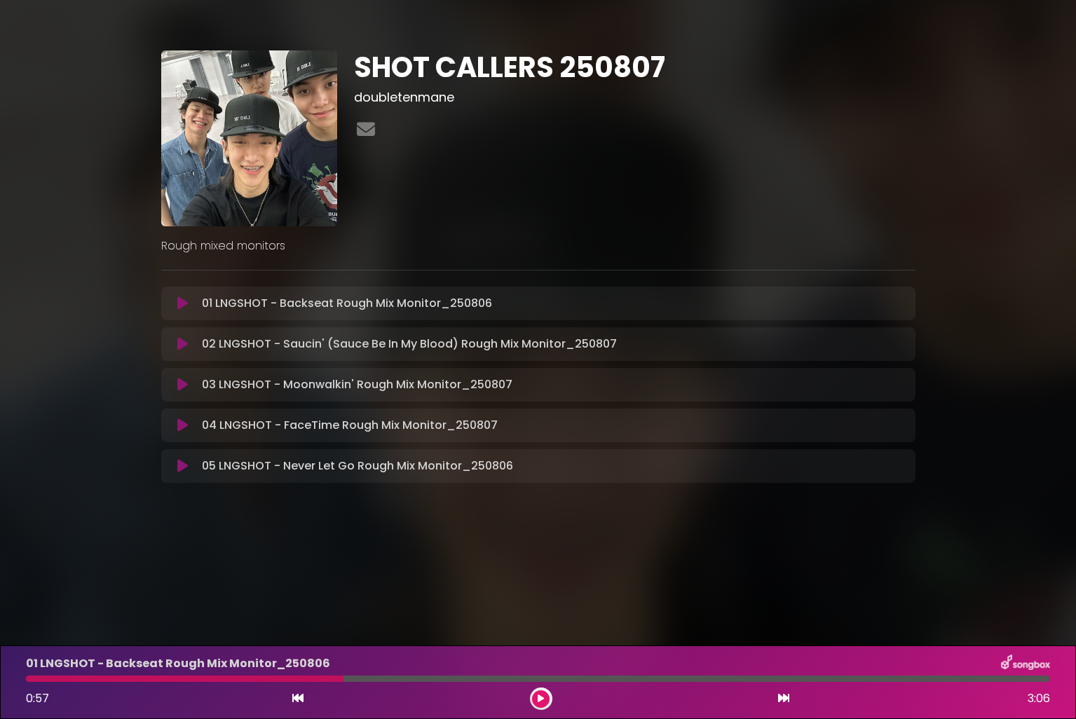
click at [185, 350] on div "02 LNGSHOT - Saucin' (Sauce Be In My Blood) Rough Mix Monitor_250807 Loading Tr…" at bounding box center [538, 344] width 737 height 17
click at [183, 348] on icon at bounding box center [182, 344] width 11 height 14
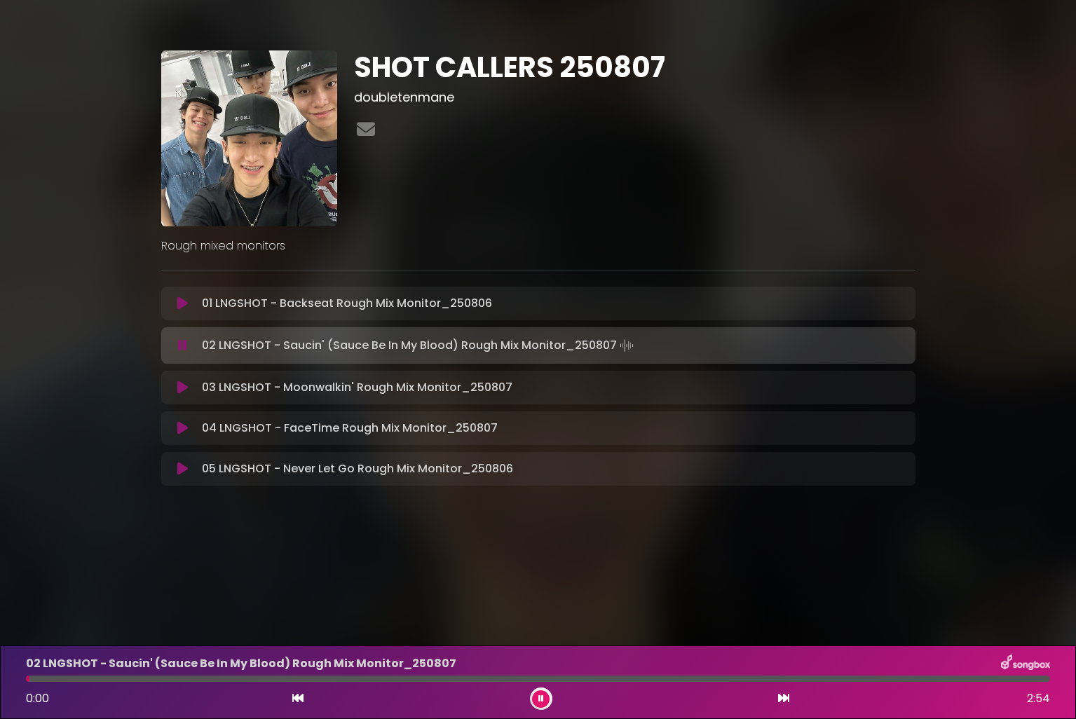
click at [366, 681] on div at bounding box center [538, 679] width 1024 height 6
click at [416, 678] on div at bounding box center [538, 679] width 1024 height 6
click at [458, 681] on div at bounding box center [538, 679] width 1024 height 6
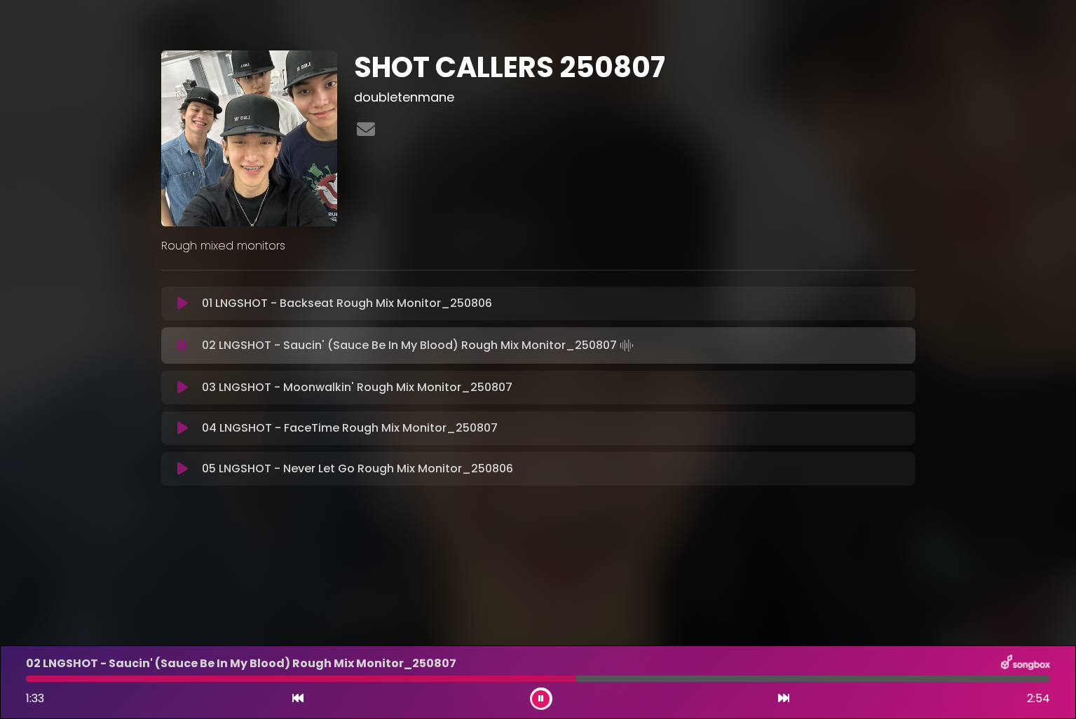
click at [451, 679] on div at bounding box center [301, 679] width 550 height 6
click at [545, 697] on button at bounding box center [541, 699] width 18 height 18
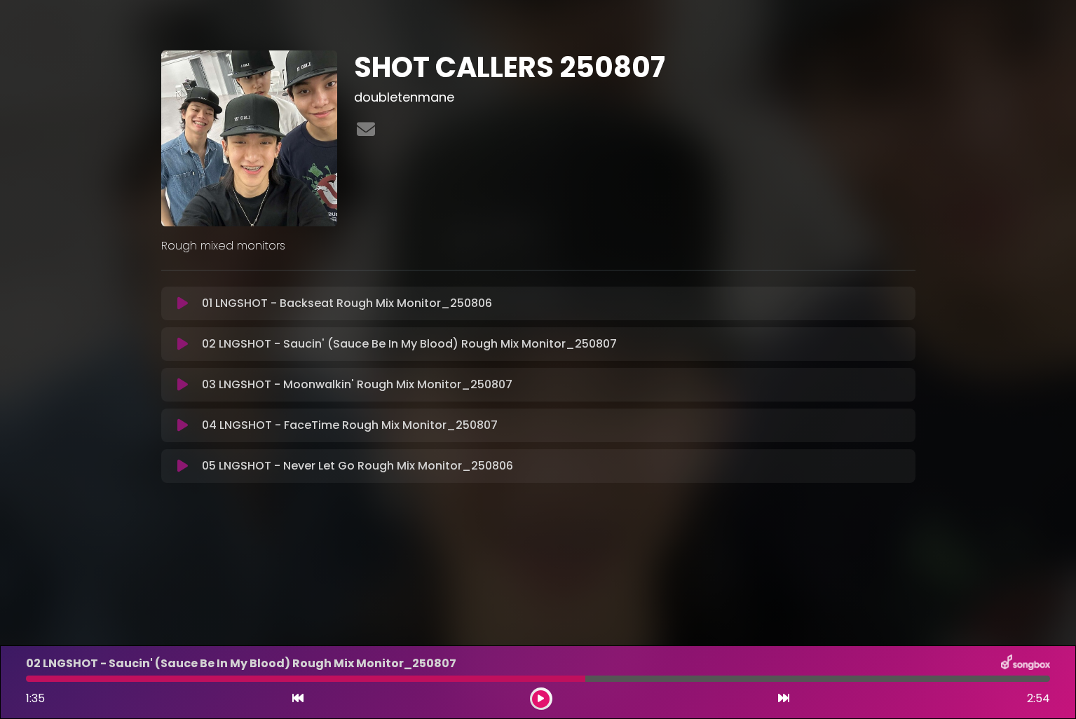
click at [545, 699] on button at bounding box center [541, 699] width 18 height 18
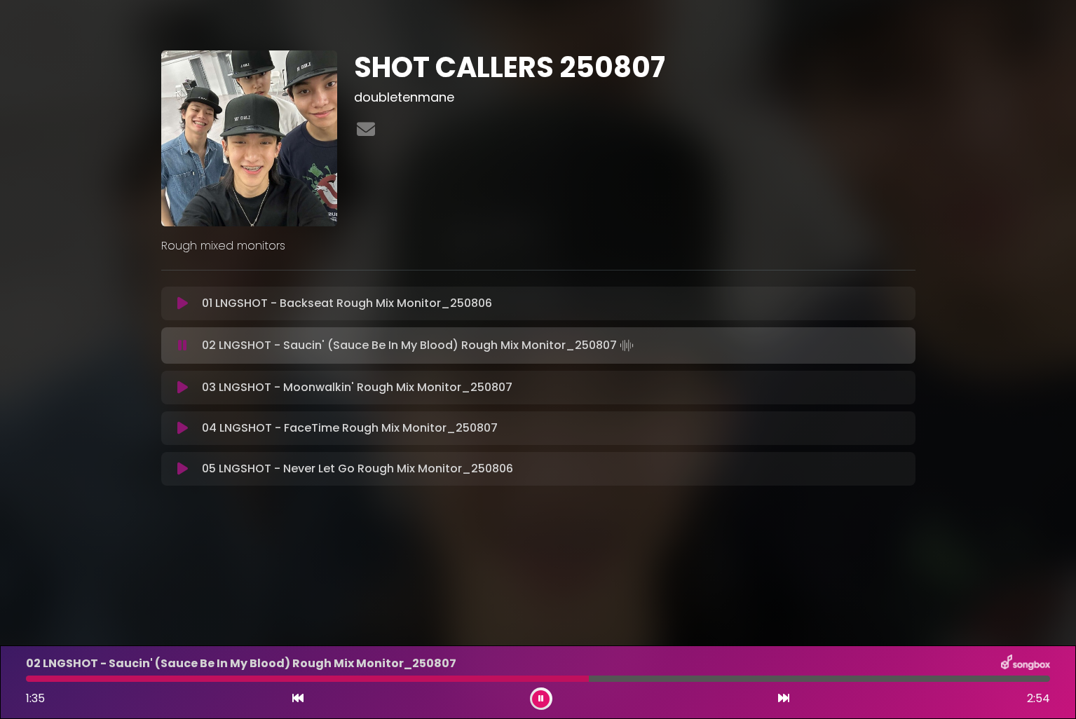
click at [438, 681] on div at bounding box center [538, 679] width 1024 height 6
click at [434, 678] on div at bounding box center [254, 679] width 456 height 6
click at [434, 680] on div at bounding box center [235, 679] width 418 height 6
click at [434, 680] on div at bounding box center [231, 679] width 410 height 6
click at [434, 680] on div at bounding box center [230, 679] width 409 height 6
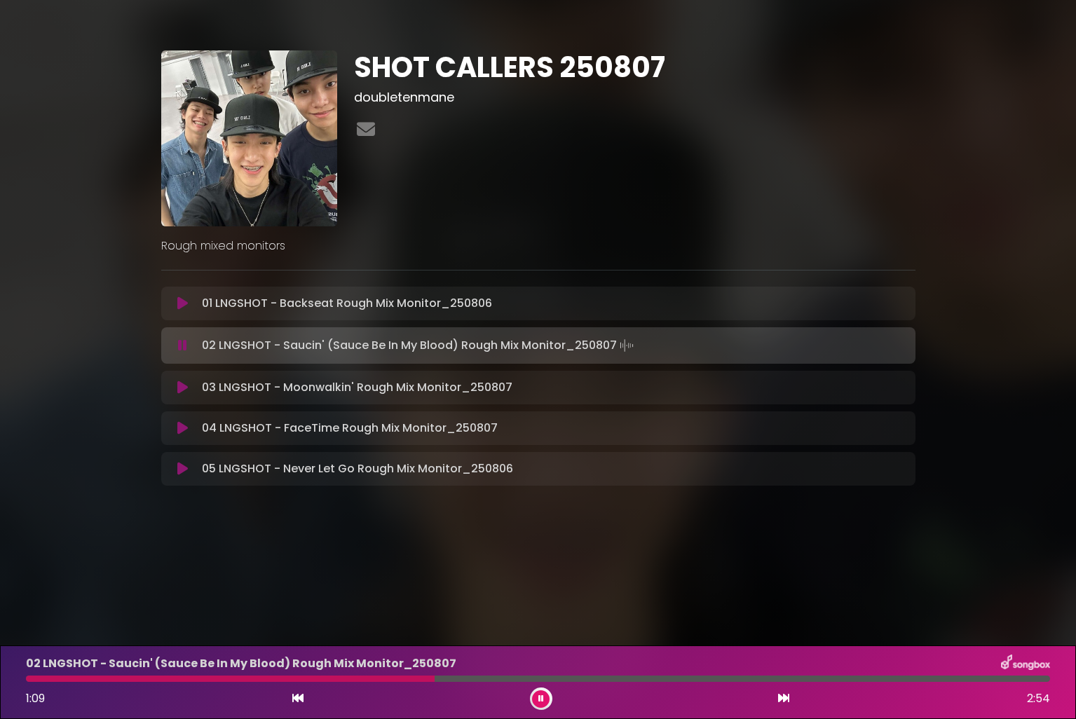
click at [434, 680] on div at bounding box center [538, 679] width 1024 height 6
click at [545, 693] on button at bounding box center [541, 699] width 18 height 18
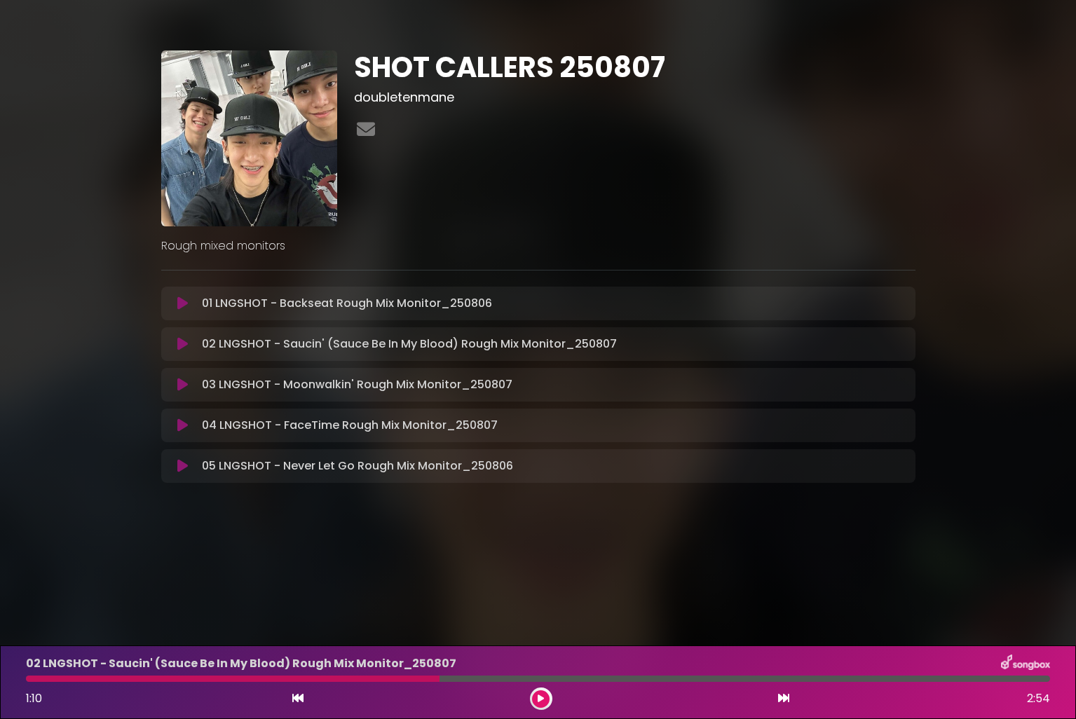
click at [545, 693] on button at bounding box center [541, 699] width 18 height 18
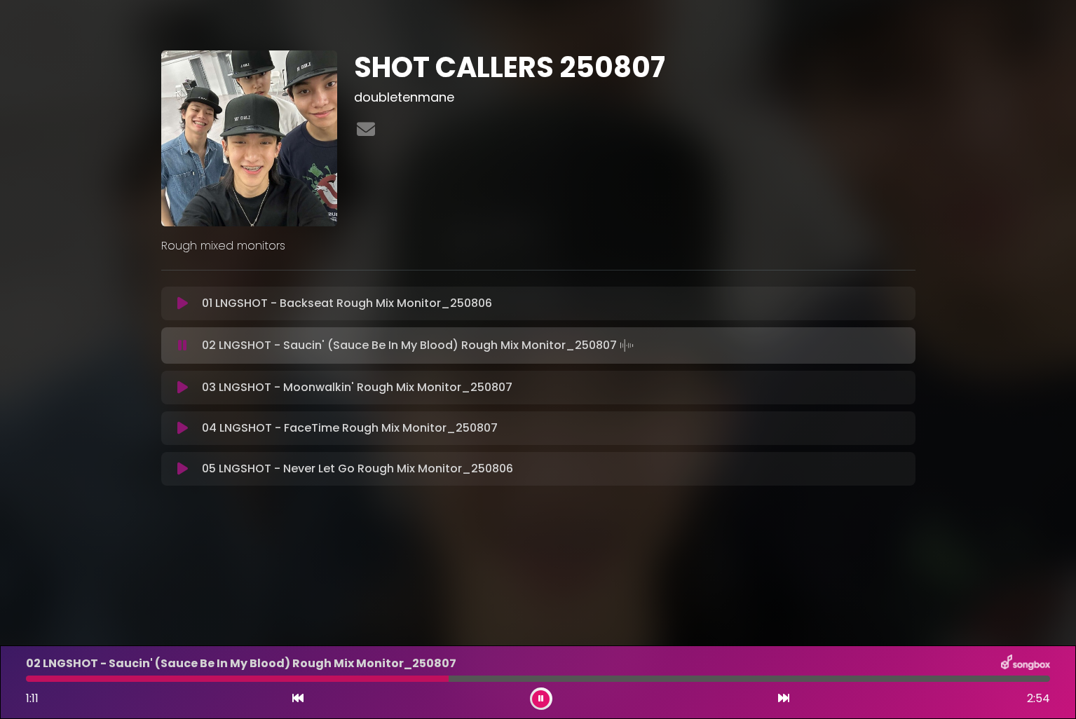
click at [421, 678] on div at bounding box center [237, 679] width 423 height 6
drag, startPoint x: 543, startPoint y: 703, endPoint x: 530, endPoint y: 701, distance: 12.8
click at [543, 703] on button at bounding box center [541, 699] width 18 height 18
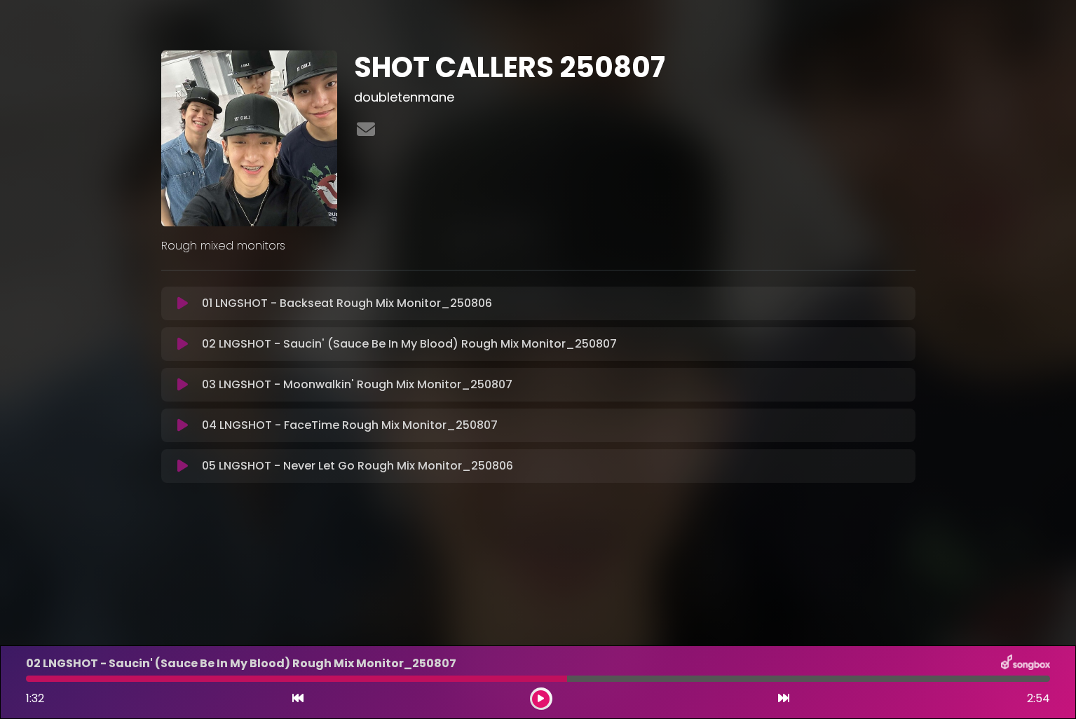
click at [411, 682] on div "02 LNGSHOT - Saucin' (Sauce Be In My Blood) Rough Mix Monitor_[DATE] 1:32 2:54" at bounding box center [538, 682] width 1041 height 55
click at [552, 695] on div "1:32 2:54" at bounding box center [538, 699] width 1041 height 22
click at [543, 697] on icon at bounding box center [541, 699] width 6 height 8
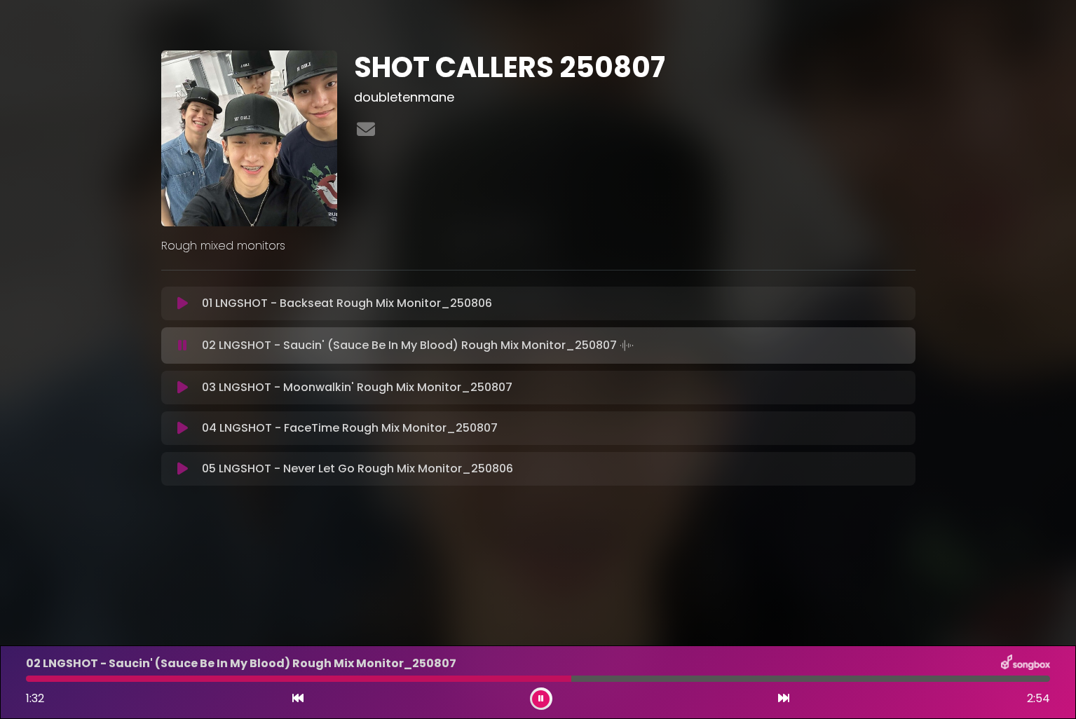
click at [421, 677] on div at bounding box center [298, 679] width 545 height 6
click at [535, 711] on div "02 LNGSHOT - Saucin' (Sauce Be In My Blood) Rough Mix Monitor_[DATE] 1:31 2:54" at bounding box center [538, 683] width 1076 height 74
click at [547, 700] on button at bounding box center [541, 699] width 18 height 18
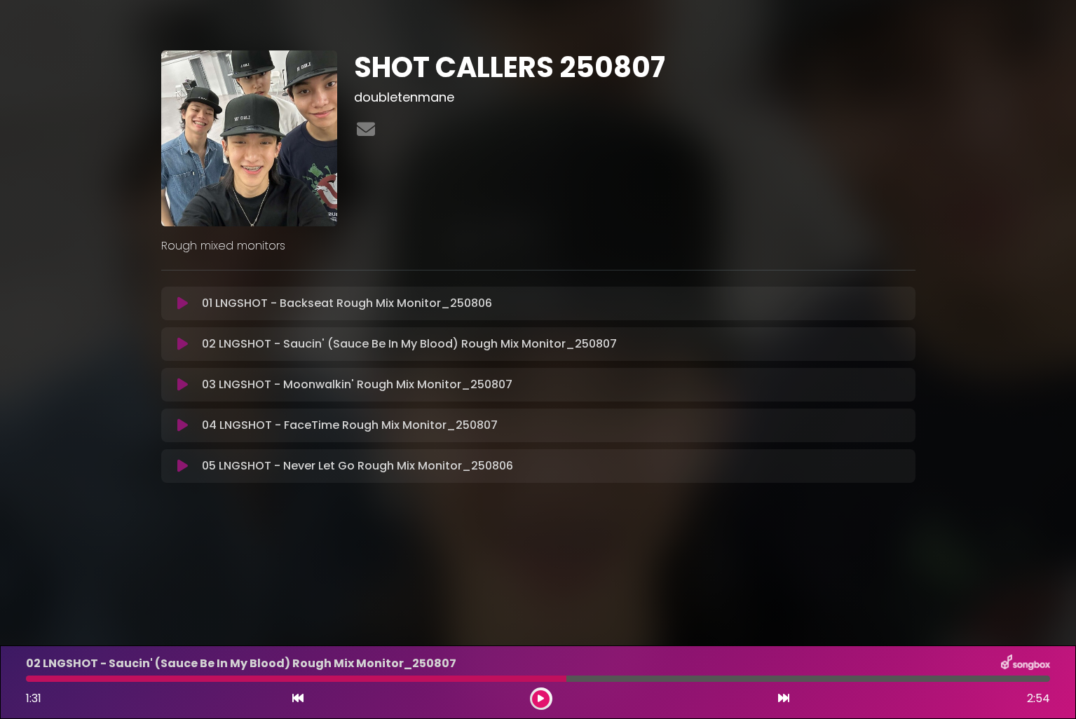
click at [33, 679] on div at bounding box center [296, 679] width 540 height 6
drag, startPoint x: 533, startPoint y: 675, endPoint x: 503, endPoint y: 678, distance: 31.0
click at [515, 679] on div "02 LNGSHOT - Saucin' (Sauce Be In My Blood) Rough Mix Monitor_[DATE] 1:31 2:54" at bounding box center [538, 682] width 1041 height 55
click at [179, 303] on icon at bounding box center [182, 303] width 11 height 14
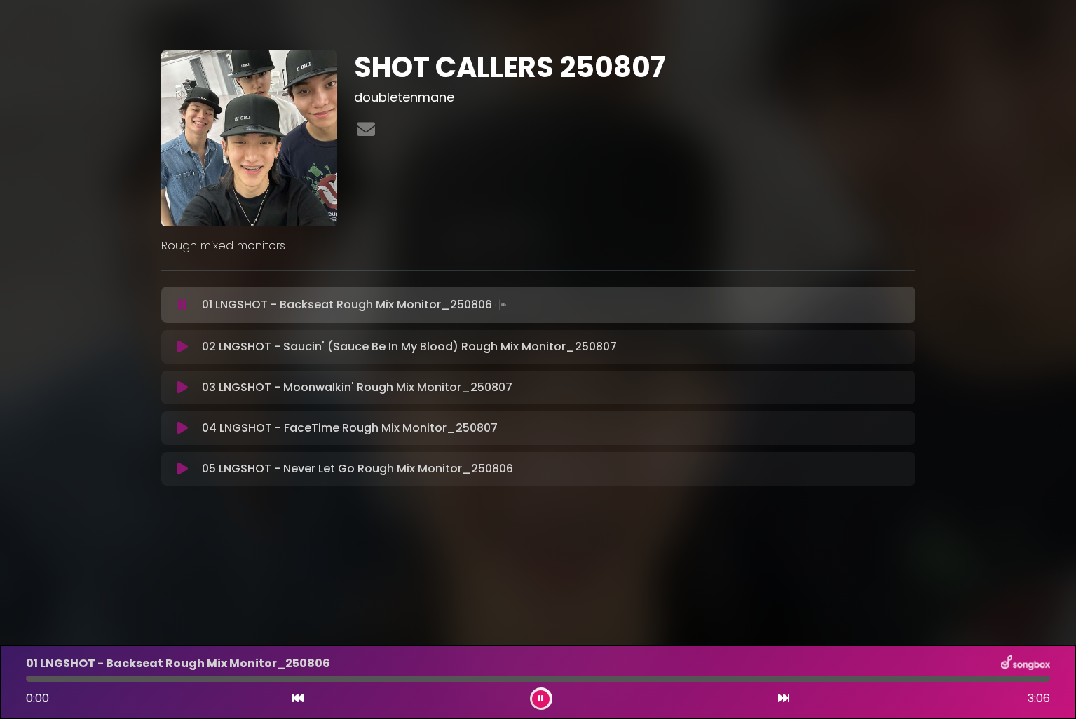
click at [182, 307] on icon at bounding box center [182, 305] width 9 height 14
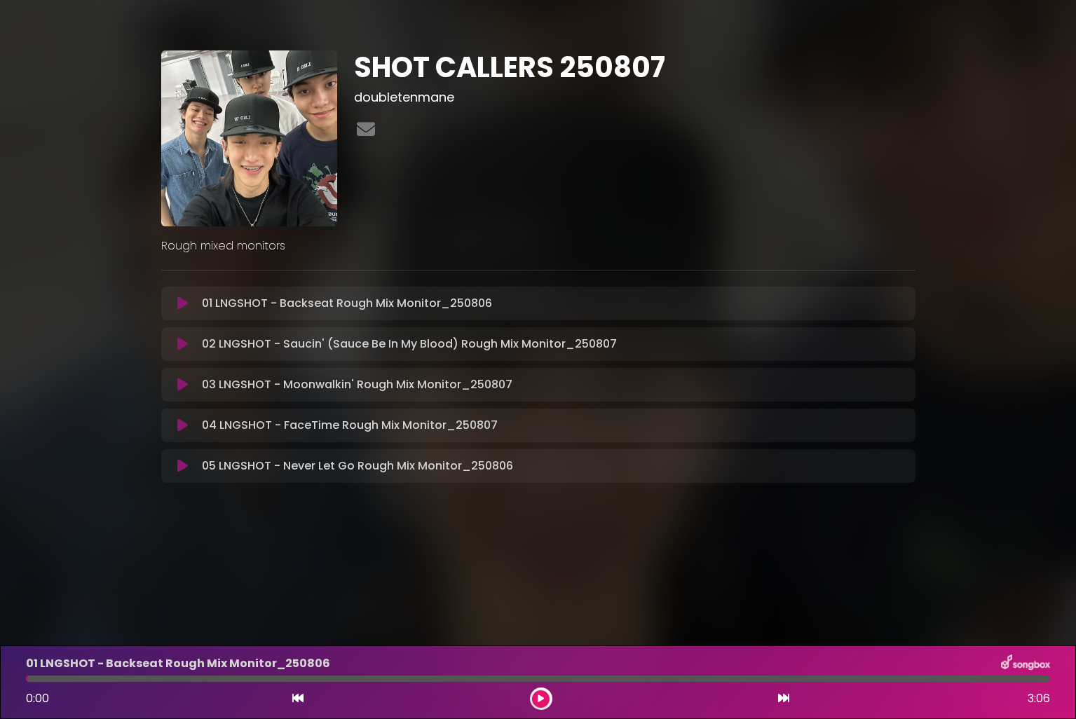
click at [180, 343] on icon at bounding box center [182, 344] width 11 height 14
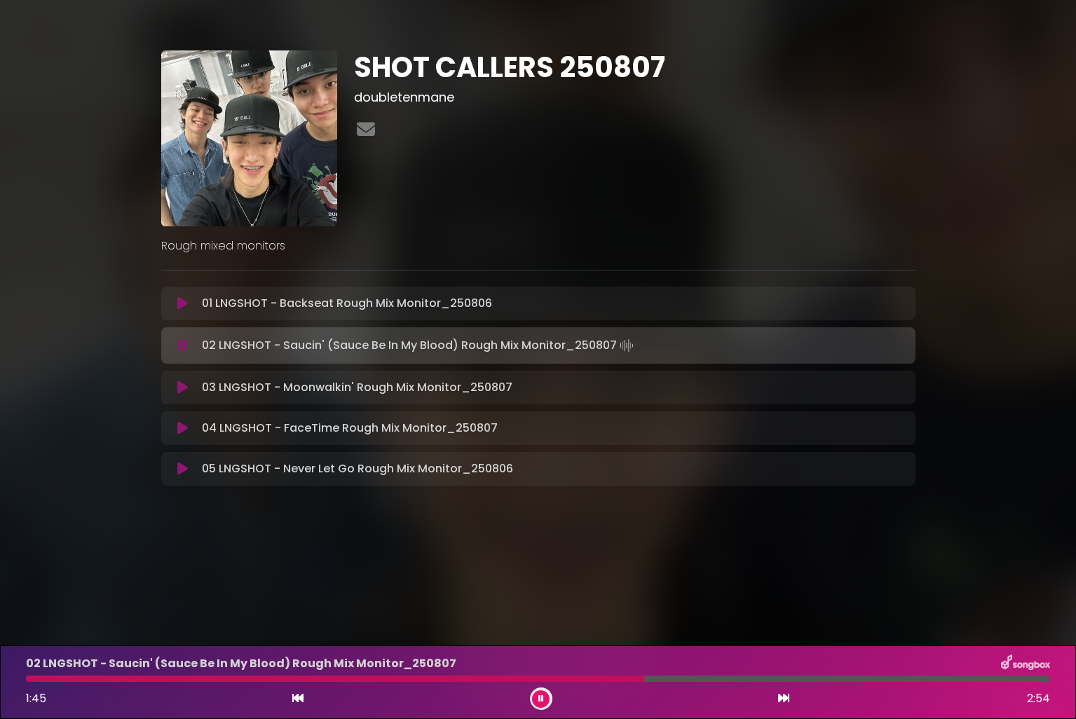
drag, startPoint x: 533, startPoint y: 693, endPoint x: 525, endPoint y: 693, distance: 7.7
click at [533, 693] on div at bounding box center [541, 699] width 22 height 22
click at [552, 700] on div at bounding box center [541, 699] width 22 height 22
click at [551, 700] on div at bounding box center [541, 699] width 22 height 22
click at [536, 699] on button at bounding box center [541, 699] width 18 height 18
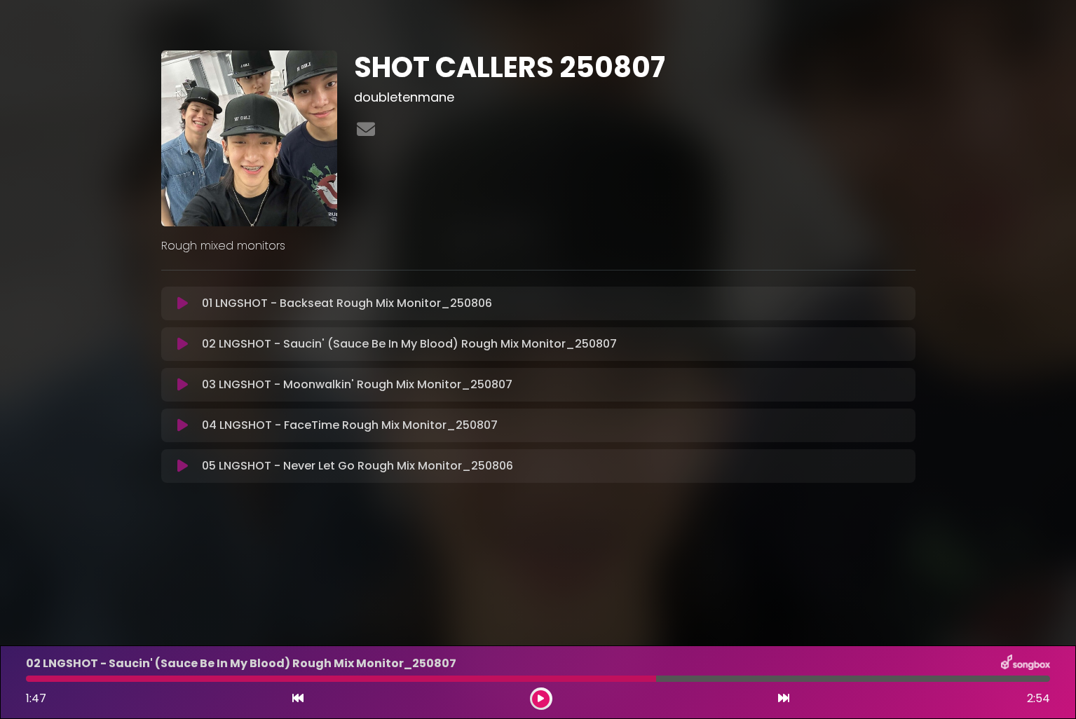
click at [183, 345] on icon at bounding box center [182, 344] width 11 height 14
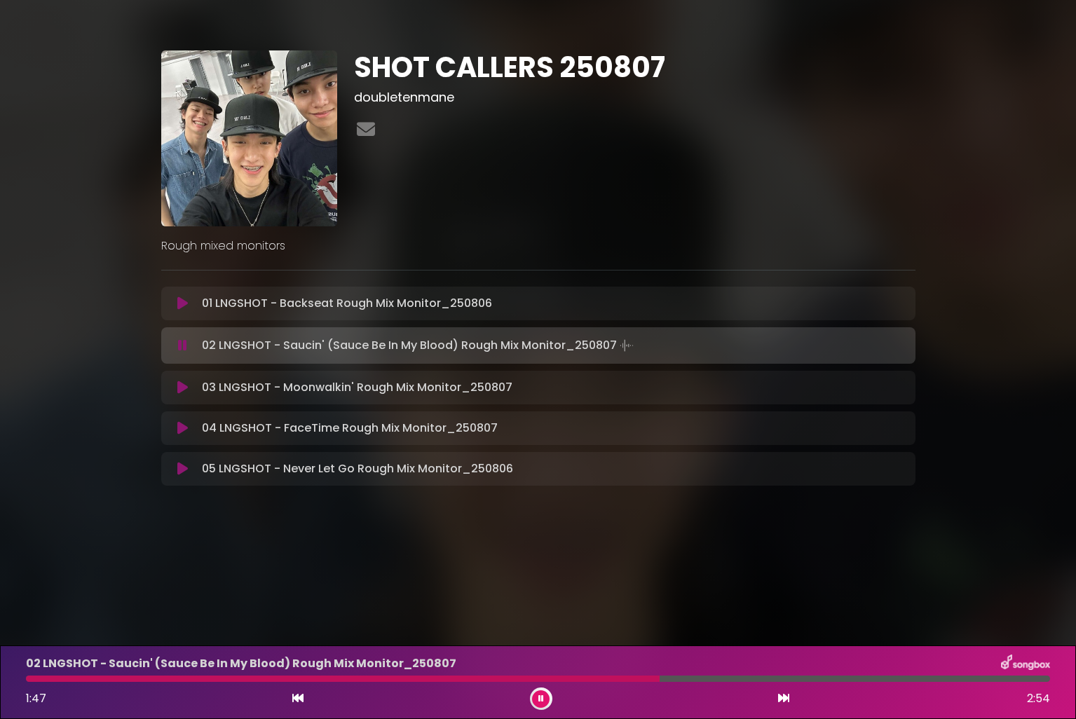
click at [183, 308] on icon at bounding box center [182, 303] width 11 height 14
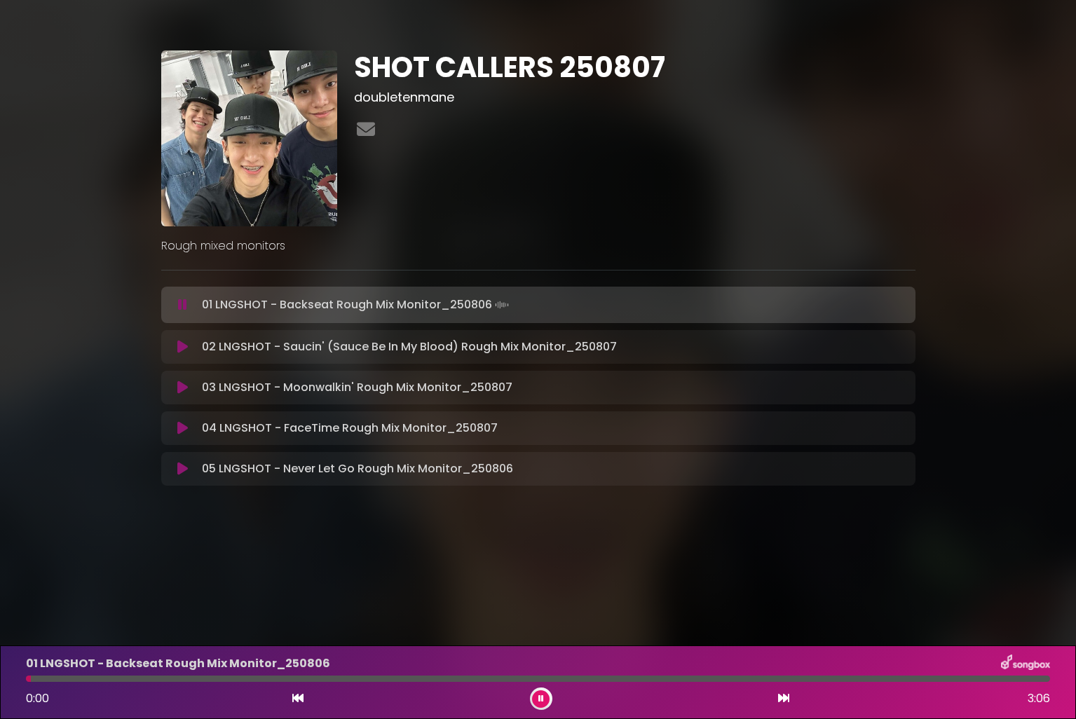
click at [186, 305] on icon at bounding box center [182, 305] width 9 height 14
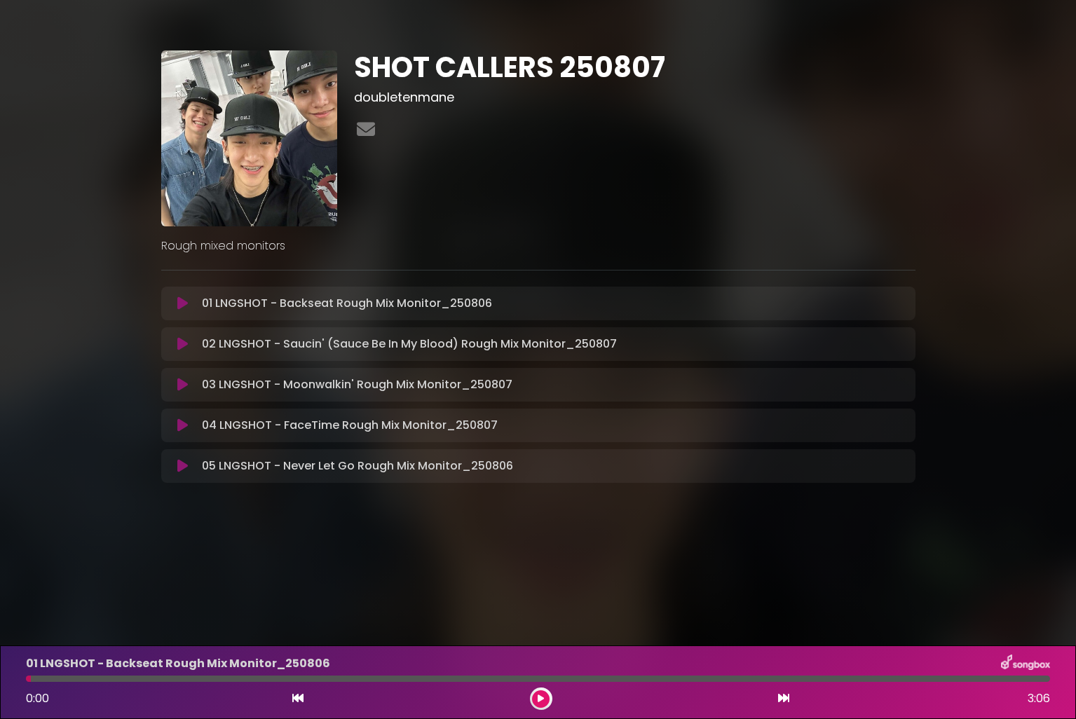
click at [182, 341] on icon at bounding box center [182, 344] width 11 height 14
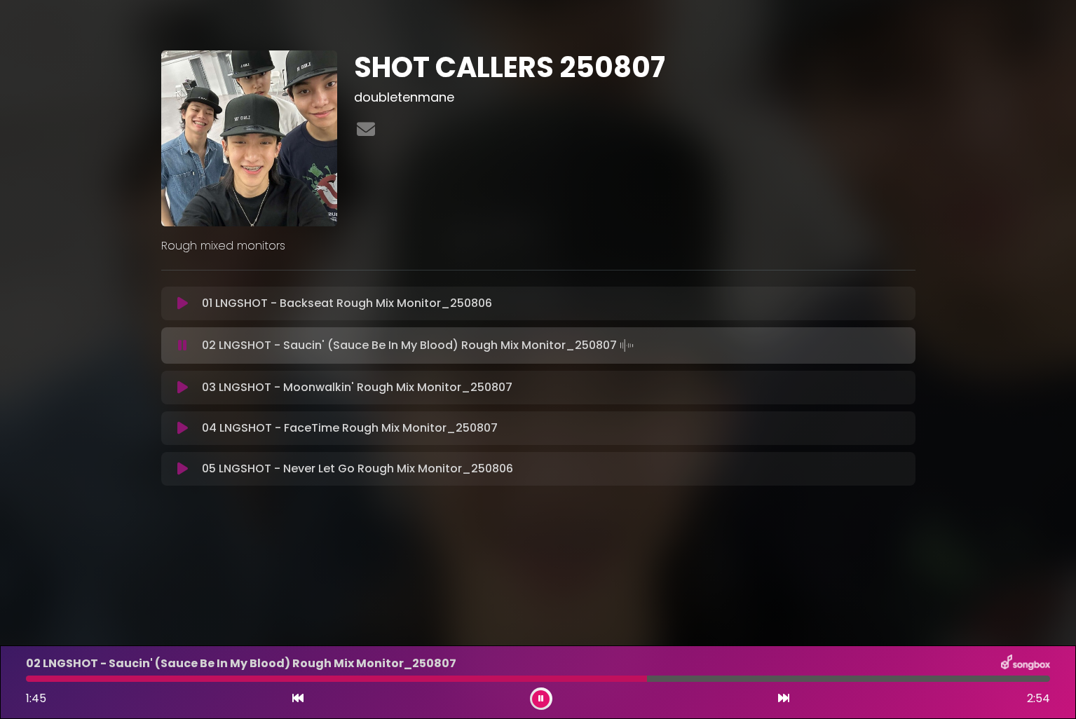
click at [530, 704] on div "1:45 2:54" at bounding box center [538, 699] width 1041 height 22
click at [536, 702] on button at bounding box center [541, 699] width 18 height 18
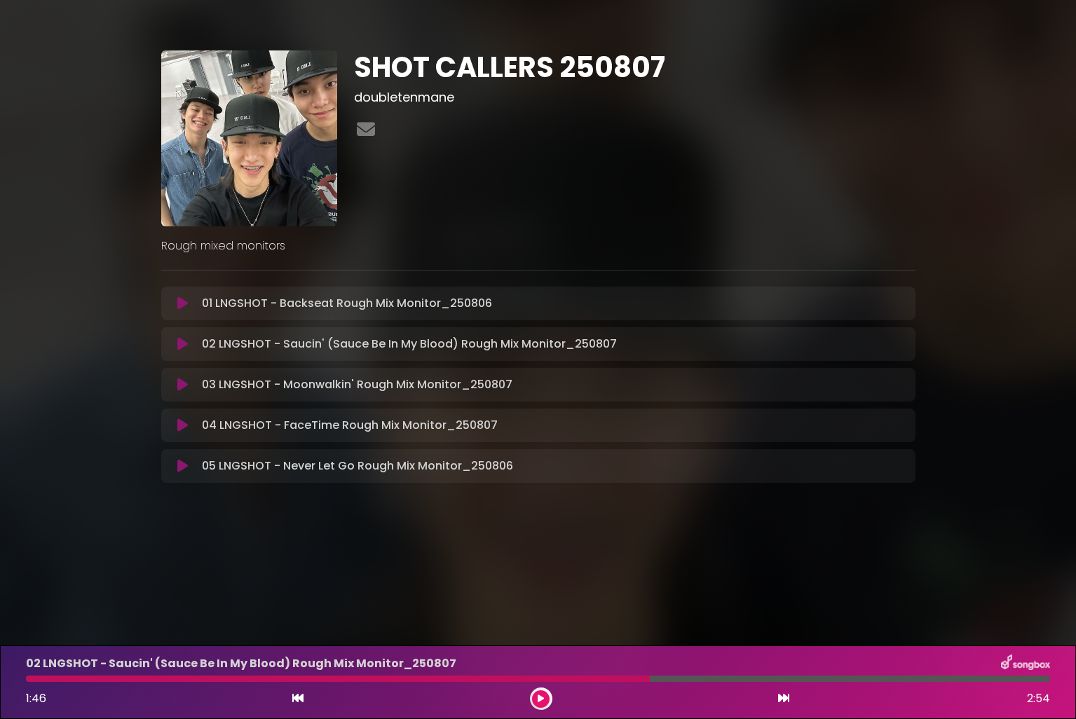
click at [177, 306] on icon at bounding box center [182, 303] width 11 height 14
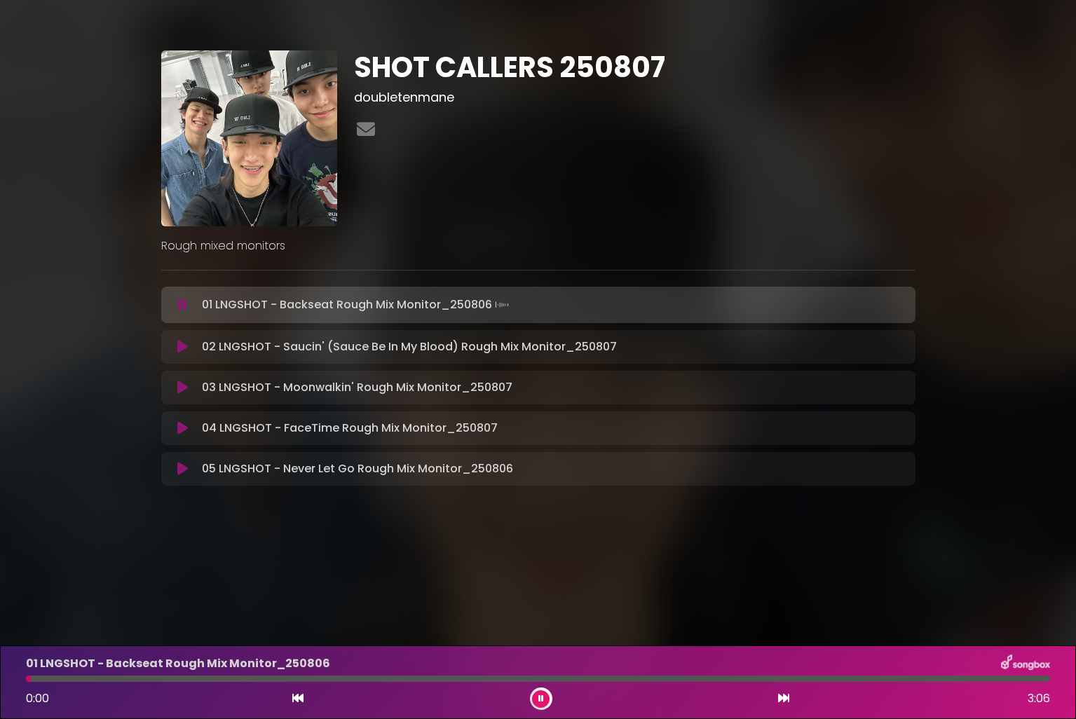
click at [533, 706] on div at bounding box center [541, 699] width 22 height 22
click at [537, 700] on button at bounding box center [541, 699] width 18 height 18
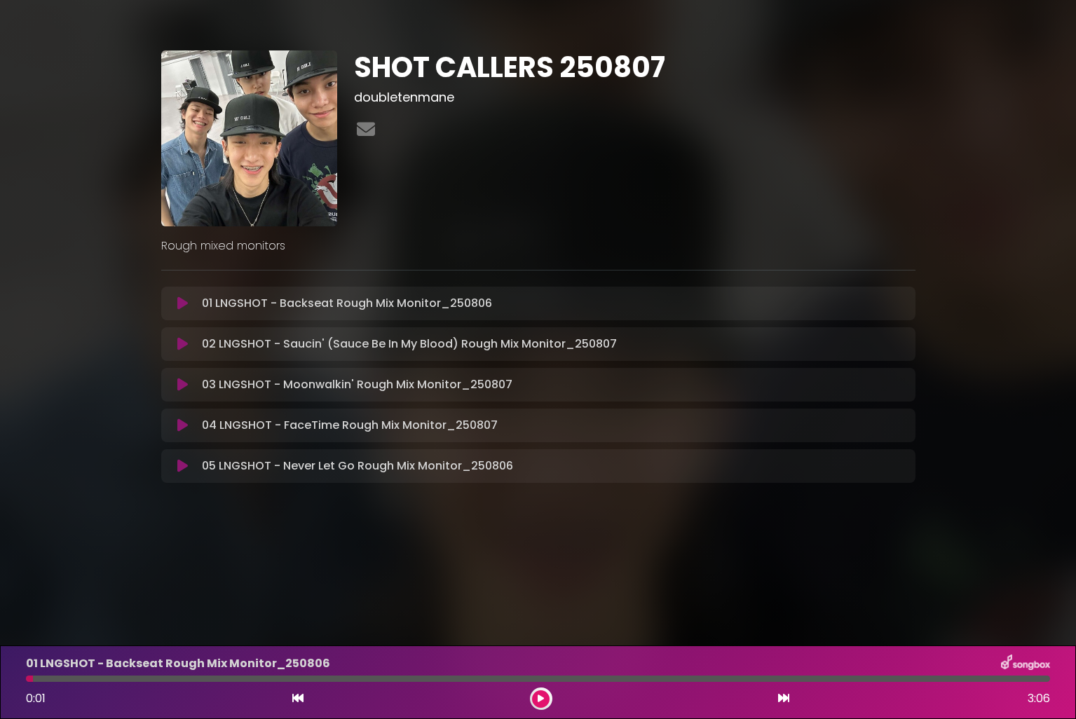
click at [191, 346] on button at bounding box center [183, 344] width 27 height 14
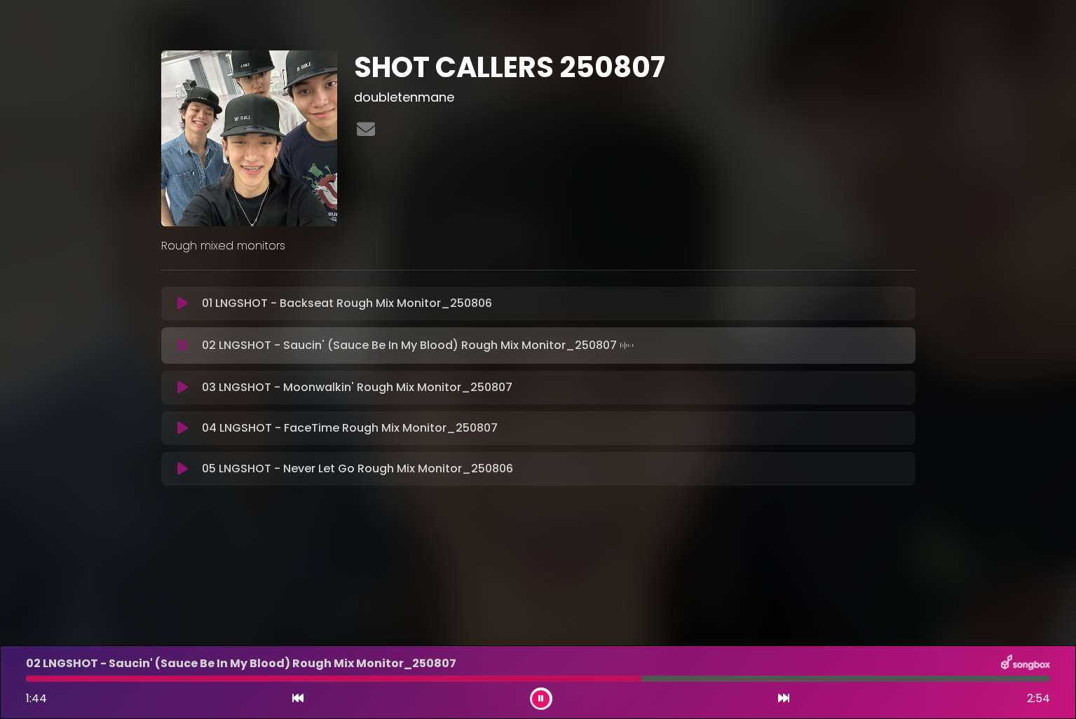
click at [534, 707] on div at bounding box center [541, 699] width 22 height 22
click at [539, 702] on icon at bounding box center [541, 699] width 6 height 8
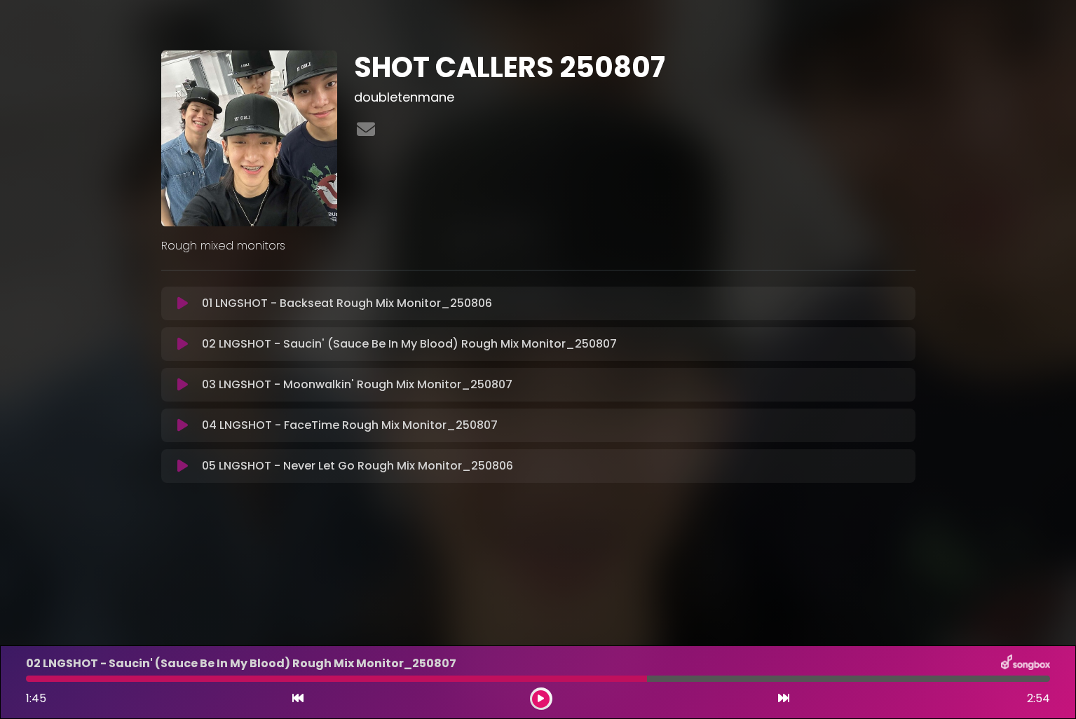
click at [188, 303] on button at bounding box center [183, 303] width 27 height 14
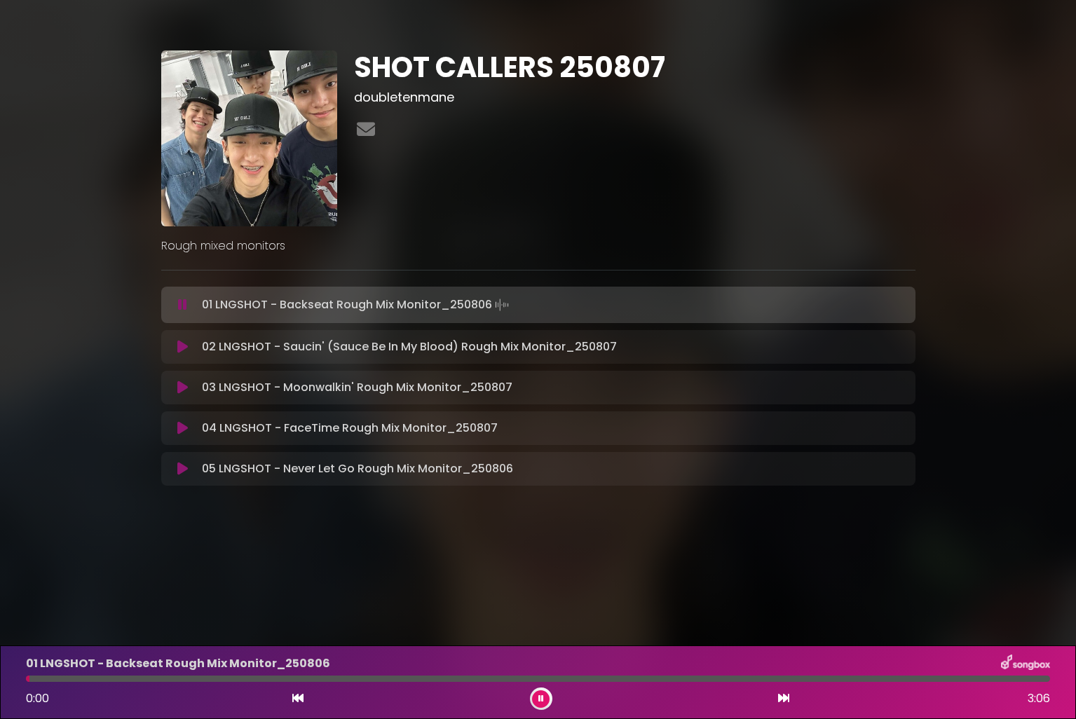
click at [540, 698] on icon at bounding box center [541, 699] width 6 height 8
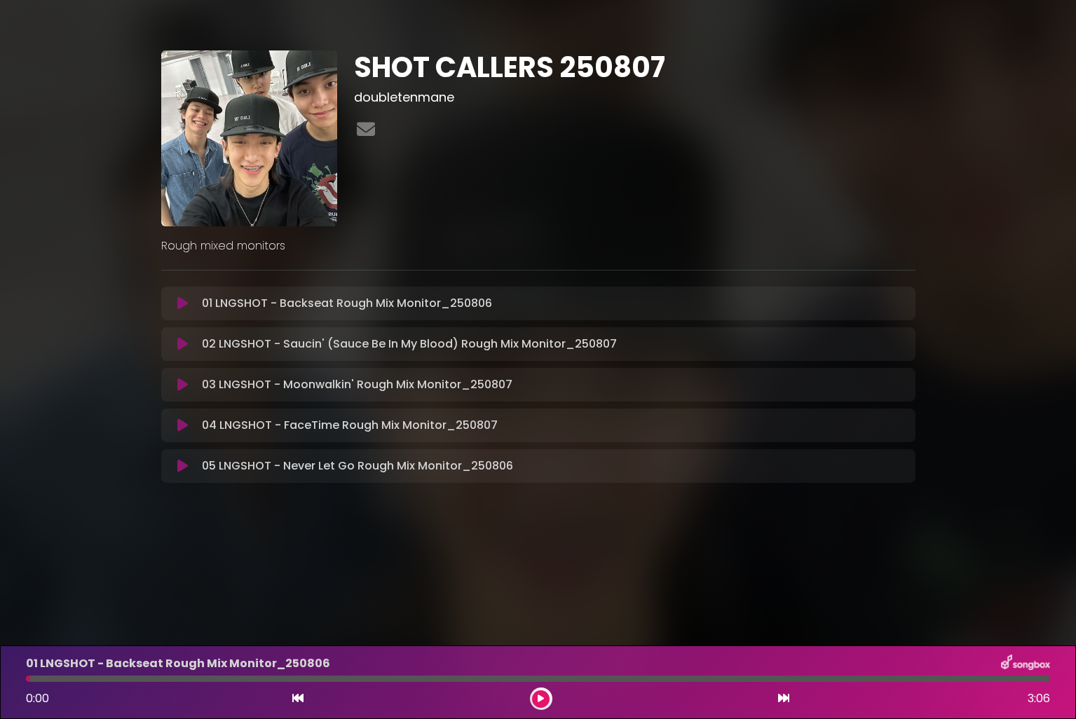
click at [188, 344] on button at bounding box center [183, 344] width 27 height 14
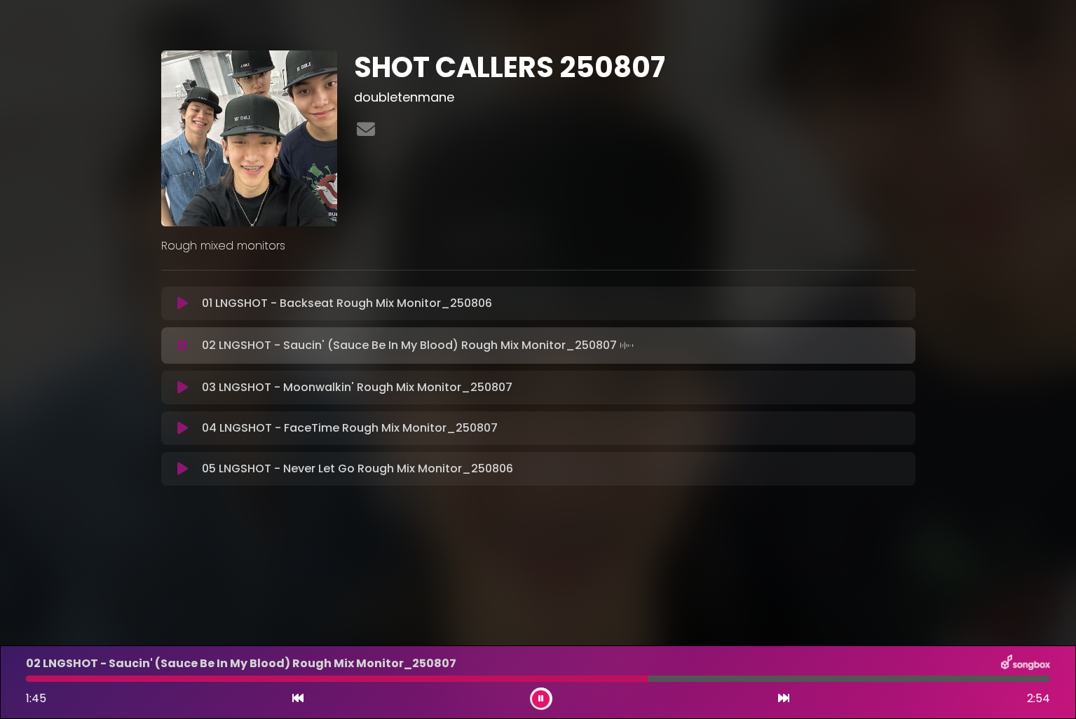
click at [541, 702] on icon at bounding box center [541, 699] width 6 height 8
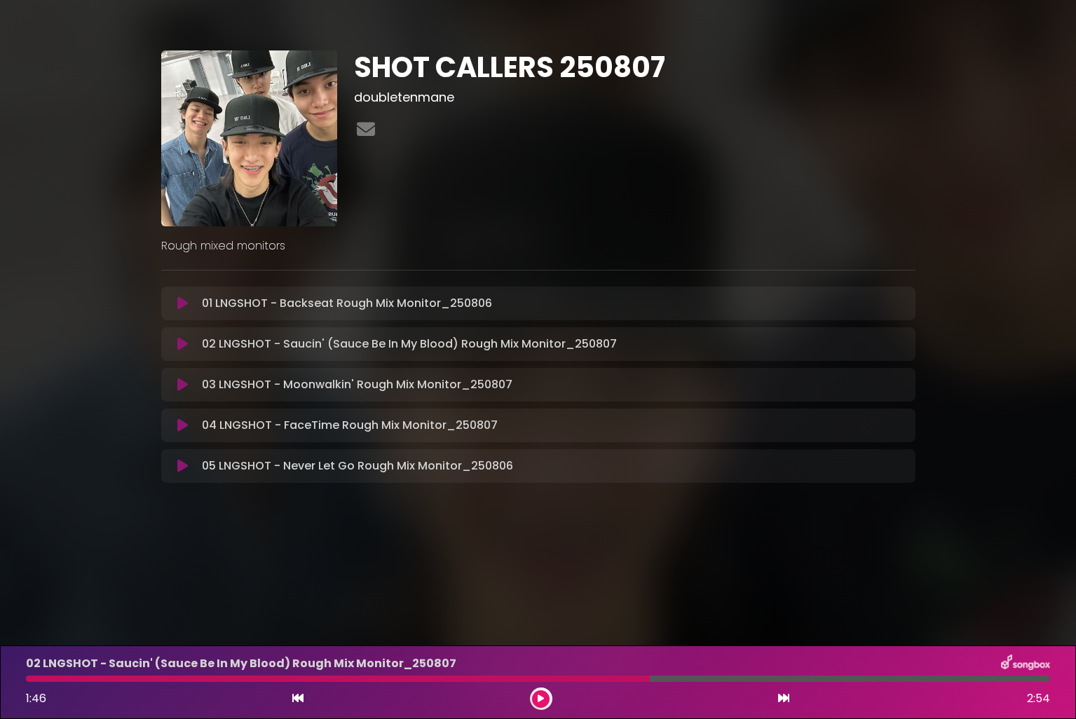
click at [184, 309] on icon at bounding box center [182, 303] width 11 height 14
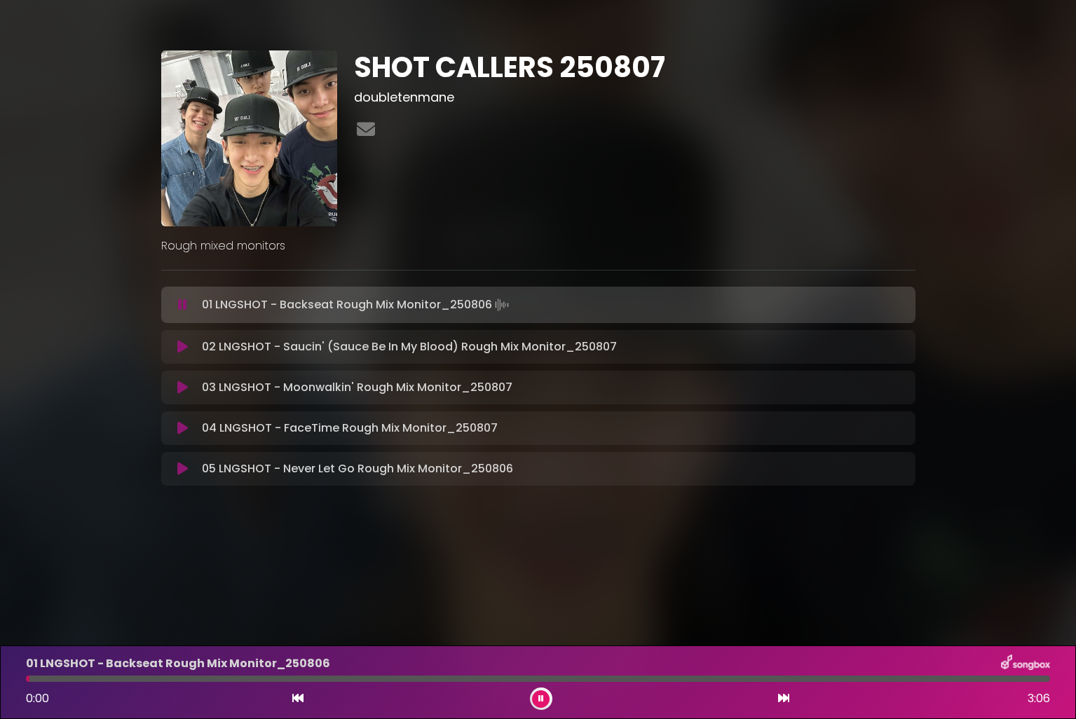
click at [533, 696] on button at bounding box center [541, 699] width 18 height 18
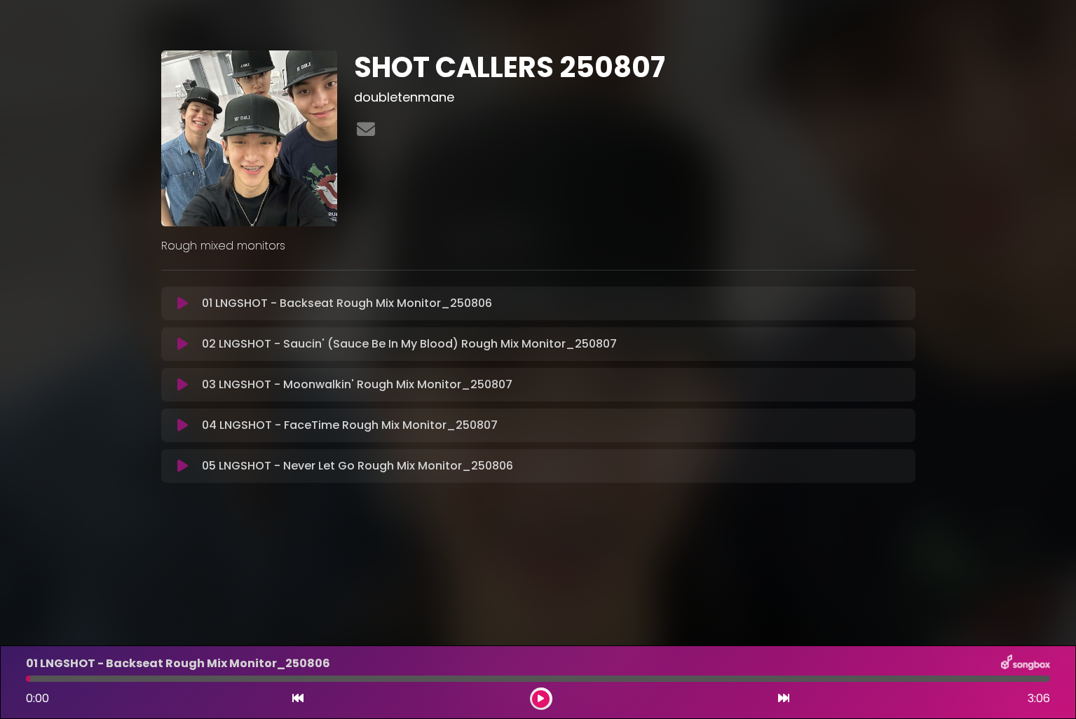
click at [186, 348] on icon at bounding box center [182, 344] width 11 height 14
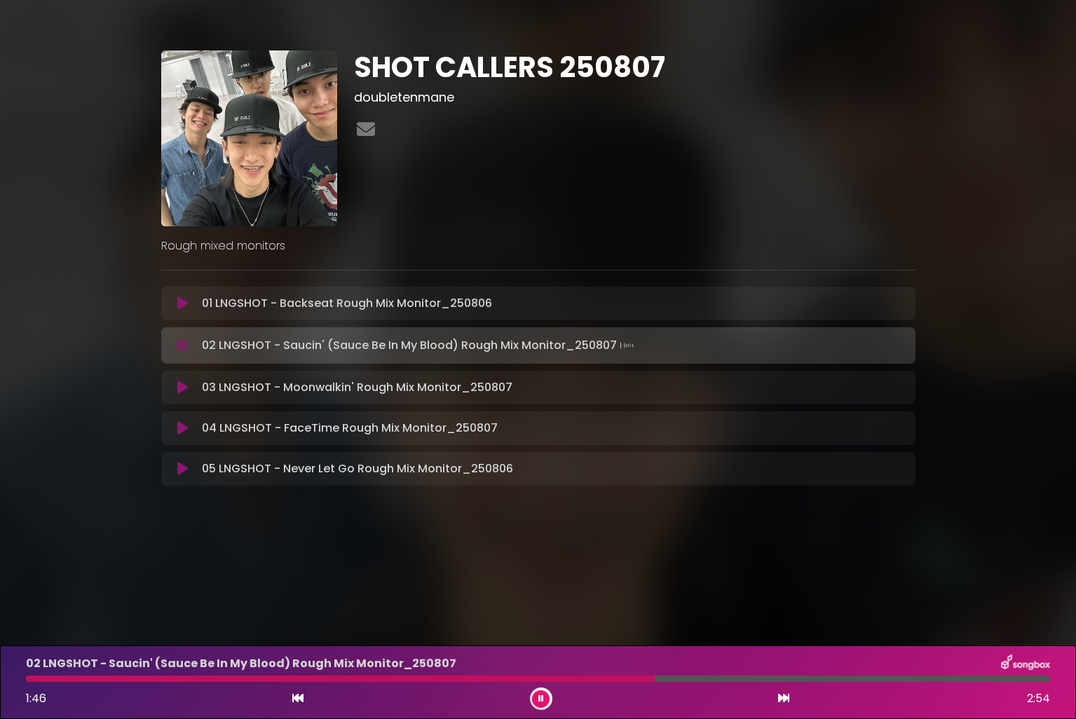
click at [536, 702] on button at bounding box center [541, 699] width 18 height 18
